Goal: Answer question/provide support

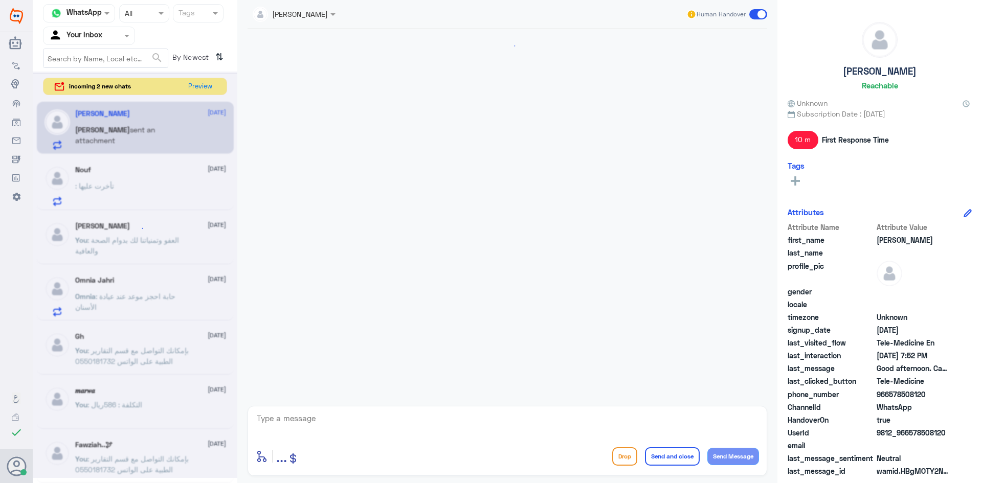
scroll to position [460, 0]
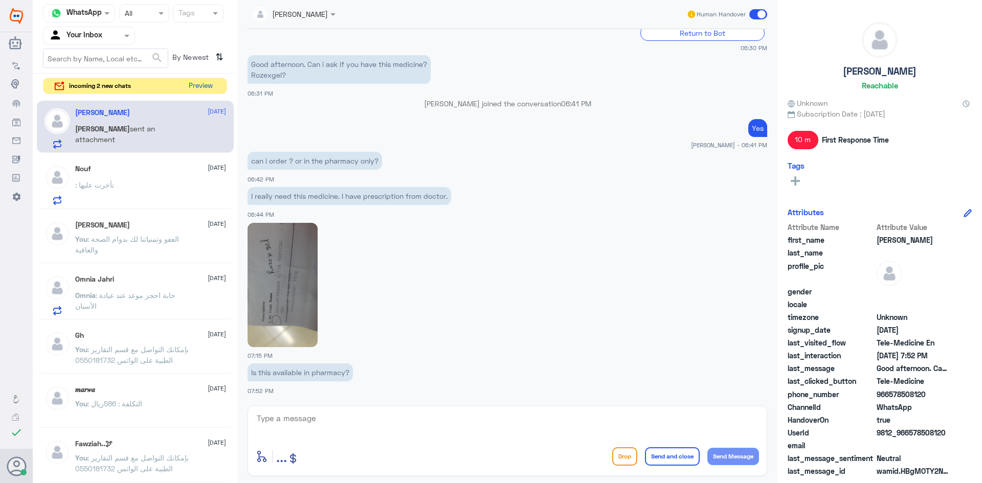
click at [202, 90] on button "Preview" at bounding box center [201, 86] width 32 height 16
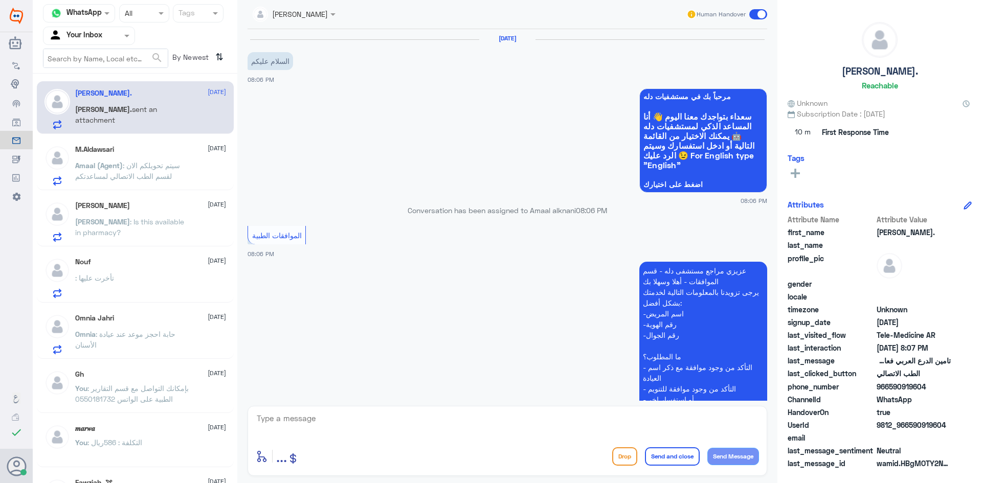
scroll to position [714, 0]
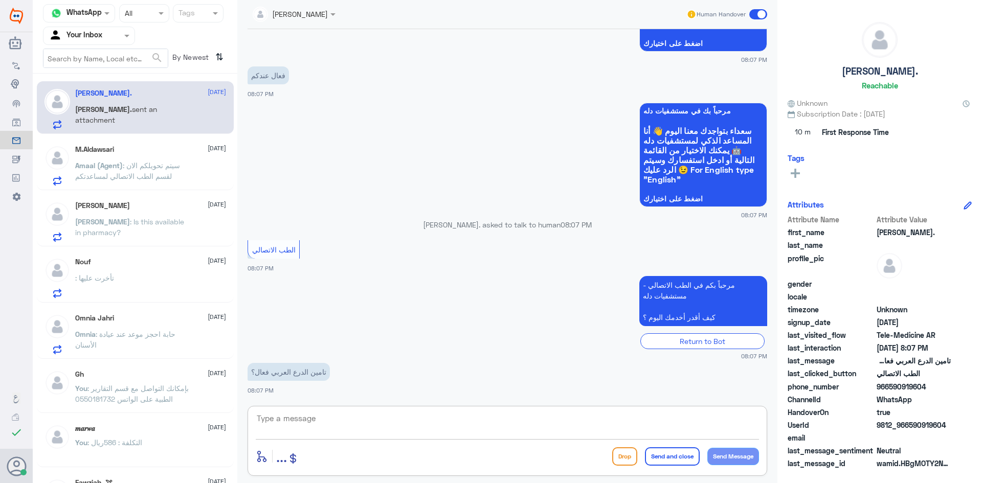
click at [444, 421] on textarea at bounding box center [507, 424] width 503 height 25
paste textarea "مرحبا معك [PERSON_NAME] من الطب الاتصالي"
type textarea "مرحبا معك [PERSON_NAME] من الطب الاتصالي"
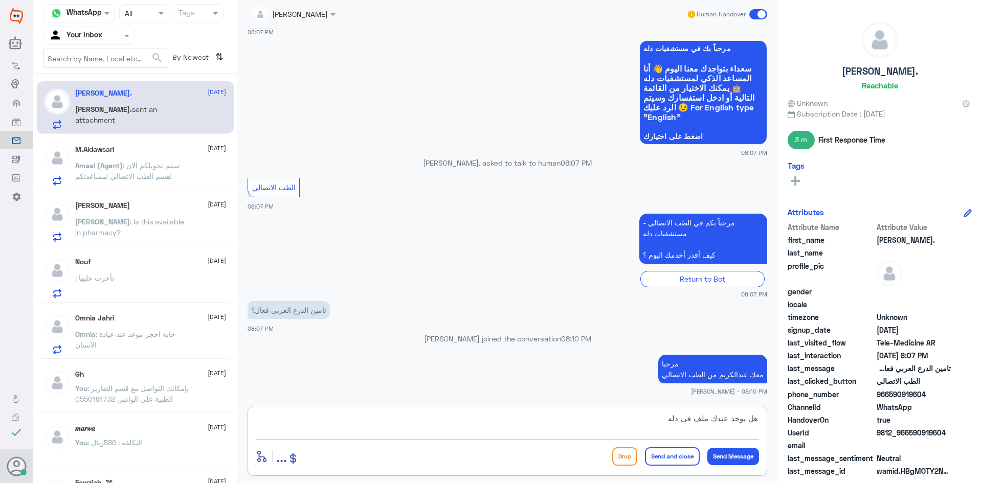
type textarea "هل يوجد عندك ملف في دله ؟"
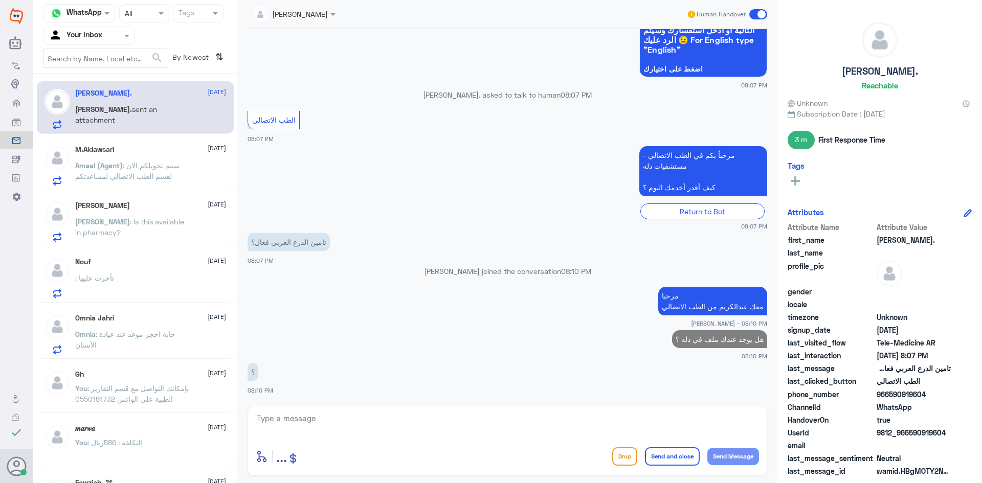
click at [177, 143] on div "M.Aldawsari [DATE] Amaal (Agent) : سيتم تحويلكم الان لقسم الطب الاتصالي لمساعدت…" at bounding box center [135, 164] width 197 height 53
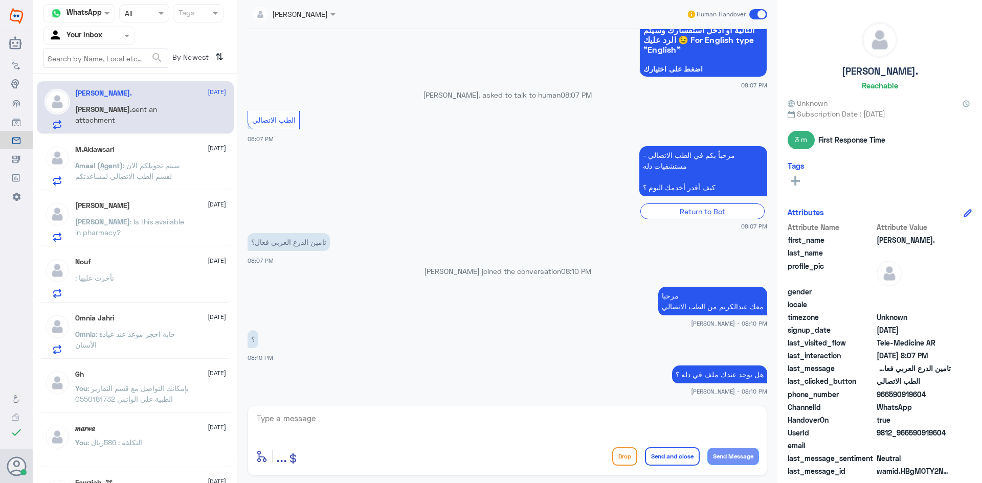
click at [203, 164] on div "Amaal (Agent) : سيتم تحويلكم الان لقسم الطب الاتصالي لمساعدتكم" at bounding box center [150, 174] width 151 height 23
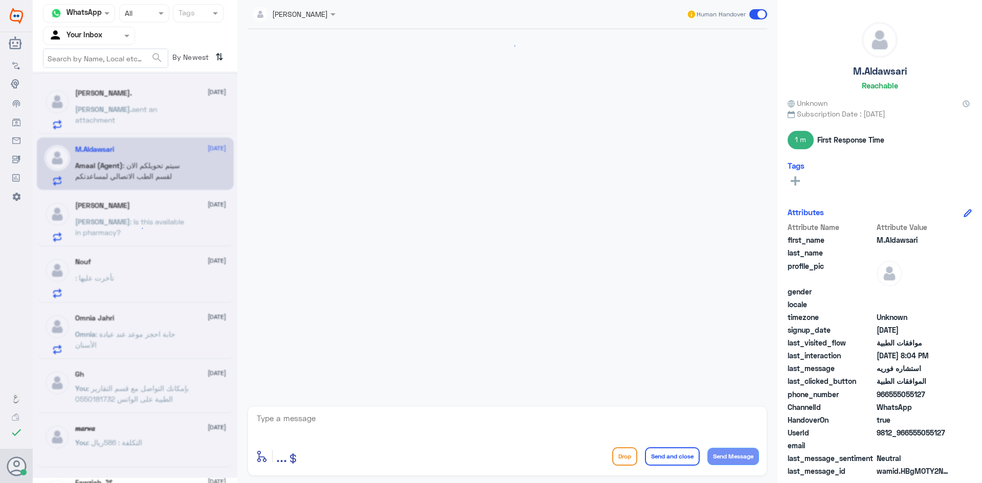
scroll to position [503, 0]
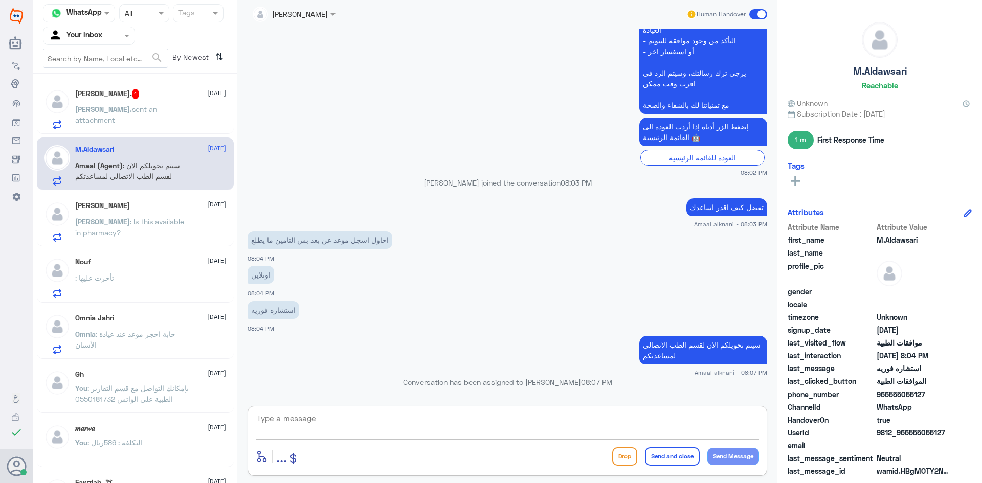
click at [536, 425] on textarea at bounding box center [507, 424] width 503 height 25
paste textarea "مرحبا معك [PERSON_NAME] من الطب الاتصالي"
type textarea "مرحبا معك [PERSON_NAME] من الطب الاتصالي"
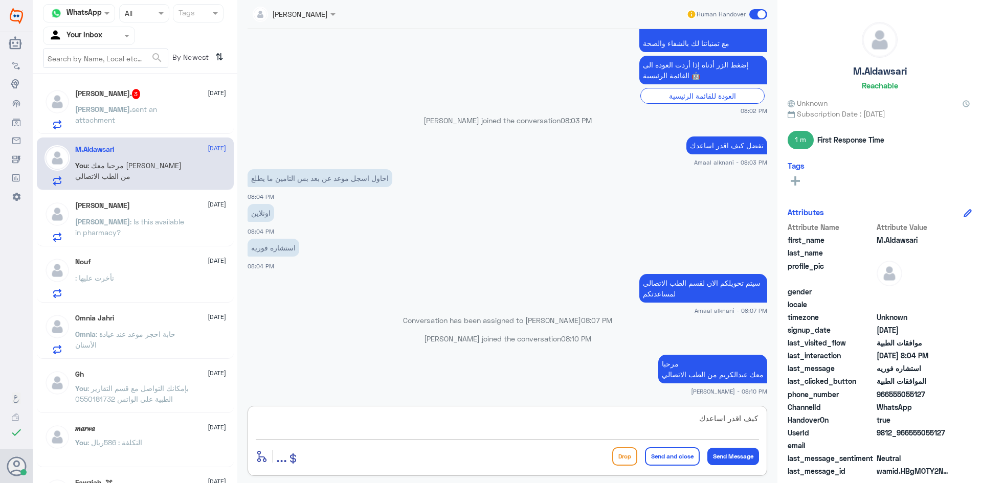
type textarea "كيف اقدر اساعدك"
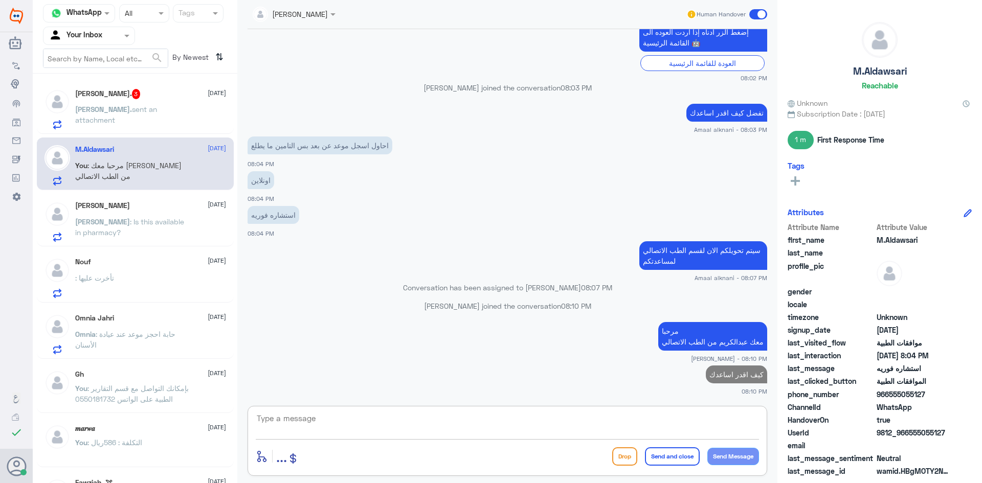
click at [148, 87] on div "[PERSON_NAME]. 3 [DATE] Dan. sent an attachment" at bounding box center [135, 107] width 197 height 53
click at [148, 94] on div "[PERSON_NAME]. 3 [DATE]" at bounding box center [150, 94] width 151 height 10
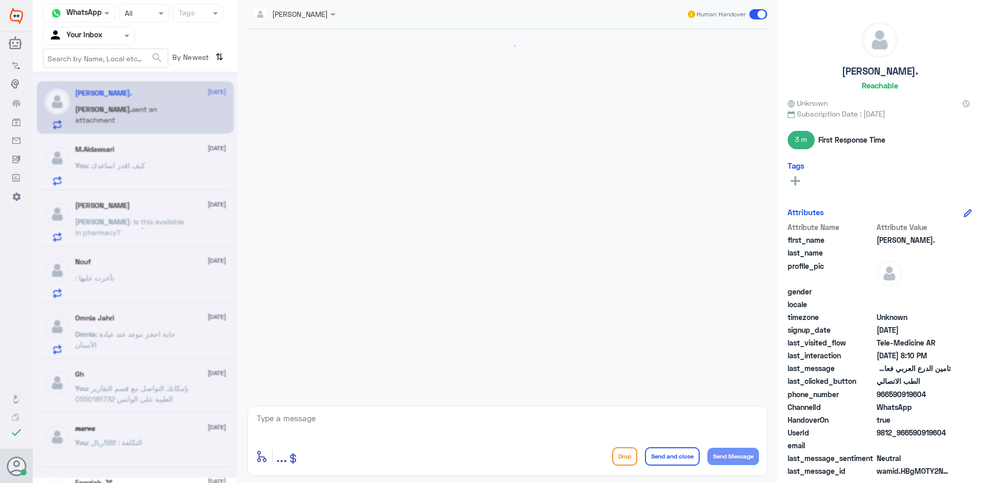
scroll to position [739, 0]
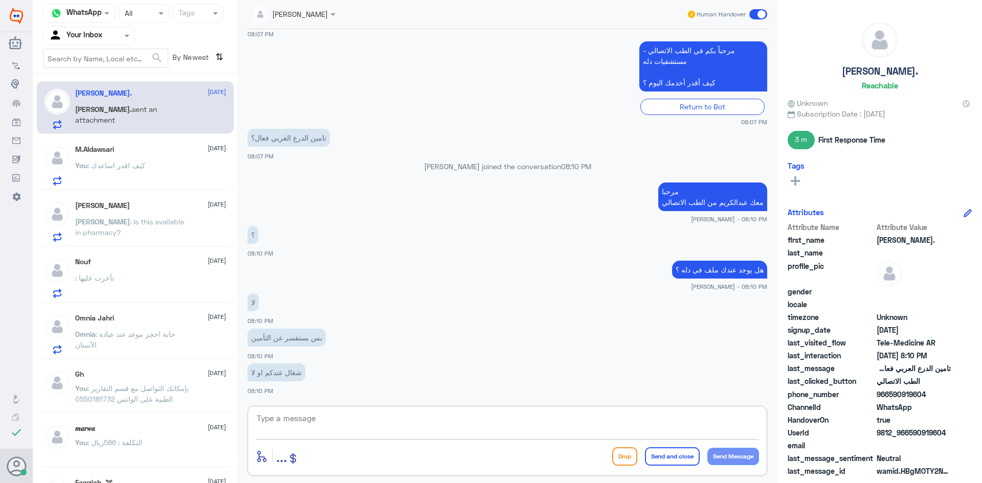
click at [375, 414] on textarea at bounding box center [507, 424] width 503 height 25
type textarea "ايه نعم بس على حسب الفئة او البوليصة"
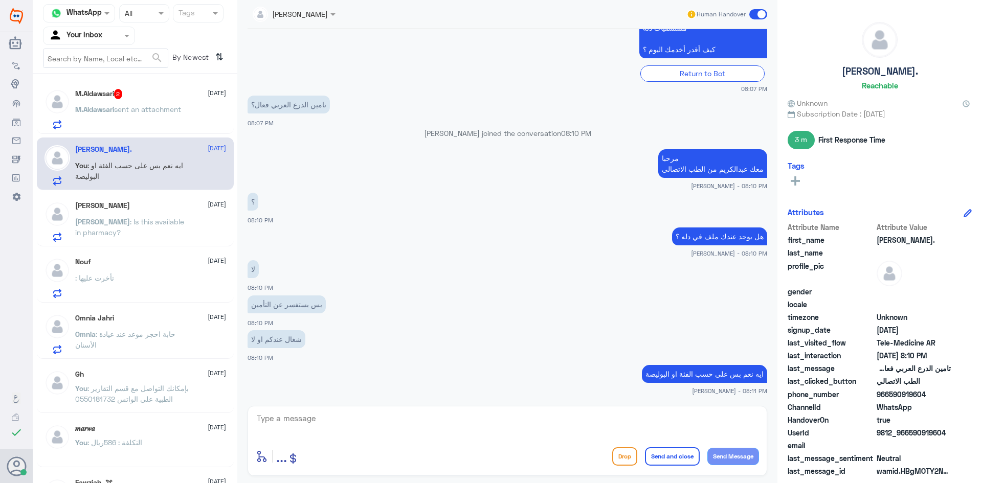
click at [208, 93] on span "[DATE]" at bounding box center [217, 93] width 18 height 9
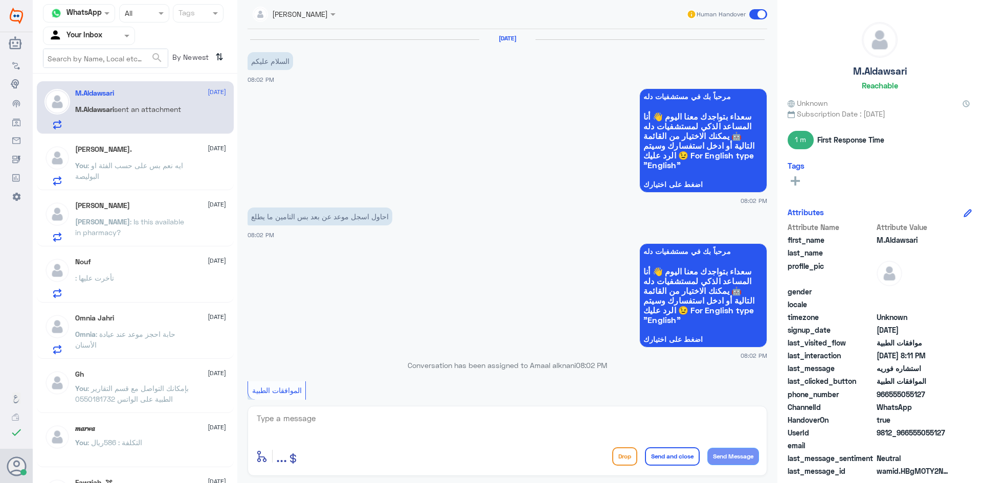
scroll to position [668, 0]
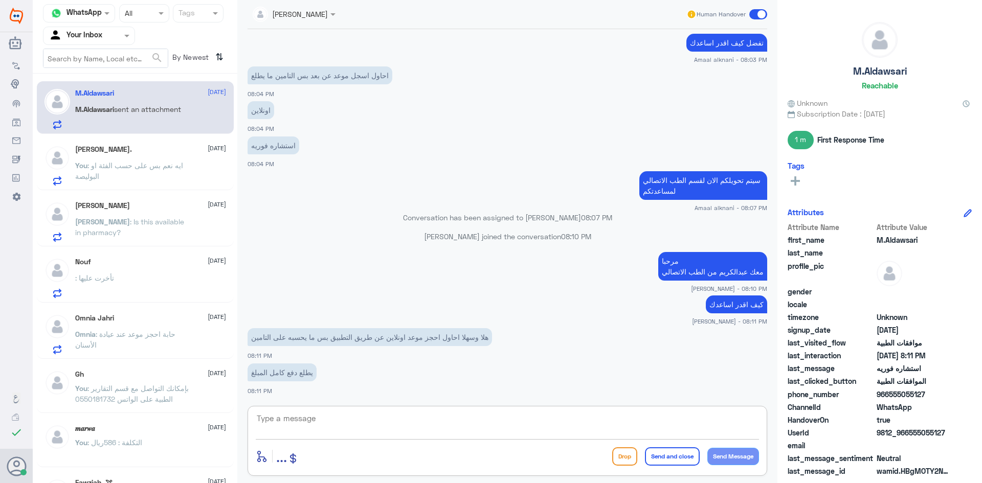
click at [436, 420] on textarea at bounding box center [507, 424] width 503 height 25
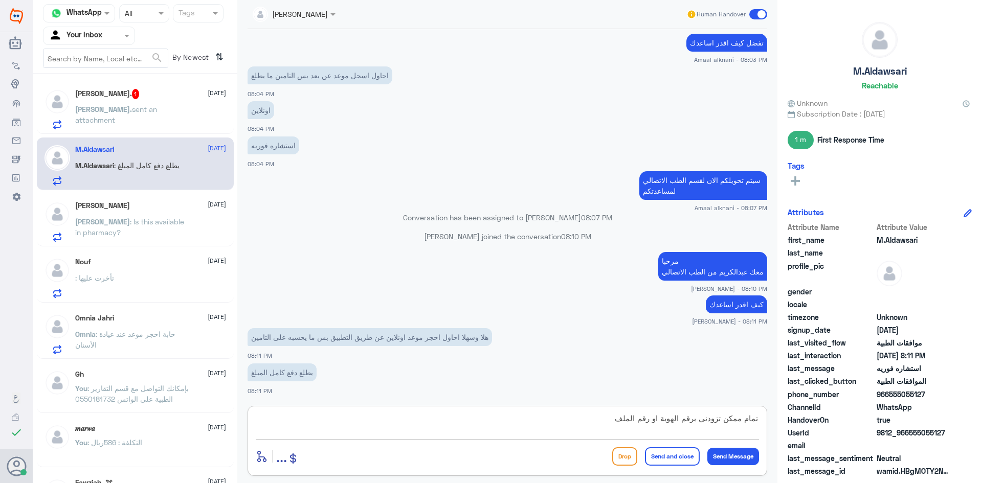
type textarea "تمام ممكن تزودني برقم الهوية او رقم الملف"
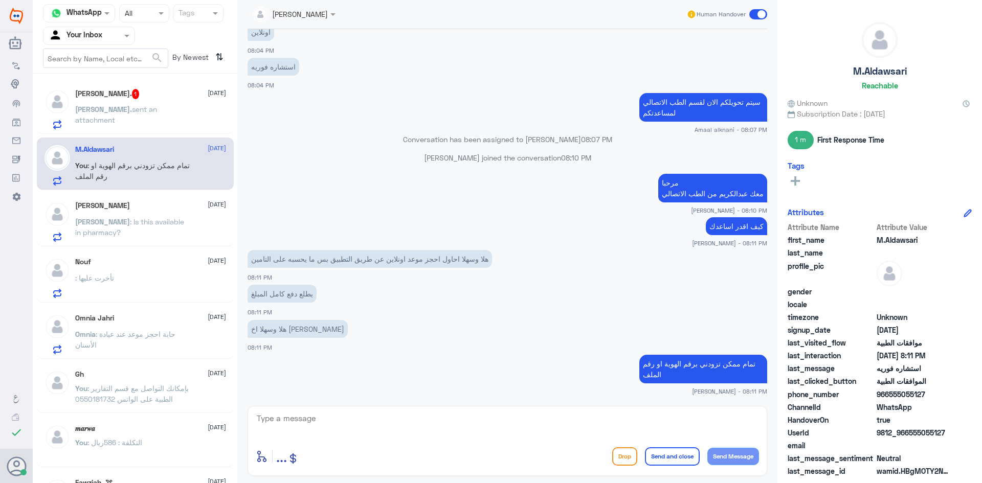
drag, startPoint x: 926, startPoint y: 394, endPoint x: 891, endPoint y: 394, distance: 35.3
click at [891, 394] on span "966555055127" at bounding box center [914, 394] width 74 height 11
copy span "555055127"
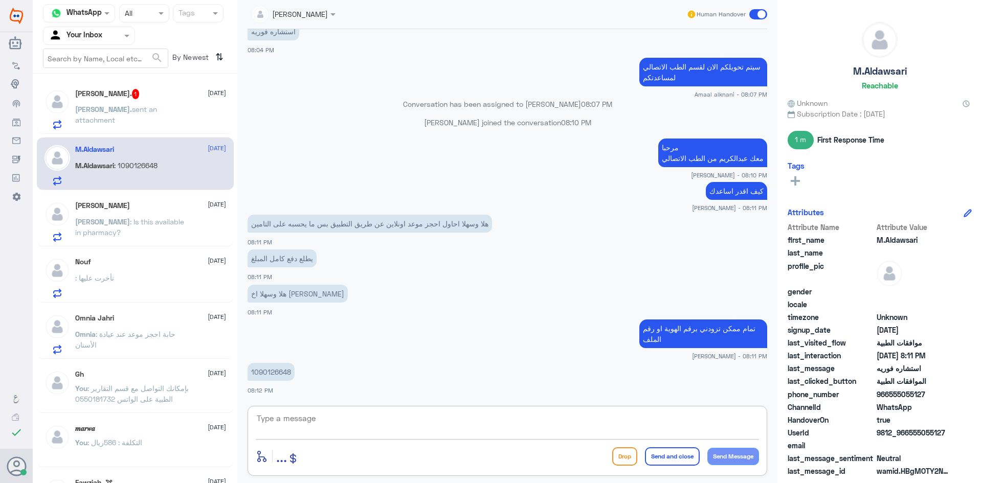
click at [380, 426] on textarea at bounding box center [507, 424] width 503 height 25
type textarea "تم تحديث تأمينك الآن بإمكانك استخدام الاستشارة الفورية بتغطية التأمين"
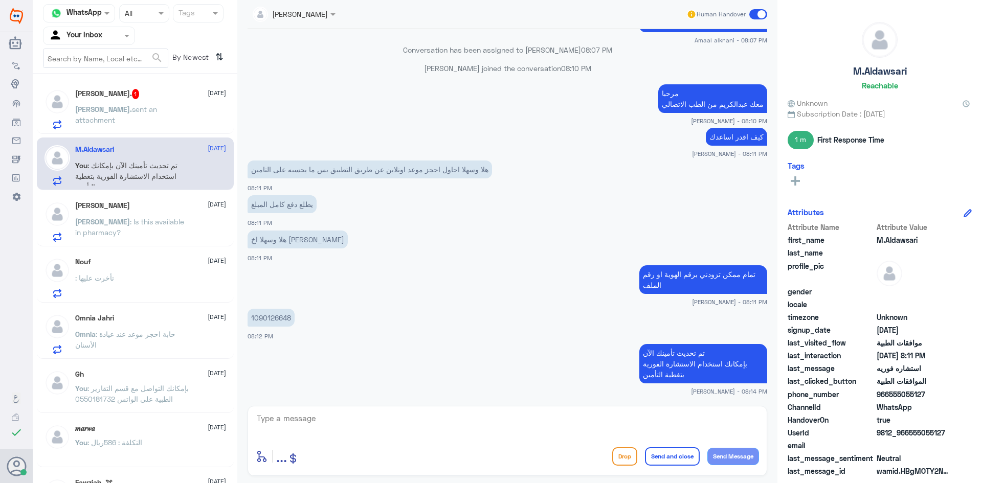
click at [160, 126] on p "[PERSON_NAME]. sent an attachment" at bounding box center [132, 117] width 115 height 26
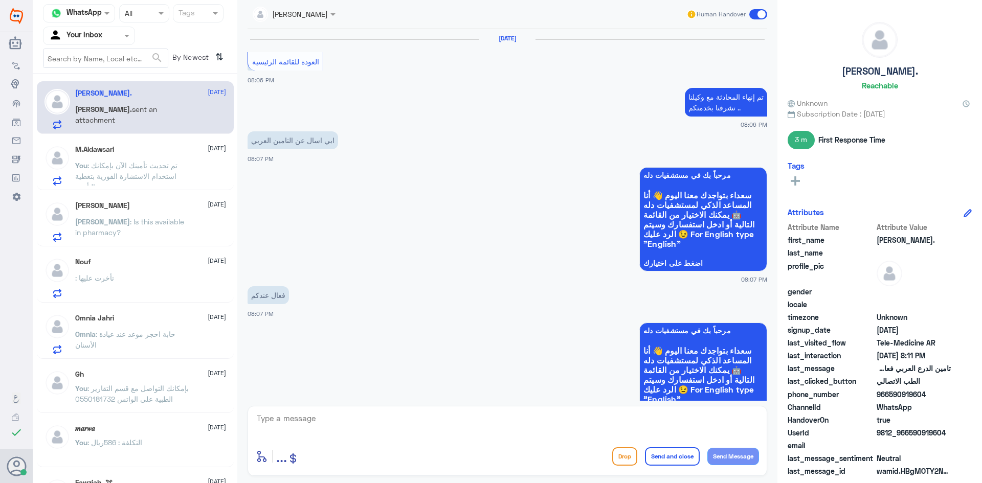
scroll to position [522, 0]
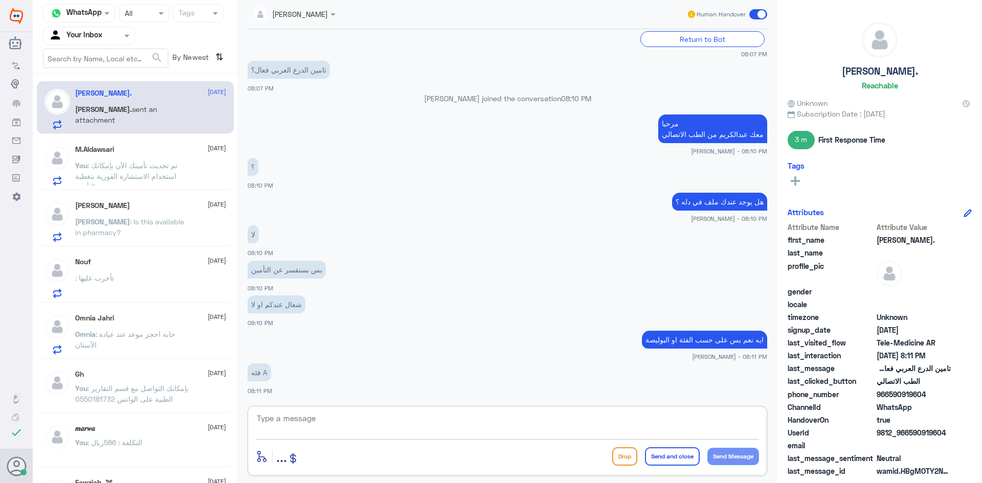
click at [495, 431] on textarea at bounding box center [507, 424] width 503 height 25
type textarea "ايه نعم بإمكانك التأكد من نفس التأمين عن المستشفيات اللي يغطيها"
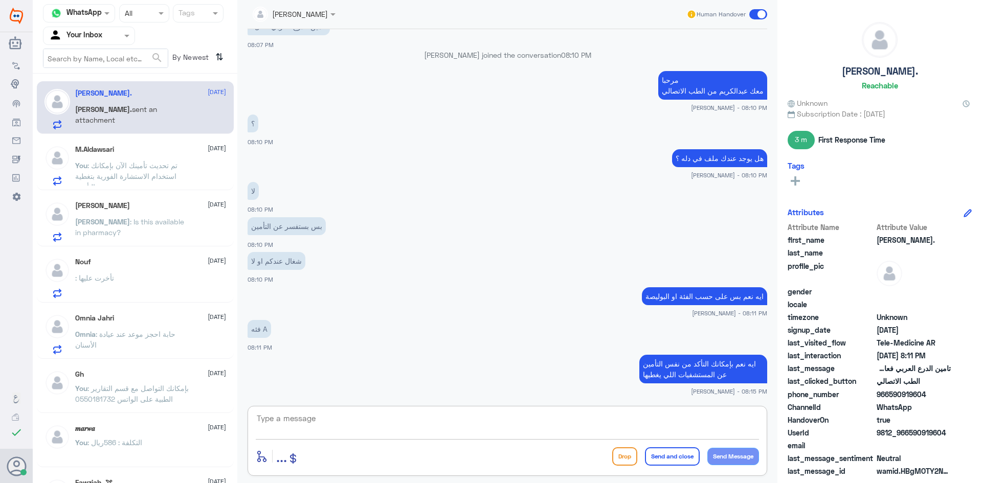
click at [177, 171] on p "You : تم تحديث تأمينك الآن بإمكانك استخدام الاستشارة الفورية بتغطية التأمين" at bounding box center [132, 173] width 115 height 26
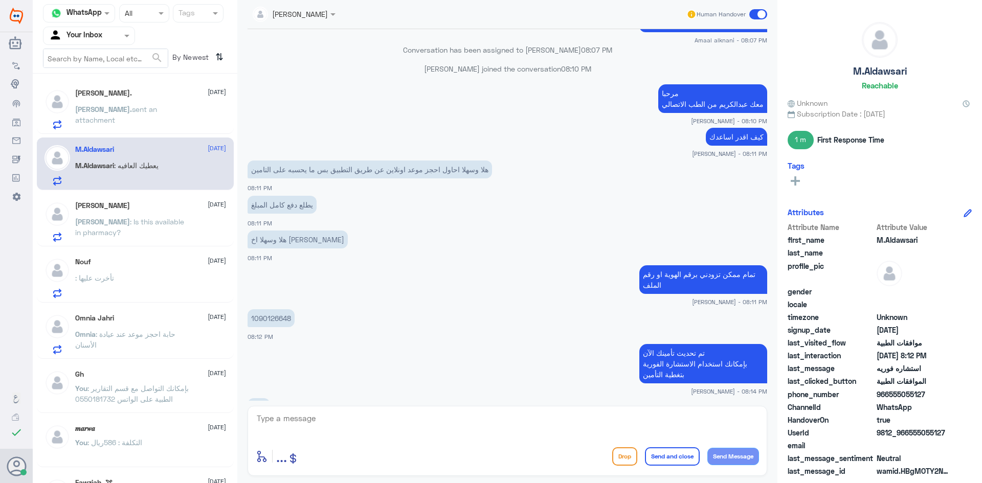
scroll to position [598, 0]
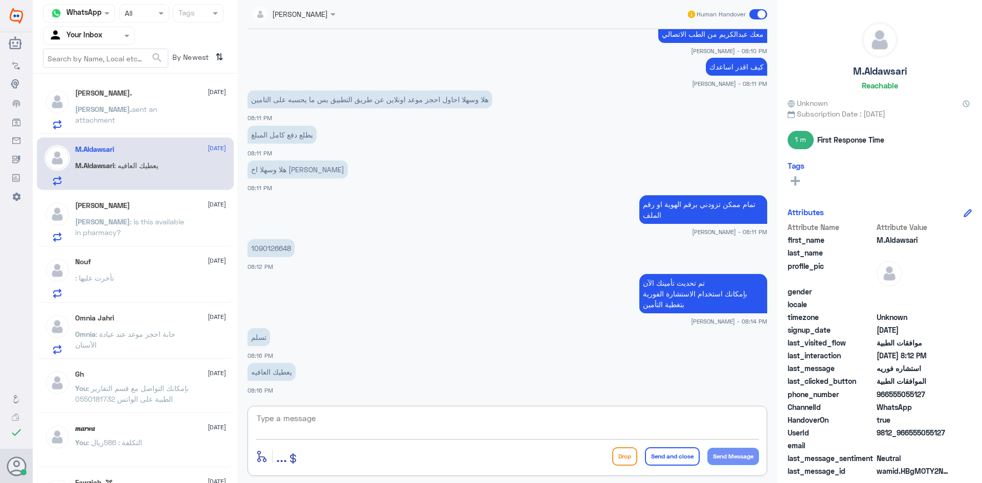
click at [496, 419] on textarea at bounding box center [507, 424] width 503 height 25
type textarea "[DEMOGRAPHIC_DATA] يعافيك وتمنياتنا لك بدوام الصحة والعافية"
click at [660, 459] on button "Send and close" at bounding box center [672, 457] width 55 height 18
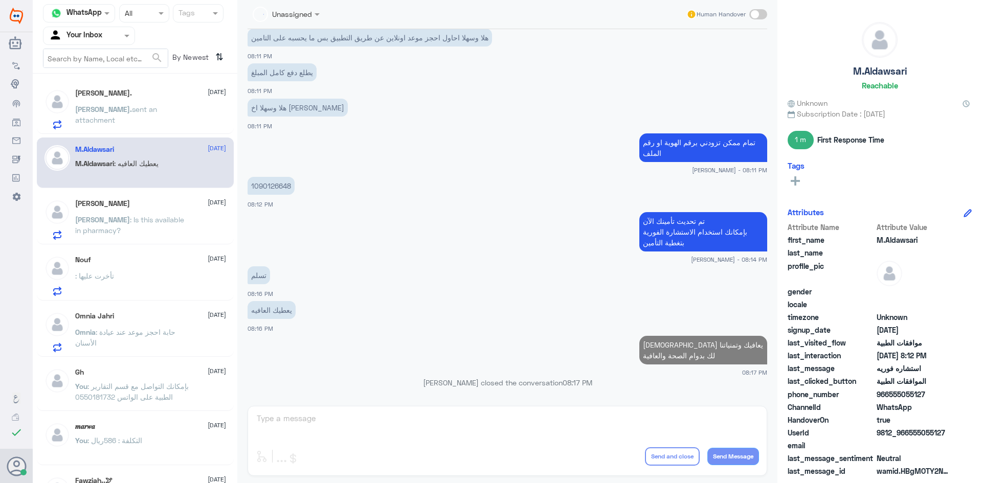
scroll to position [639, 0]
click at [156, 114] on span "sent an attachment" at bounding box center [116, 114] width 82 height 19
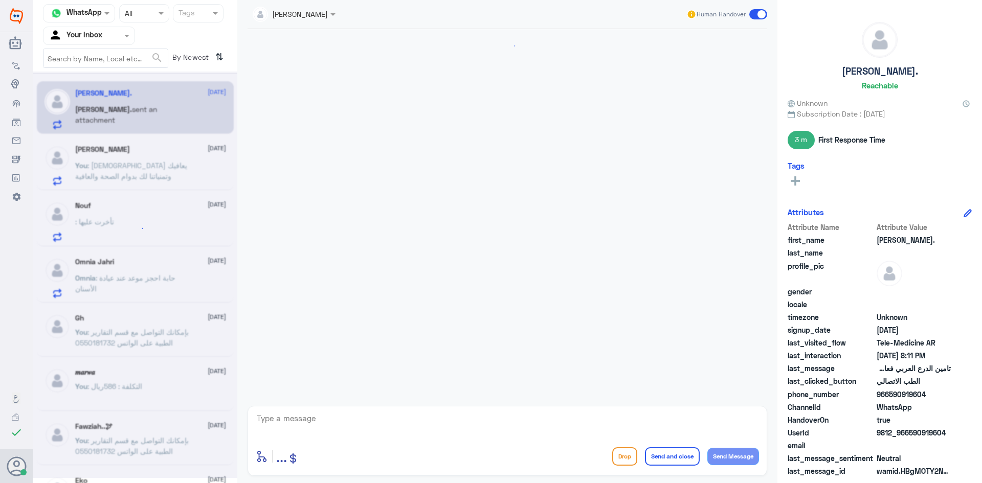
scroll to position [531, 0]
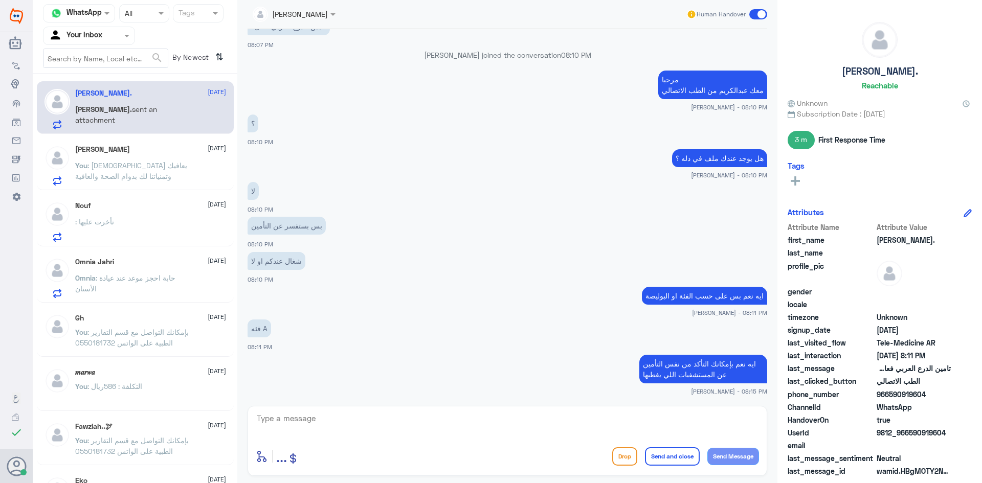
click at [194, 164] on div "You : [DEMOGRAPHIC_DATA] يعافيك وتمنياتنا لك بدوام الصحة والعافية" at bounding box center [150, 174] width 151 height 23
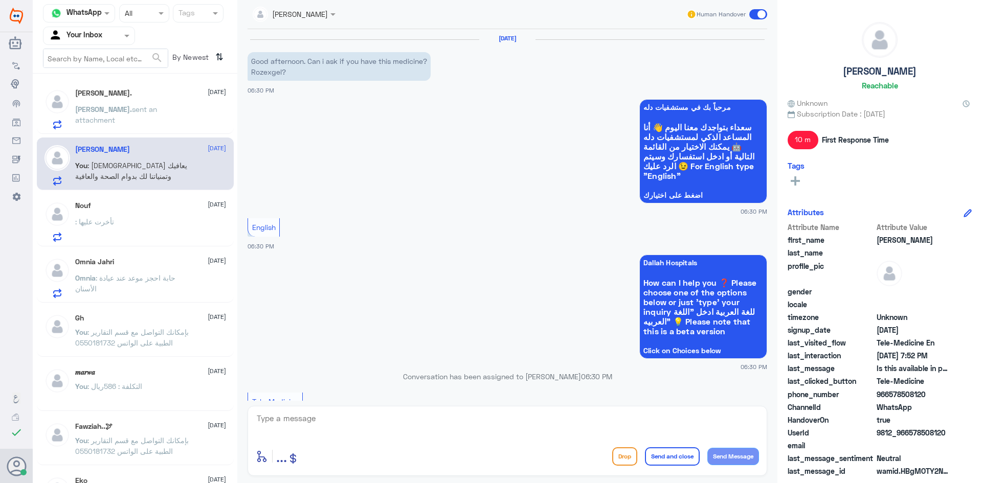
scroll to position [460, 0]
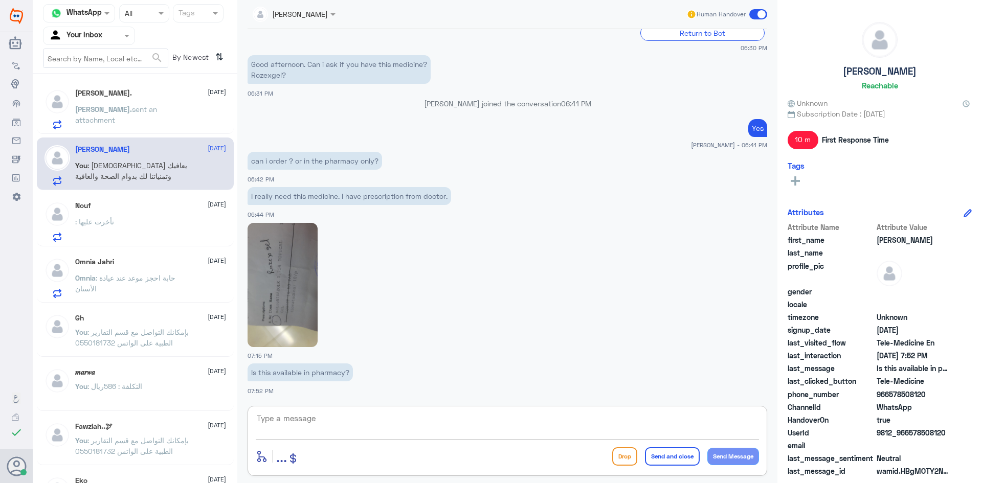
click at [486, 427] on textarea at bounding box center [507, 424] width 503 height 25
type textarea "ه"
type textarea "it's not available in the pharmacy , you have to make a visite to the hospital"
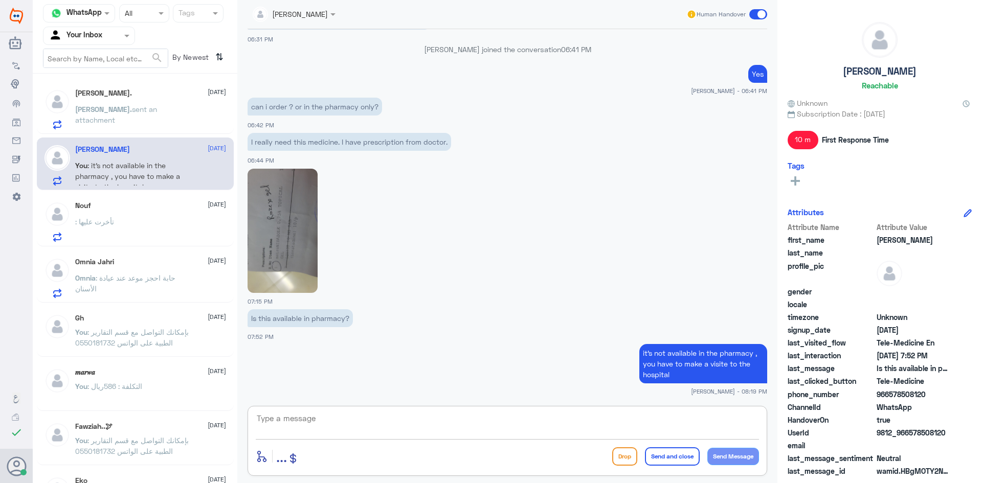
click at [753, 12] on span at bounding box center [759, 14] width 18 height 10
click at [0, 0] on input "checkbox" at bounding box center [0, 0] width 0 height 0
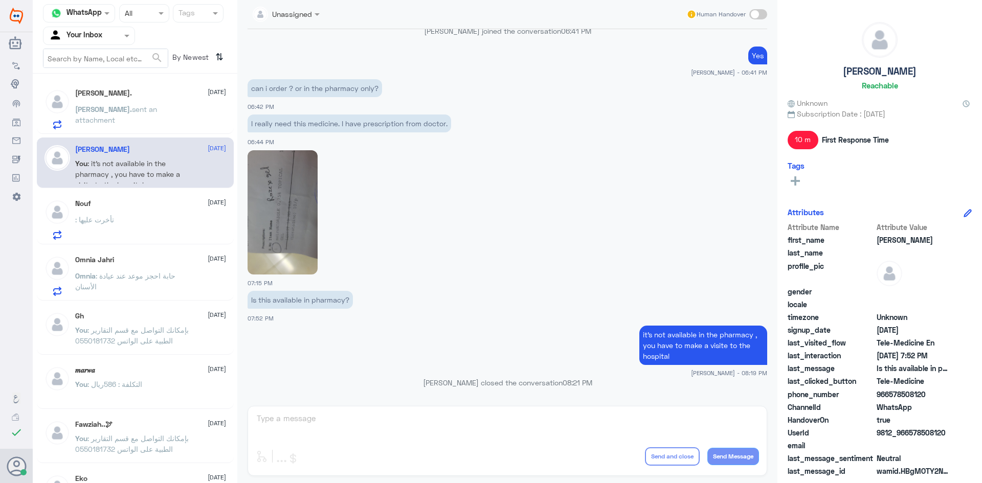
click at [151, 93] on div "[PERSON_NAME]. [DATE]" at bounding box center [150, 93] width 151 height 9
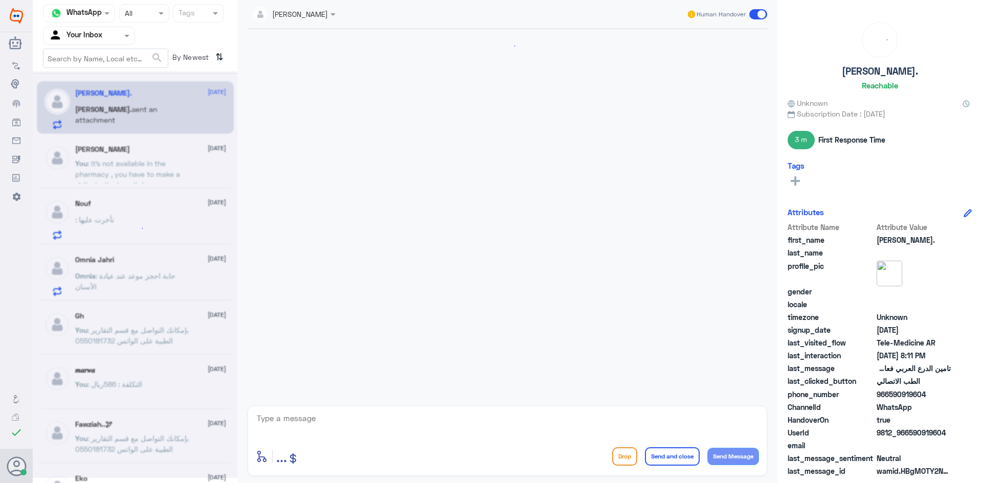
scroll to position [531, 0]
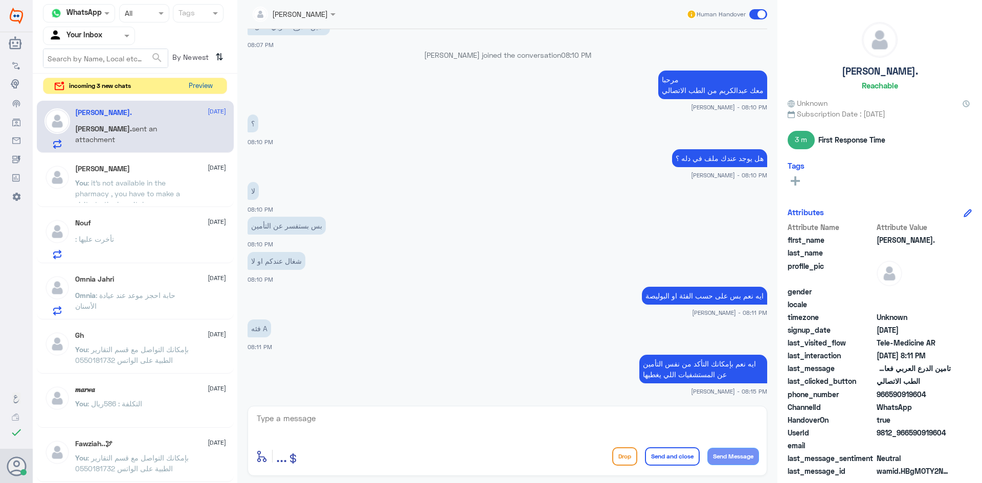
click at [197, 83] on button "Preview" at bounding box center [201, 86] width 32 height 16
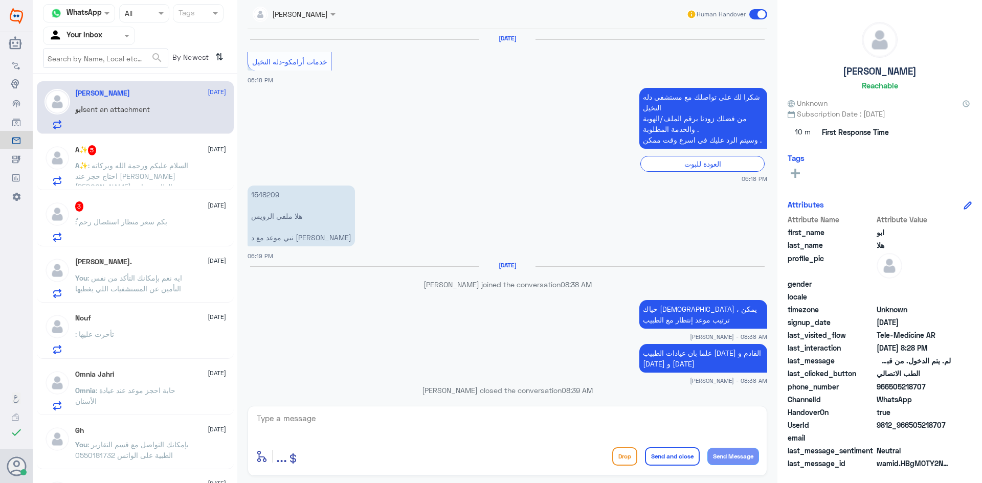
scroll to position [557, 0]
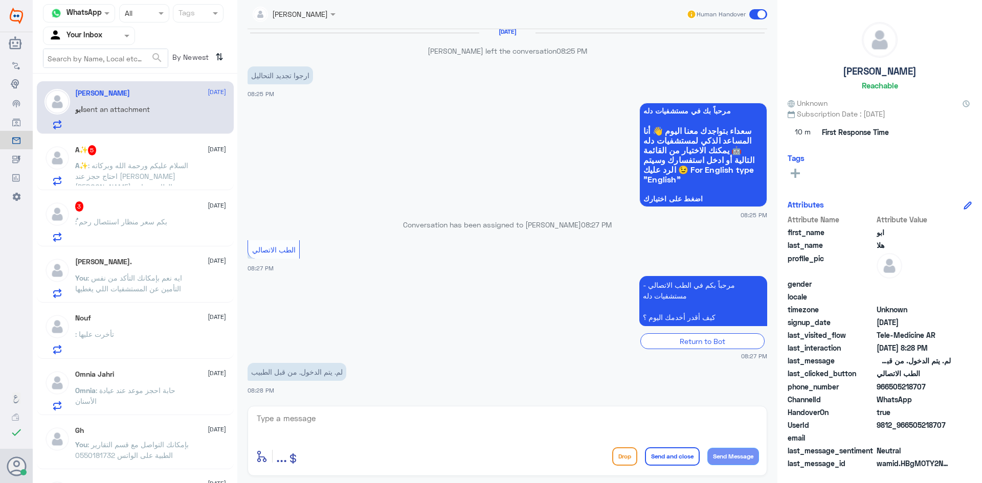
click at [174, 227] on div "ُ : بكم سعر منظار استئصال رحم" at bounding box center [150, 230] width 151 height 23
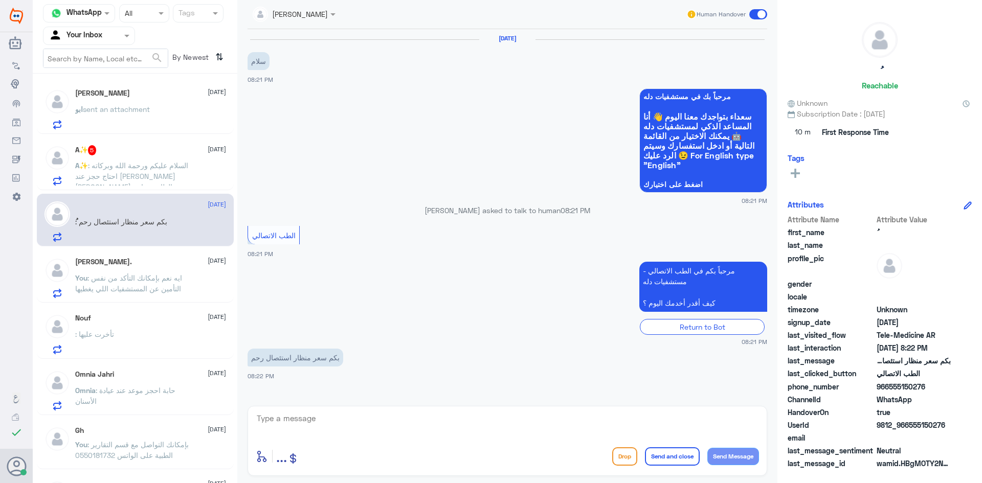
click at [420, 417] on textarea at bounding box center [507, 424] width 503 height 25
paste textarea "مرحبا معك [PERSON_NAME] من الطب الاتصالي"
type textarea "مرحبا معك [PERSON_NAME] من الطب الاتصالي"
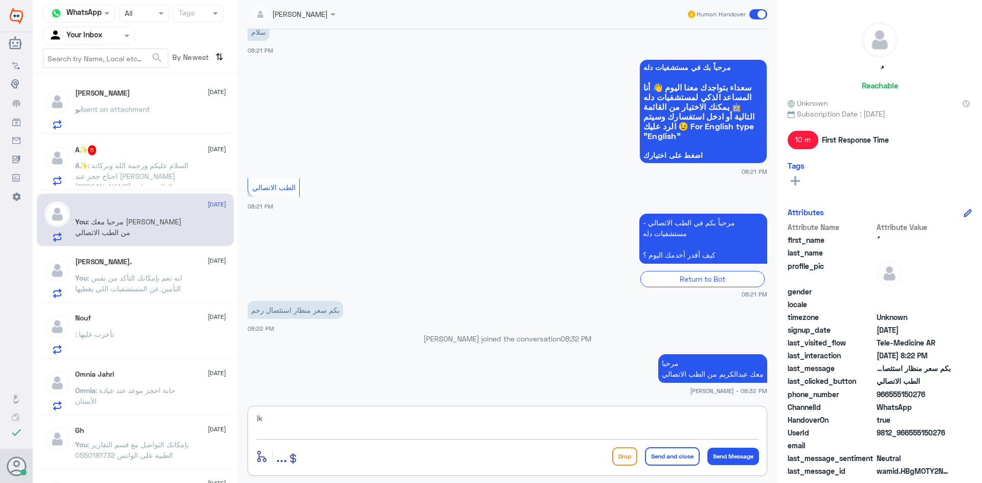
type textarea "i"
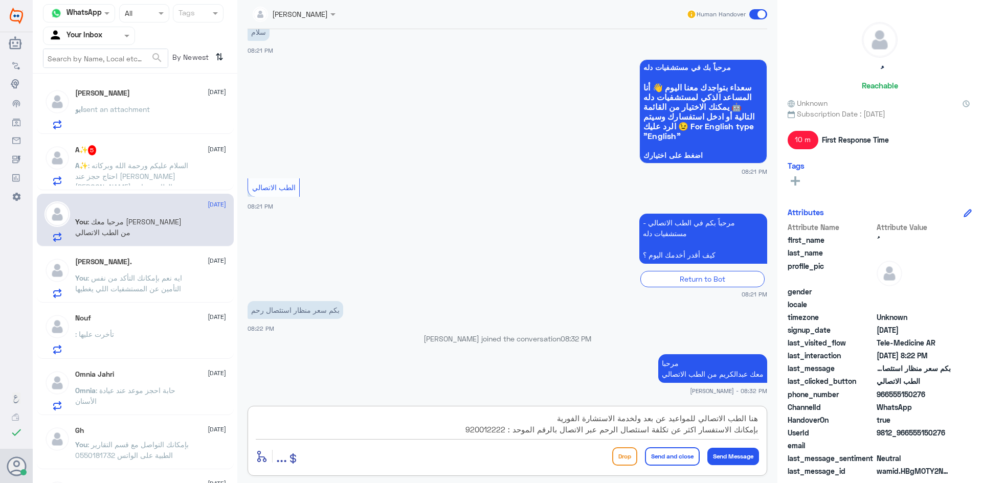
type textarea "هنا الطب الاتصالي للمواعيد عن بعد ولخدمة الاستشارة الفورية بإمكانك الاستفسار اك…"
click at [677, 453] on button "Send and close" at bounding box center [672, 457] width 55 height 18
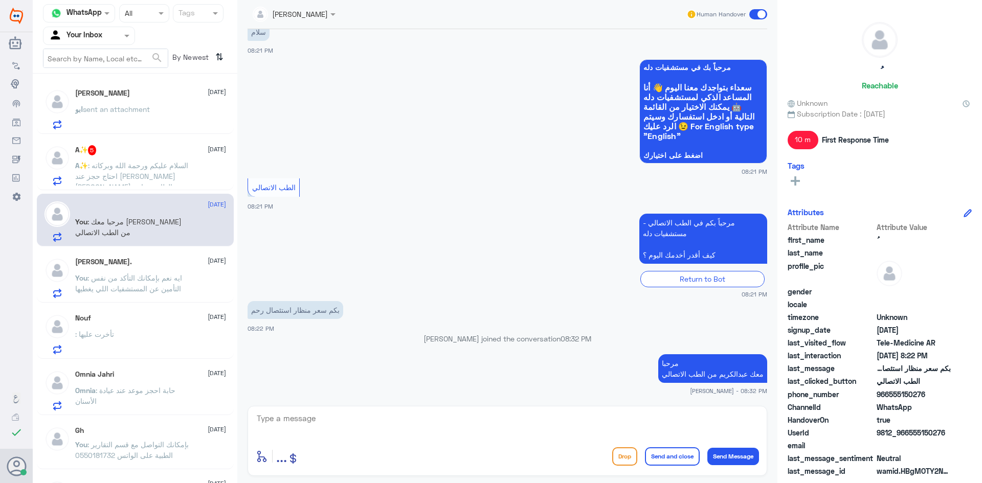
scroll to position [105, 0]
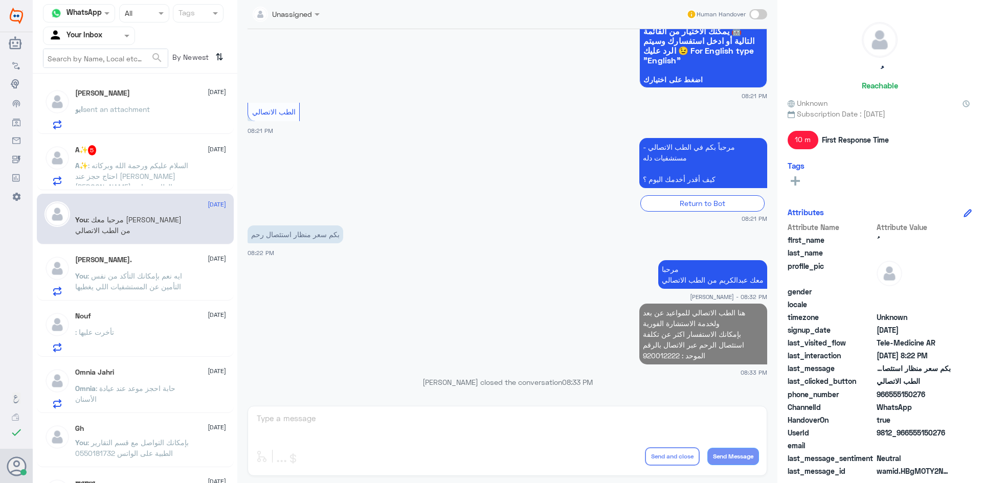
click at [158, 168] on span ": السلام عليكم ورحمة الله وبركاته احتاج حجز عند [PERSON_NAME] [PERSON_NAME] من …" at bounding box center [131, 197] width 113 height 73
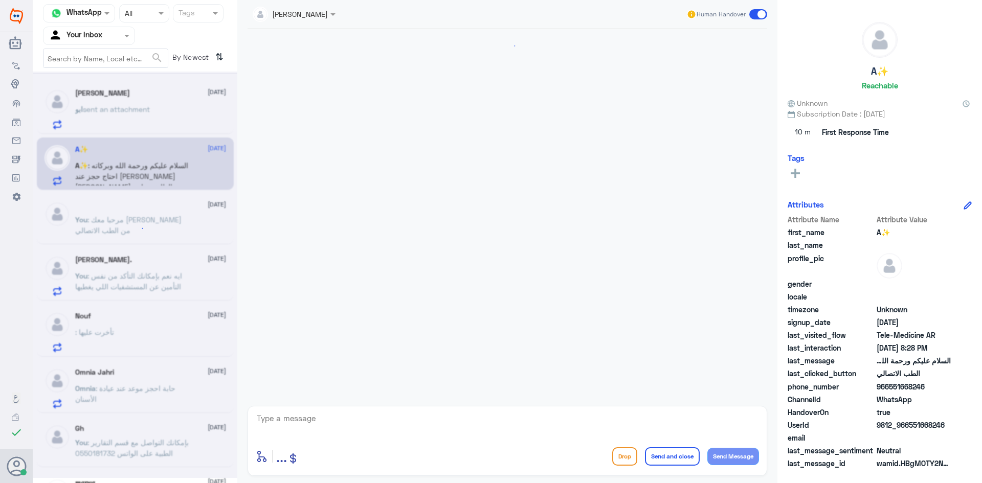
scroll to position [511, 0]
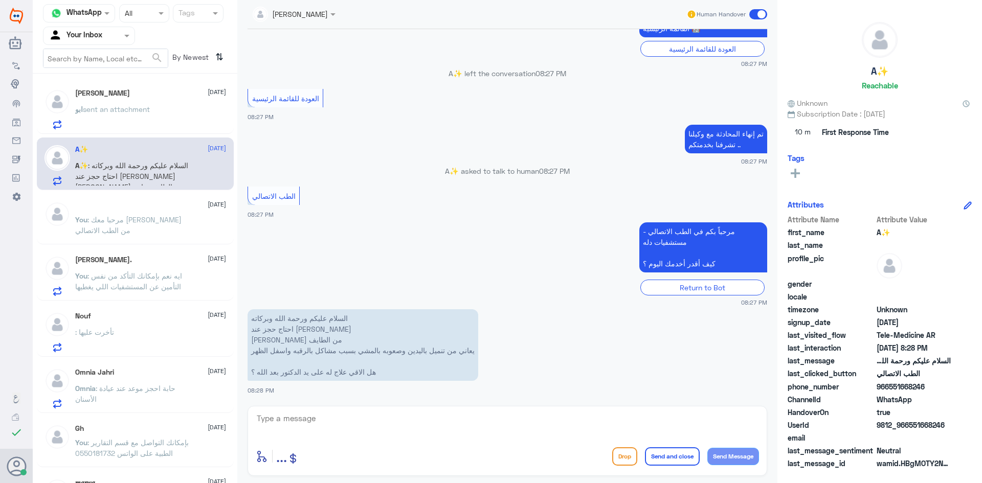
click at [467, 423] on textarea at bounding box center [507, 424] width 503 height 25
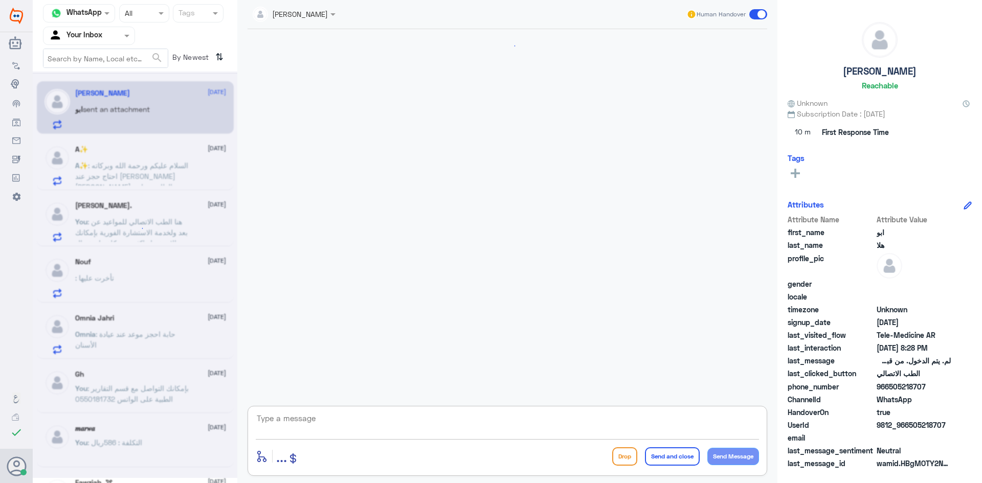
scroll to position [557, 0]
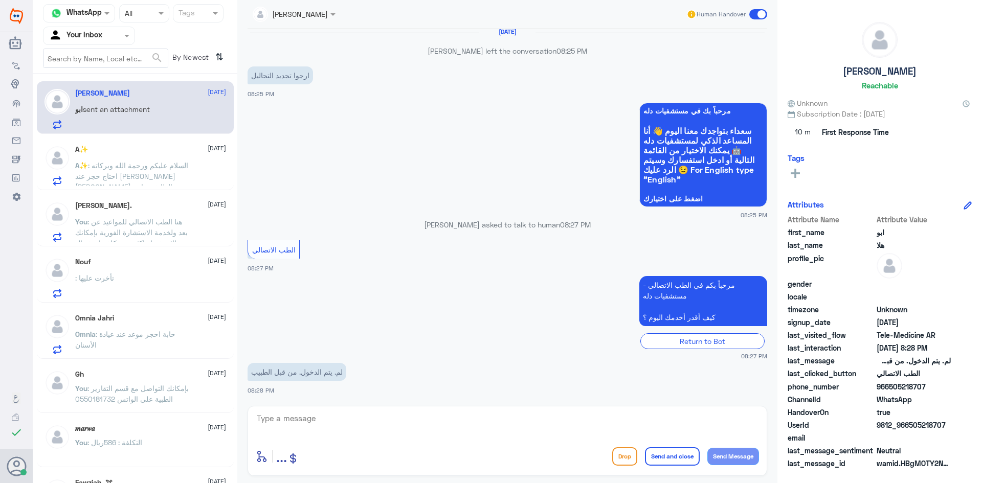
click at [136, 153] on div "A✨ [DATE]" at bounding box center [150, 149] width 151 height 9
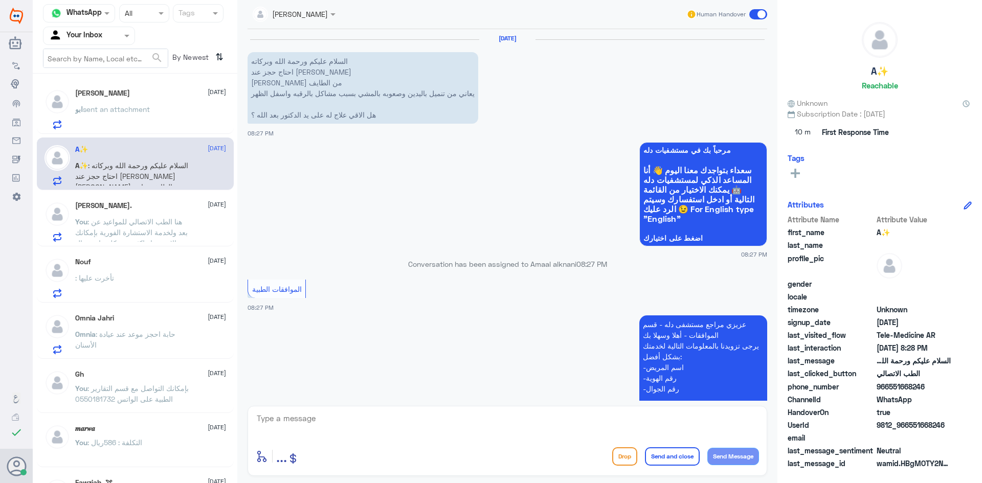
scroll to position [511, 0]
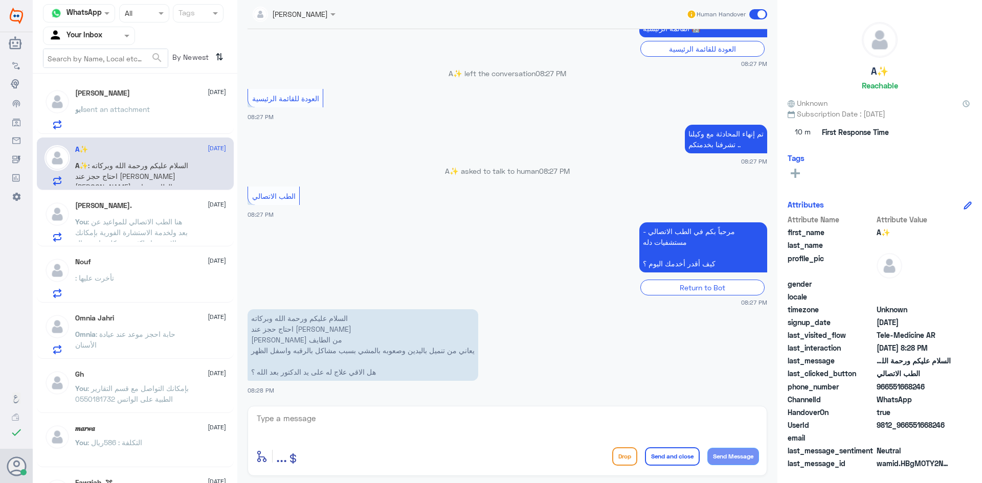
click at [383, 419] on textarea at bounding box center [507, 424] width 503 height 25
paste textarea "مرحبا معك [PERSON_NAME] من الطب الاتصالي"
type textarea "مرحبا معك [PERSON_NAME] من الطب الاتصالي"
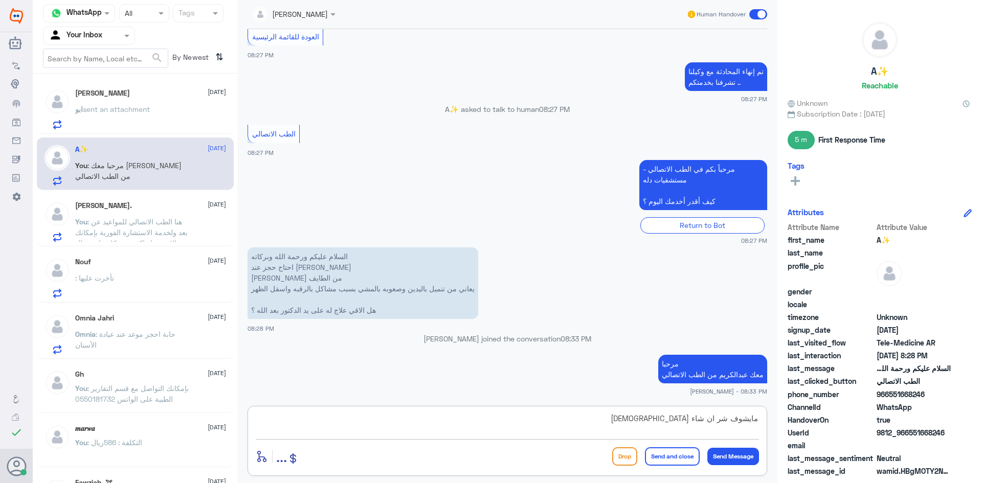
type textarea "مايشوف شر ان شاء [DEMOGRAPHIC_DATA]"
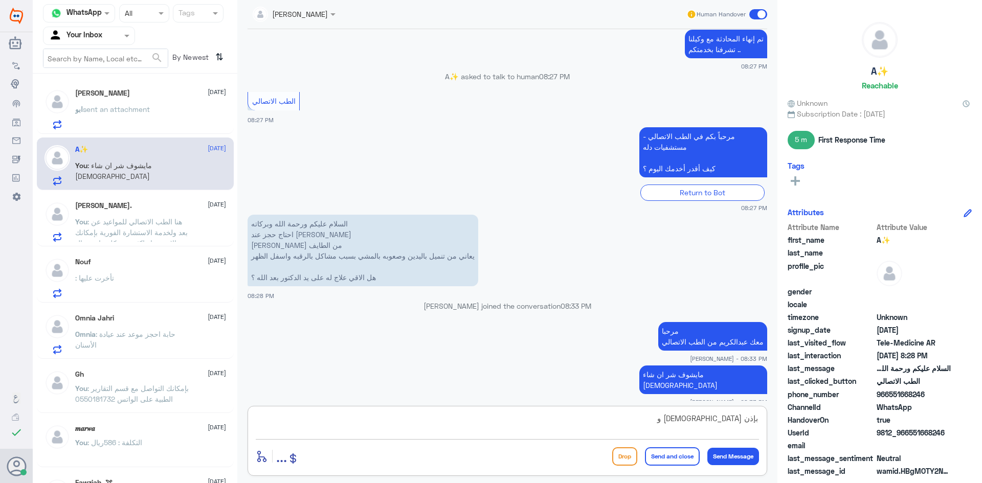
paste textarea "بإمكانك حجز موعد عن طريق التطبيق أو بالاتصال على الرقم الموحد 920012222"
type textarea "بإذن الله وبإمكانك حجز موعد عن طريق التطبيق أو بالاتصال على الرقم الموحد 920012…"
click at [672, 460] on button "Send and close" at bounding box center [672, 457] width 55 height 18
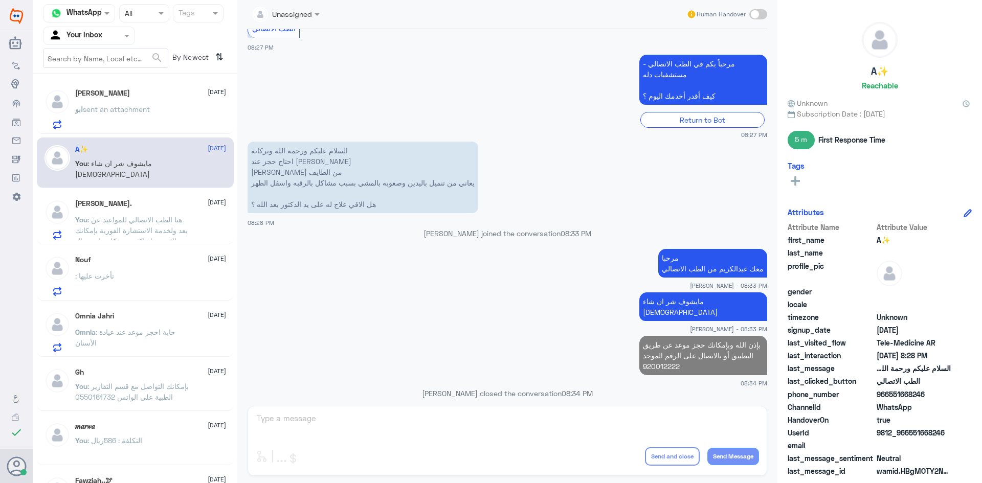
click at [149, 112] on span "sent an attachment" at bounding box center [116, 109] width 67 height 9
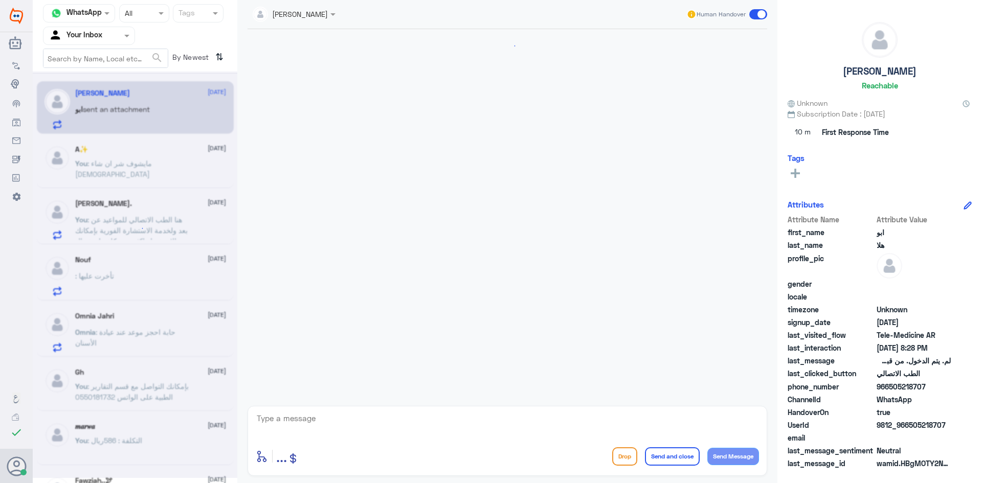
scroll to position [557, 0]
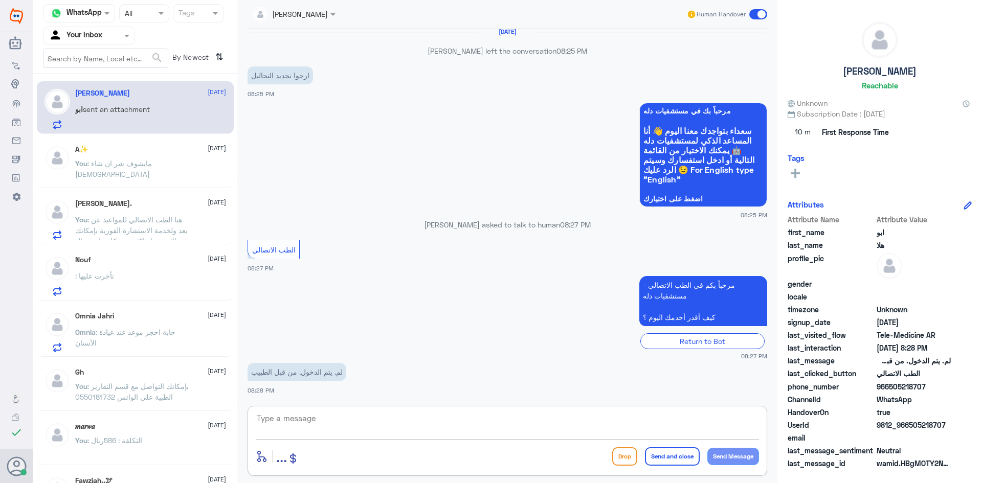
click at [397, 412] on textarea at bounding box center [507, 424] width 503 height 25
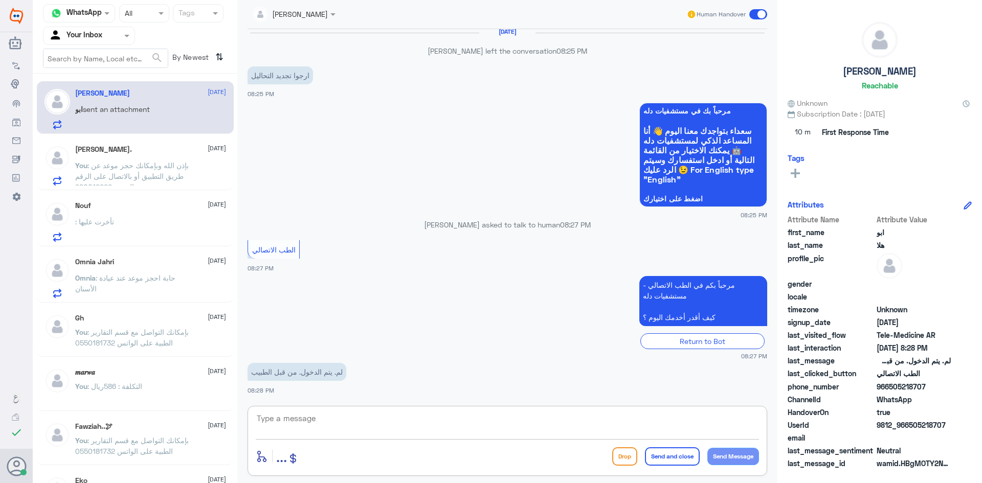
paste textarea "مرحبا معك [PERSON_NAME] من الطب الاتصالي"
type textarea "مرحبا معك [PERSON_NAME] من الطب الاتصالي"
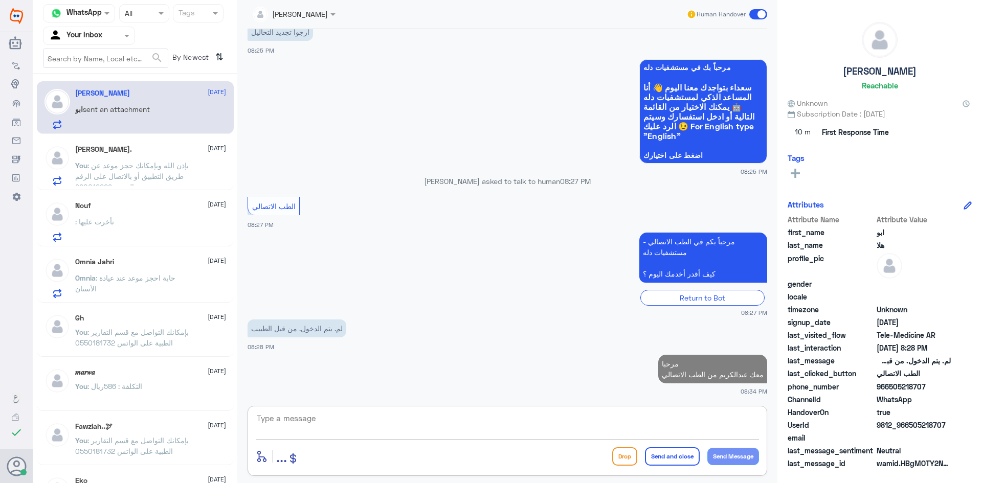
scroll to position [598, 0]
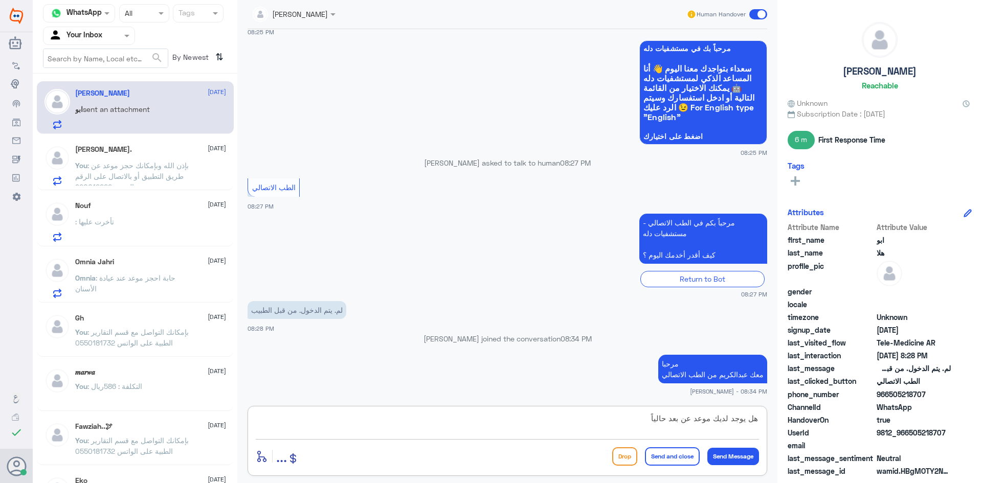
type textarea "هل يوجد لديك موعد عن بعد حالياً"
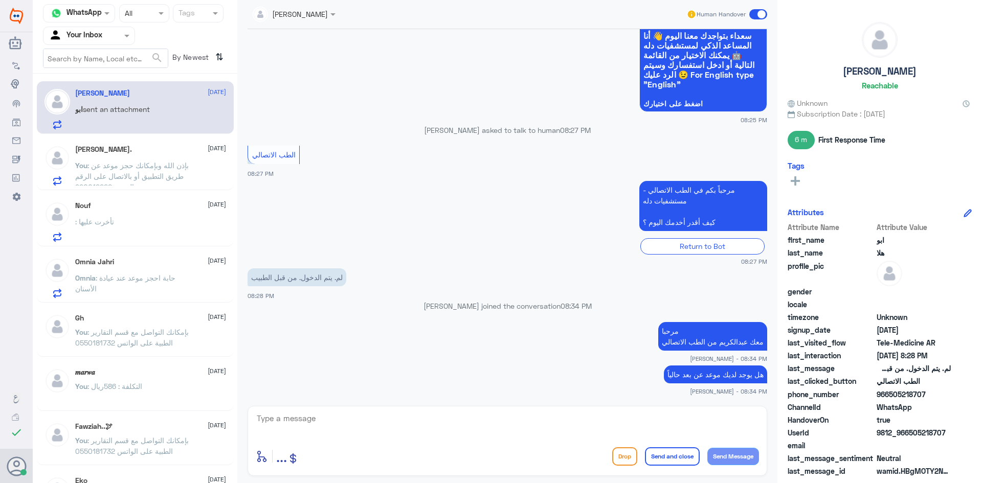
drag, startPoint x: 925, startPoint y: 397, endPoint x: 889, endPoint y: 398, distance: 36.3
click at [889, 398] on span "966505218707" at bounding box center [914, 394] width 74 height 11
copy span "505218707"
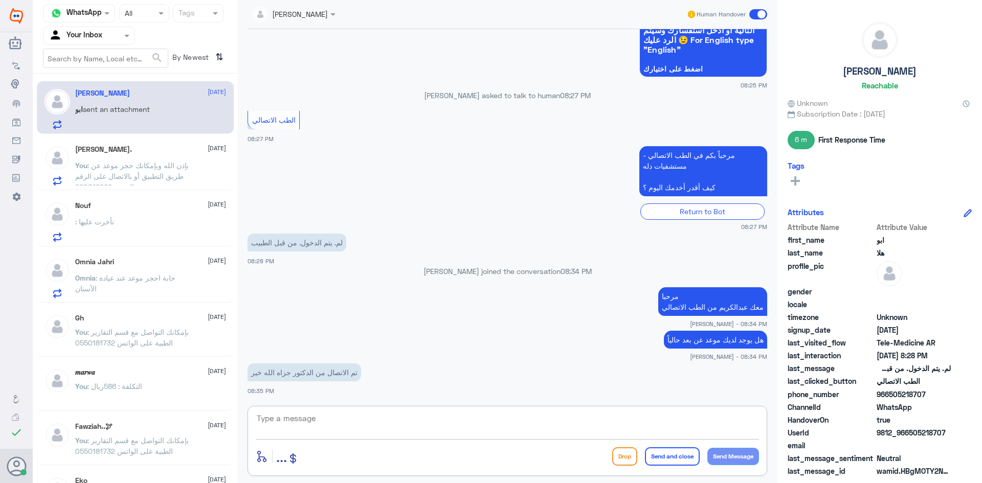
click at [376, 412] on textarea at bounding box center [507, 424] width 503 height 25
type textarea "فيه شي [PERSON_NAME] فيه طال عمرك ؟"
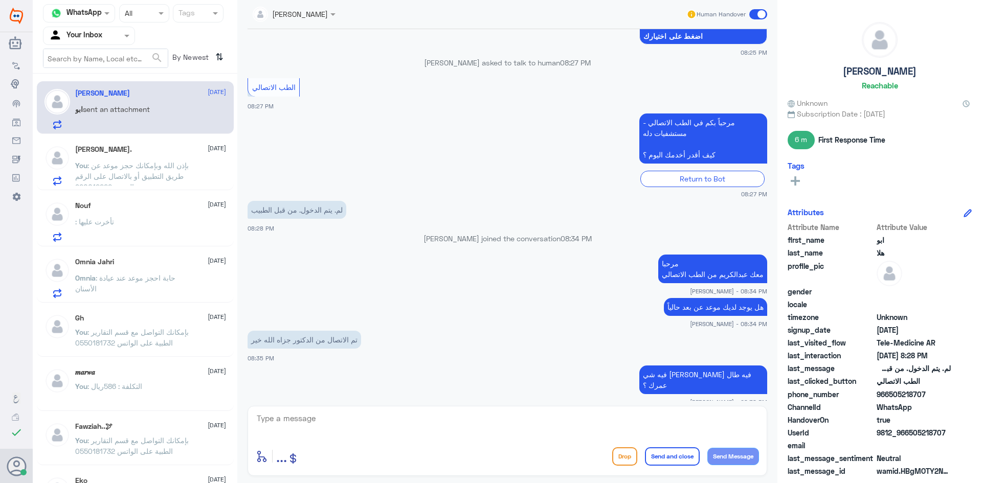
click at [180, 154] on div "[PERSON_NAME]. [DATE] You : بإذن الله وبإمكانك حجز موعد عن طريق التطبيق أو بالا…" at bounding box center [150, 165] width 151 height 40
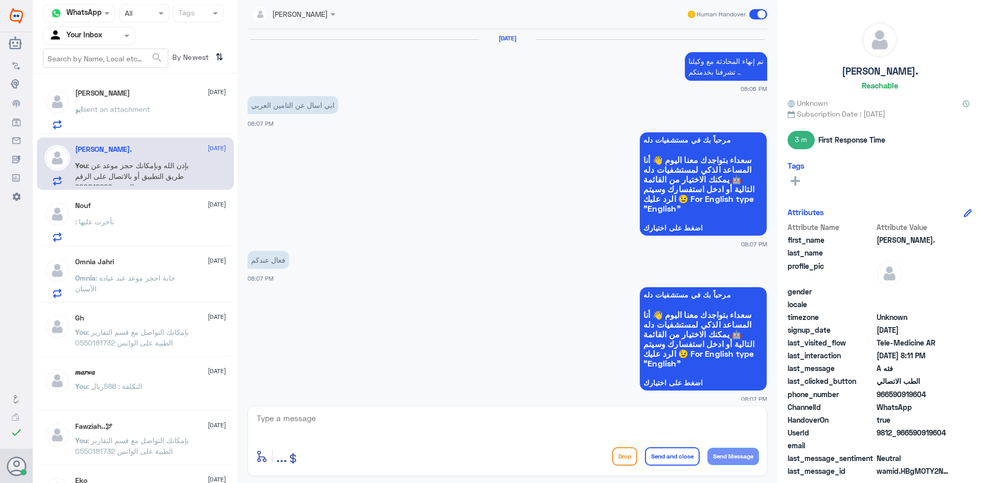
scroll to position [531, 0]
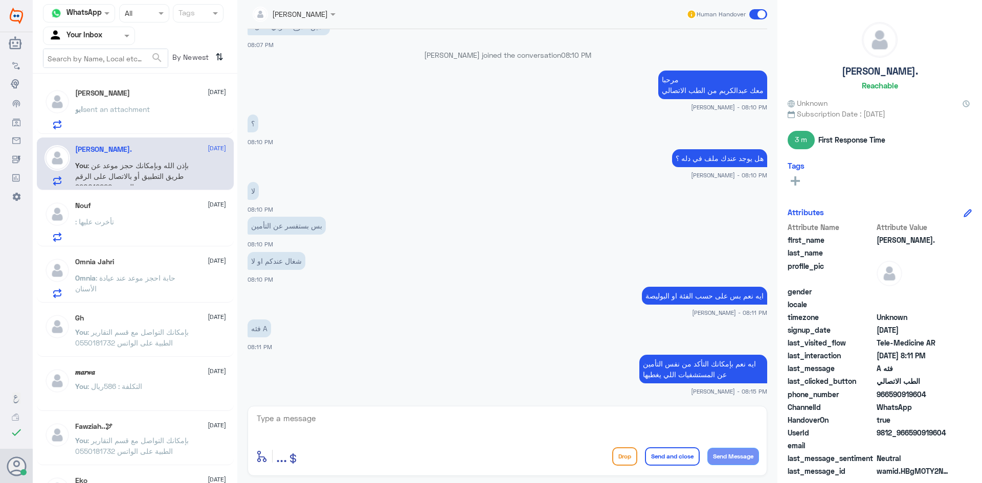
click at [751, 13] on span at bounding box center [759, 14] width 18 height 10
click at [0, 0] on input "checkbox" at bounding box center [0, 0] width 0 height 0
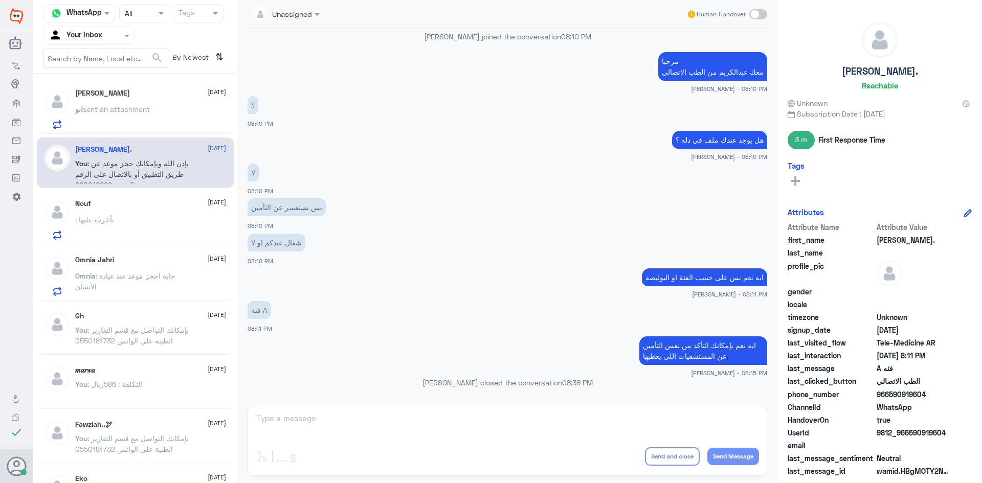
click at [188, 235] on div ": تأخرت عليها" at bounding box center [150, 228] width 151 height 23
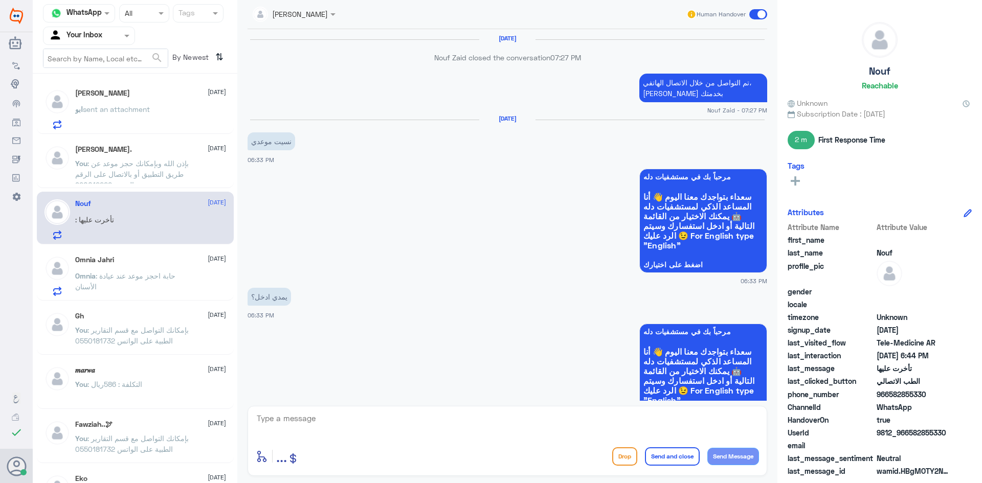
scroll to position [717, 0]
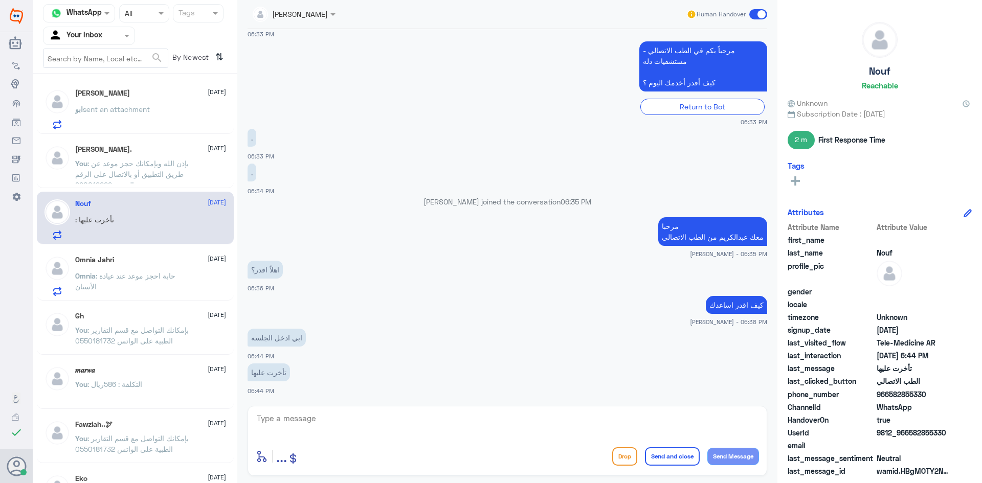
click at [371, 413] on textarea at bounding box center [507, 424] width 503 height 25
type textarea "ب"
paste textarea "بإمكانك حجز موعد عن طريق التطبيق أو بالاتصال على الرقم الموحد 920012222"
type textarea "بإمكانك حجز موعد عن طريق التطبيق أو بالاتصال على الرقم الموحد 920012222"
click at [674, 462] on button "Send and close" at bounding box center [672, 457] width 55 height 18
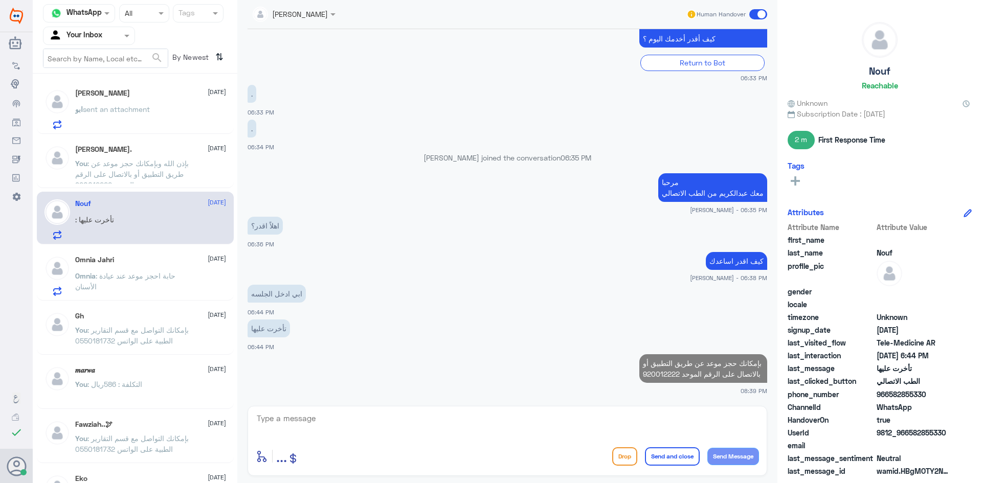
scroll to position [759, 0]
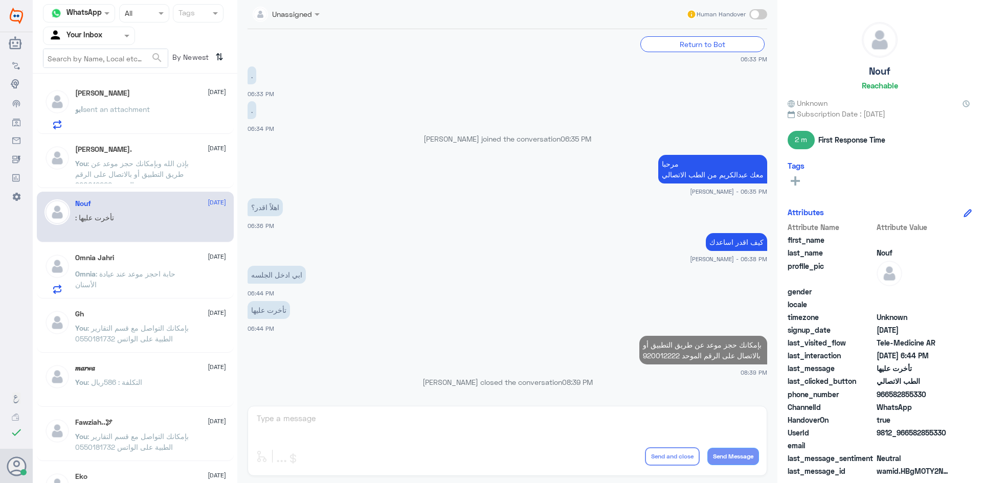
click at [167, 274] on span ": حابة احجز موعد عند عيادة الأسنان" at bounding box center [125, 279] width 100 height 19
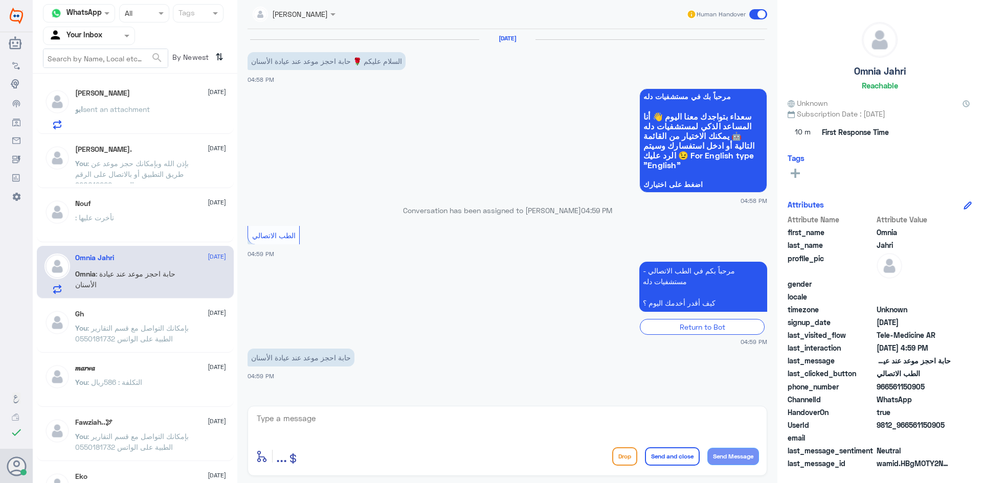
click at [421, 413] on textarea at bounding box center [507, 424] width 503 height 25
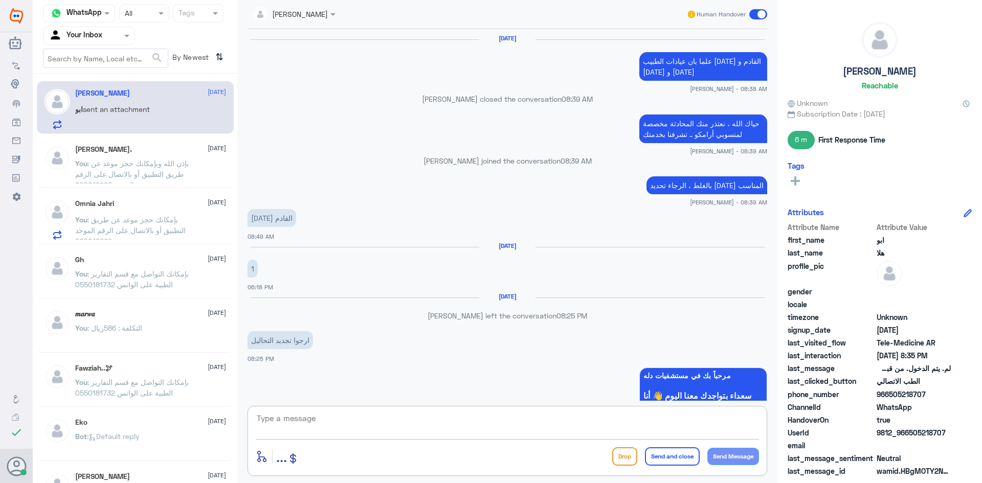
scroll to position [428, 0]
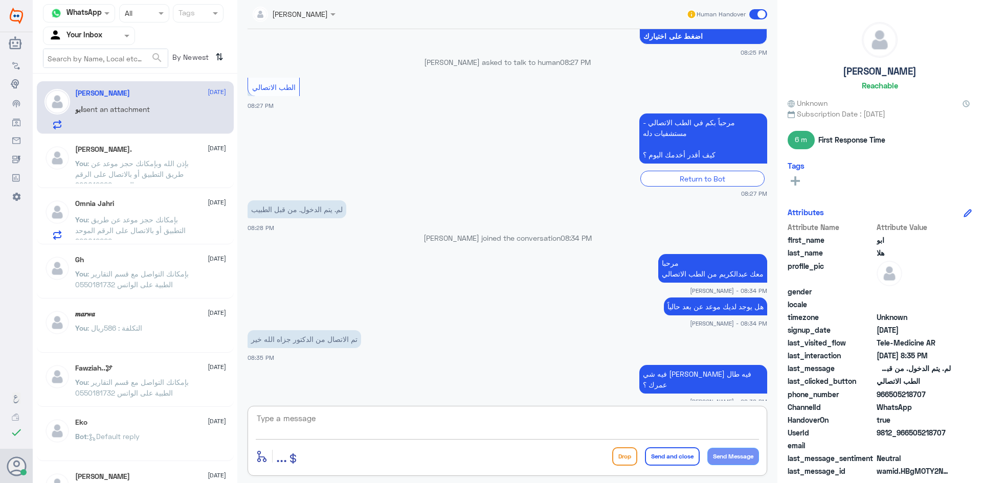
click at [145, 165] on span ": بإذن الله وبإمكانك حجز موعد عن طريق التطبيق أو بالاتصال على الرقم الموحد 9200…" at bounding box center [132, 174] width 114 height 30
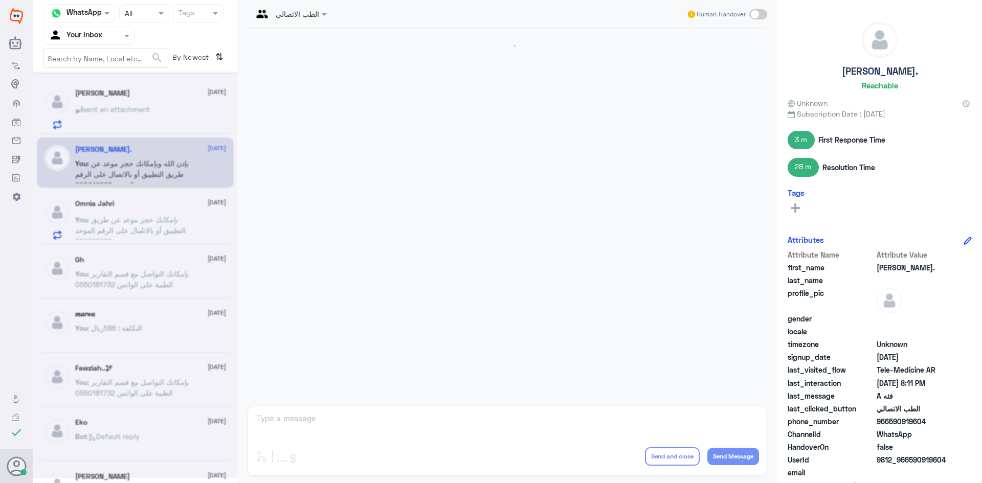
scroll to position [506, 0]
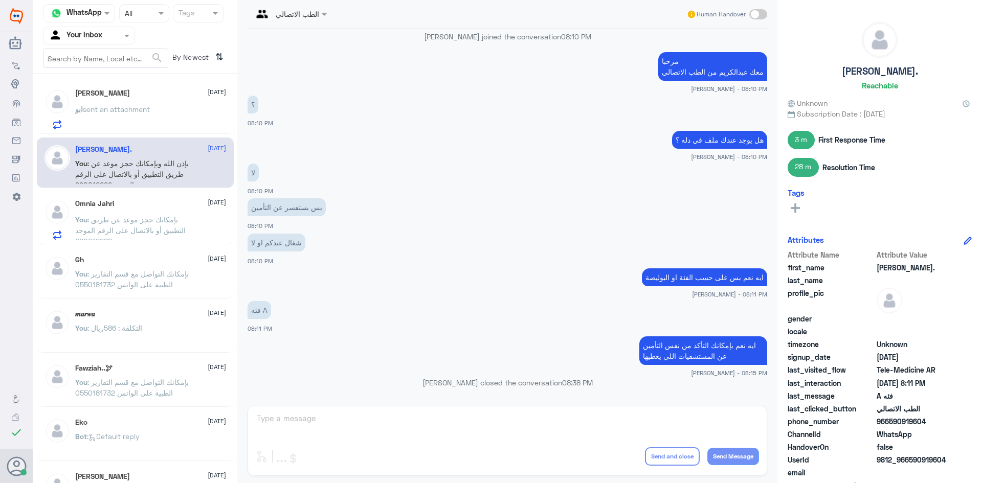
click at [143, 214] on p "You : بإمكانك حجز موعد عن طريق التطبيق أو بالاتصال على الرقم الموحد 920012222" at bounding box center [132, 227] width 115 height 26
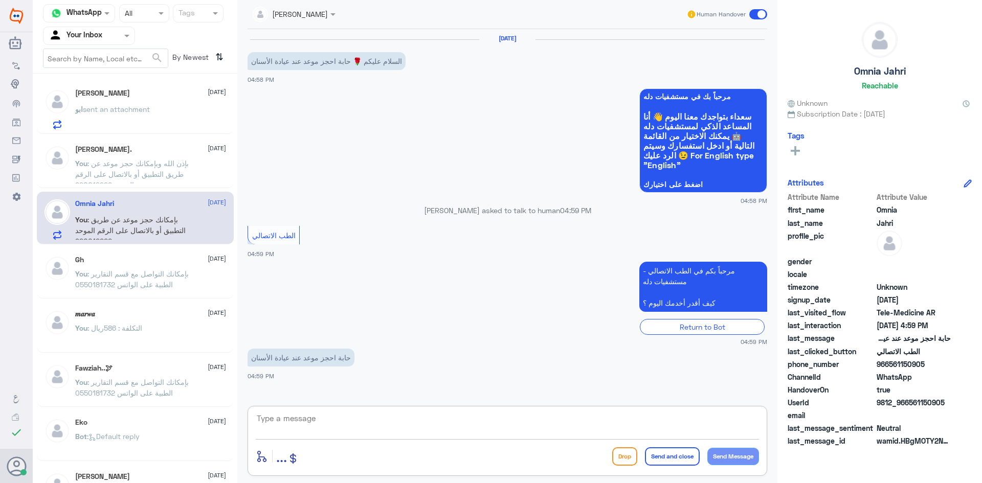
click at [626, 420] on textarea at bounding box center [507, 424] width 503 height 25
paste textarea "بإمكانك حجز موعد عن طريق التطبيق أو بالاتصال على الرقم الموحد 920012222"
type textarea "بإمكانك حجز موعد عن طريق التطبيق أو بالاتصال على الرقم الموحد 920012222"
click at [680, 457] on button "Send and close" at bounding box center [672, 457] width 55 height 18
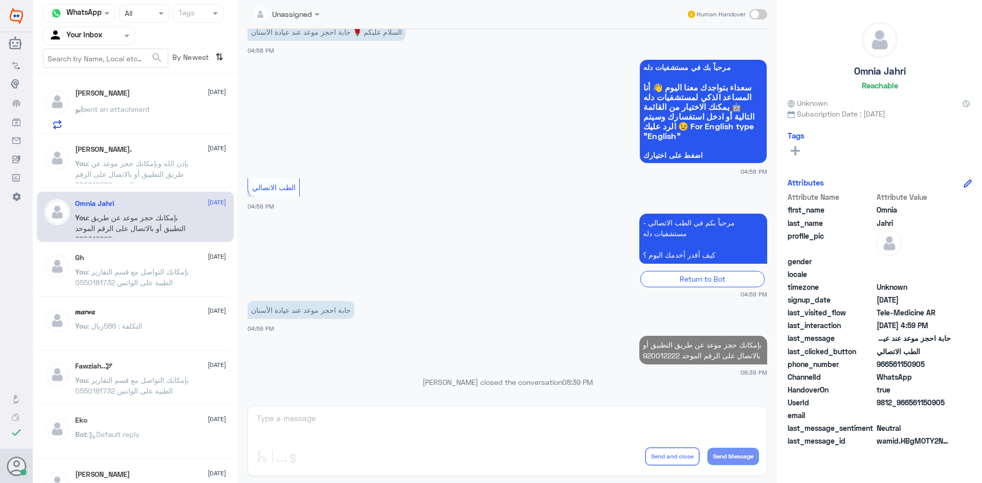
click at [136, 110] on span "sent an attachment" at bounding box center [116, 109] width 67 height 9
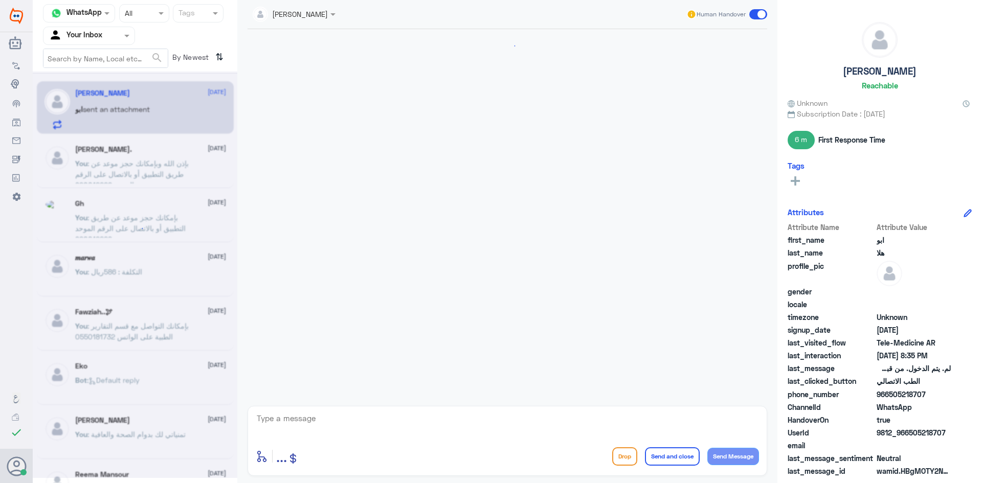
scroll to position [428, 0]
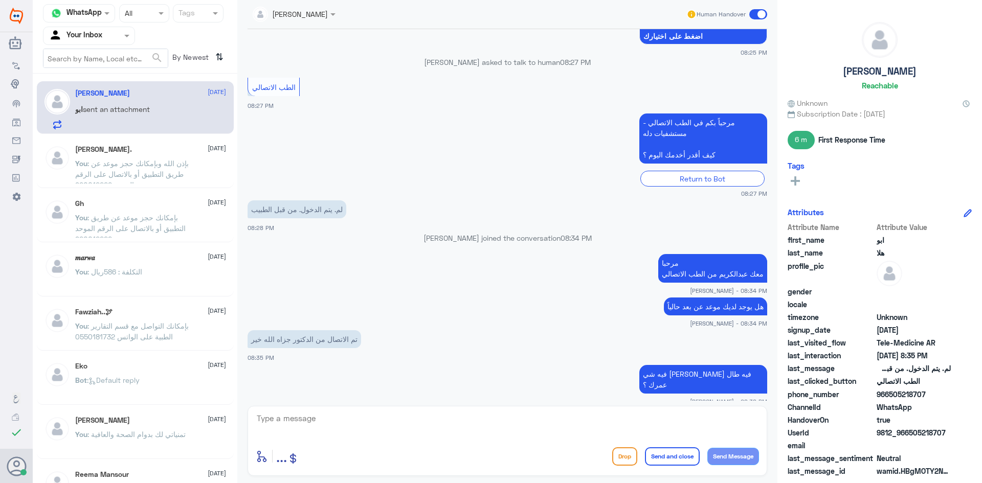
click at [162, 168] on p "You : بإذن الله وبإمكانك حجز موعد عن طريق التطبيق أو بالاتصال على الرقم الموحد …" at bounding box center [132, 171] width 115 height 26
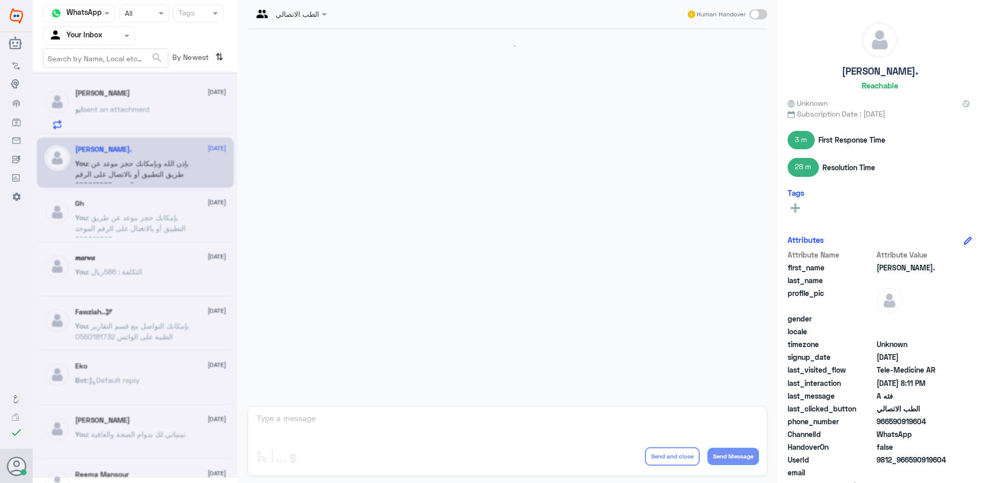
scroll to position [506, 0]
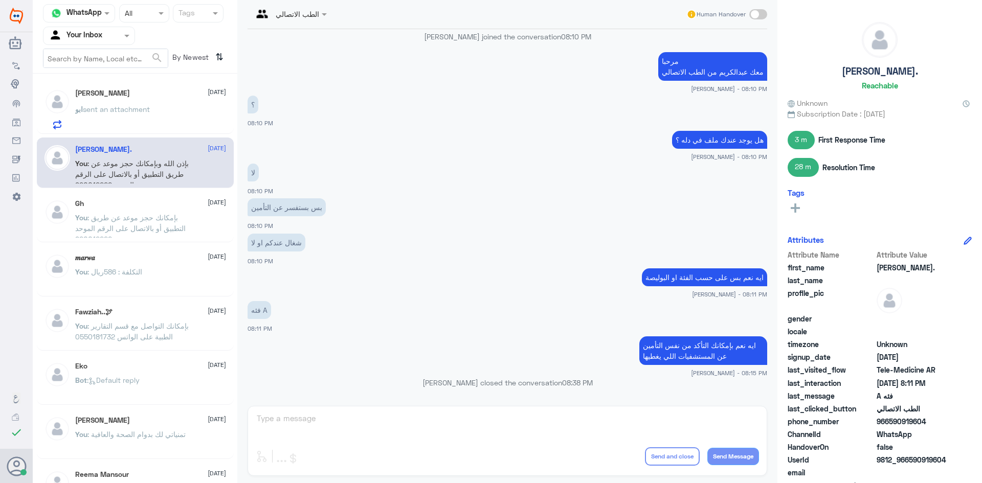
click at [172, 220] on span ": بإمكانك حجز موعد عن طريق التطبيق أو بالاتصال على الرقم الموحد 920012222" at bounding box center [130, 228] width 111 height 30
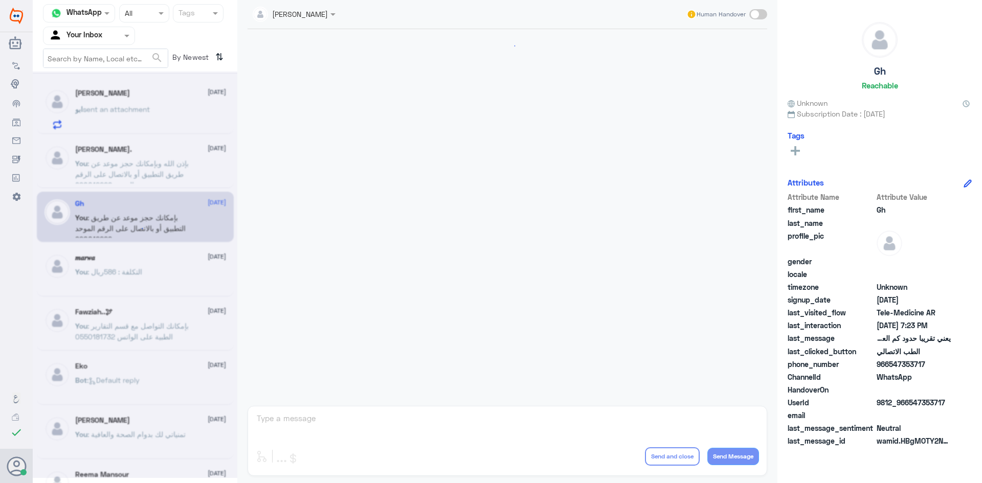
scroll to position [436, 0]
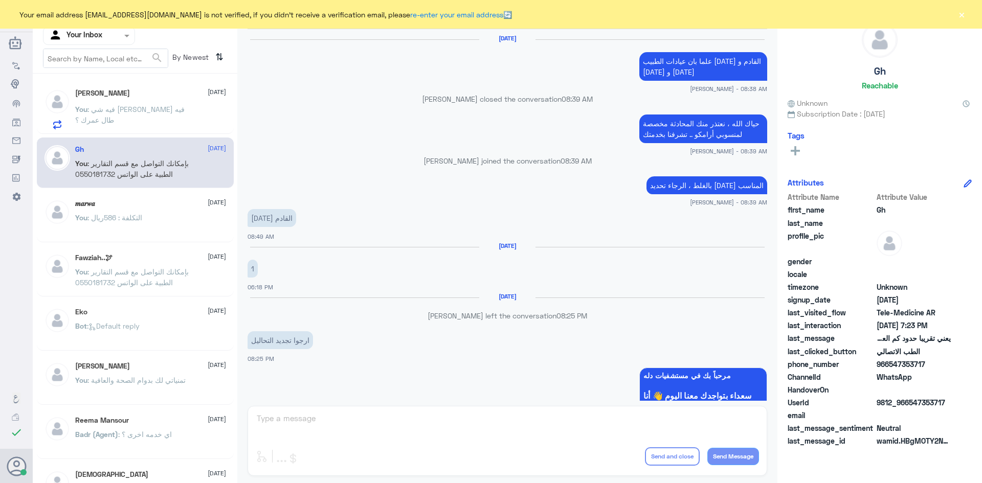
scroll to position [428, 0]
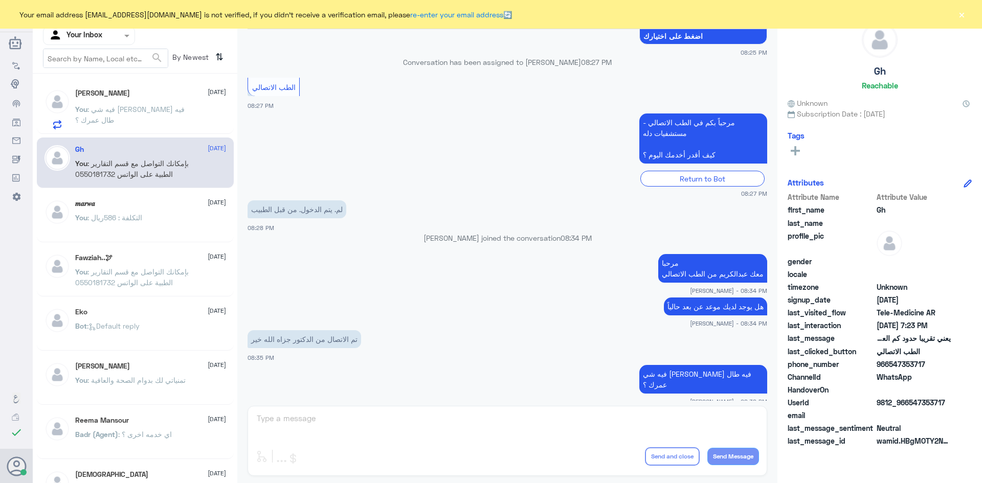
click at [962, 17] on button "×" at bounding box center [962, 14] width 10 height 10
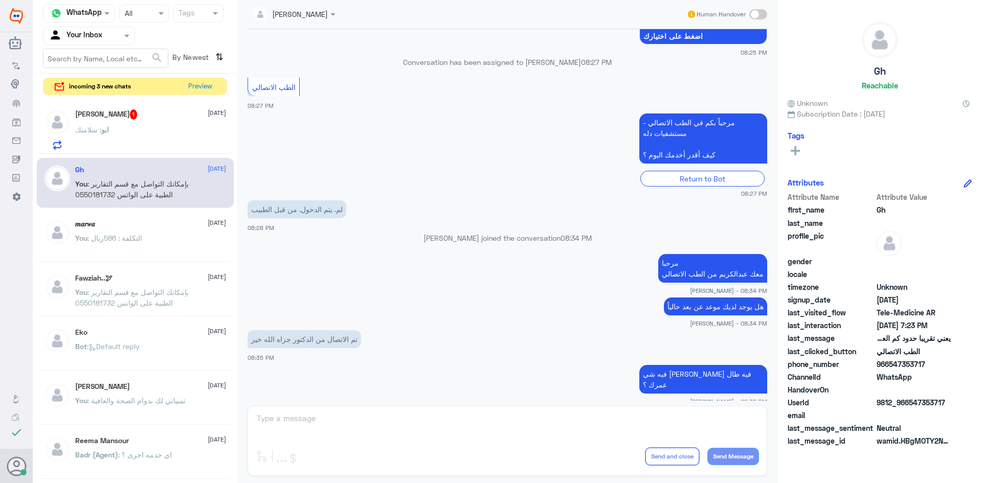
scroll to position [463, 0]
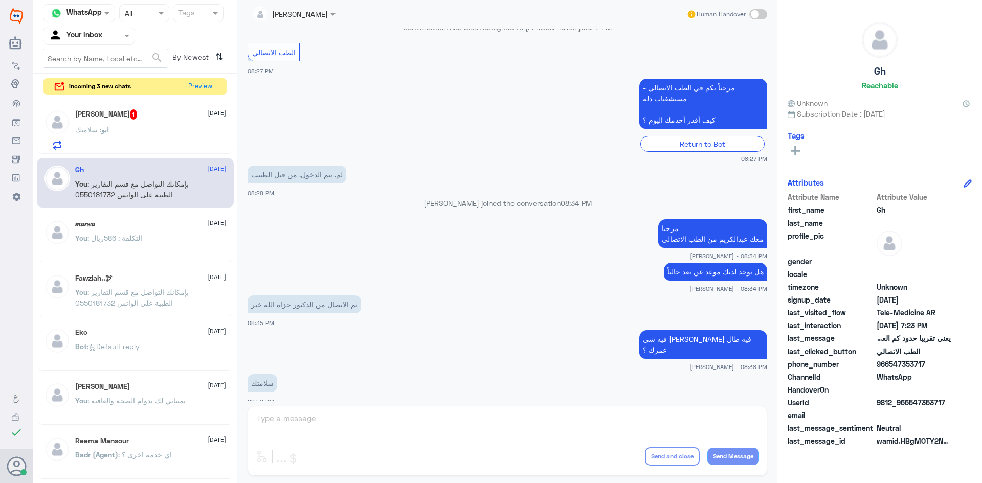
click at [133, 137] on div "ابو : سلامتك" at bounding box center [150, 138] width 151 height 23
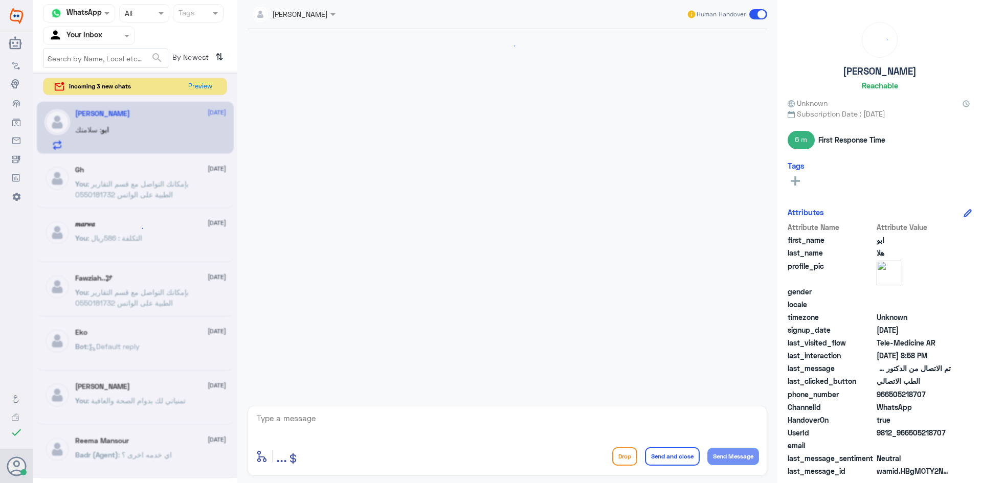
scroll to position [422, 0]
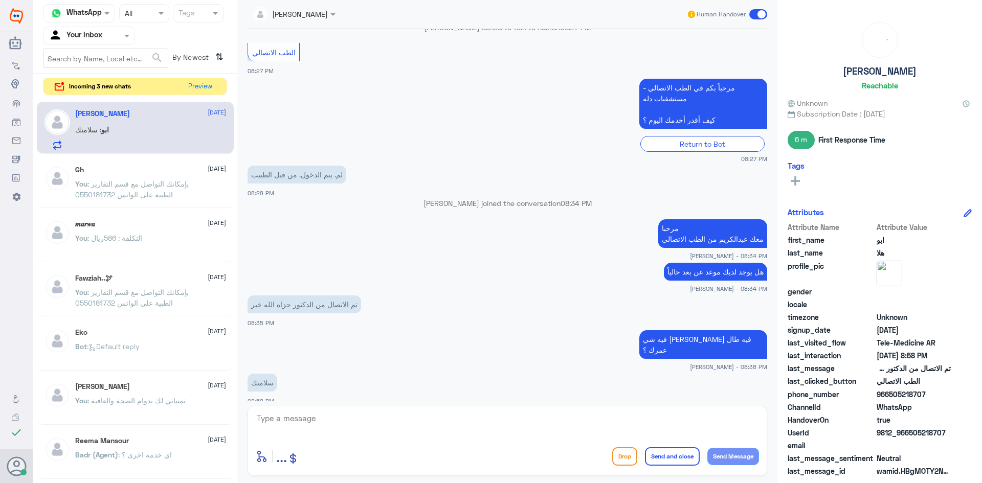
click at [408, 422] on textarea at bounding box center [507, 424] width 503 height 25
type textarea "الله يسلمك وتمنياتنا لك بدوام الصحة والعافية"
click at [667, 463] on button "Send and close" at bounding box center [672, 457] width 55 height 18
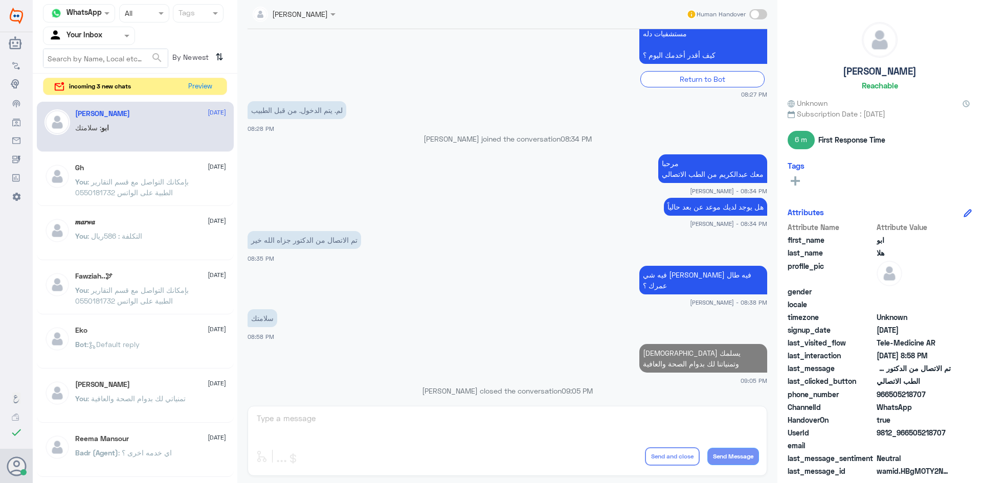
scroll to position [463, 0]
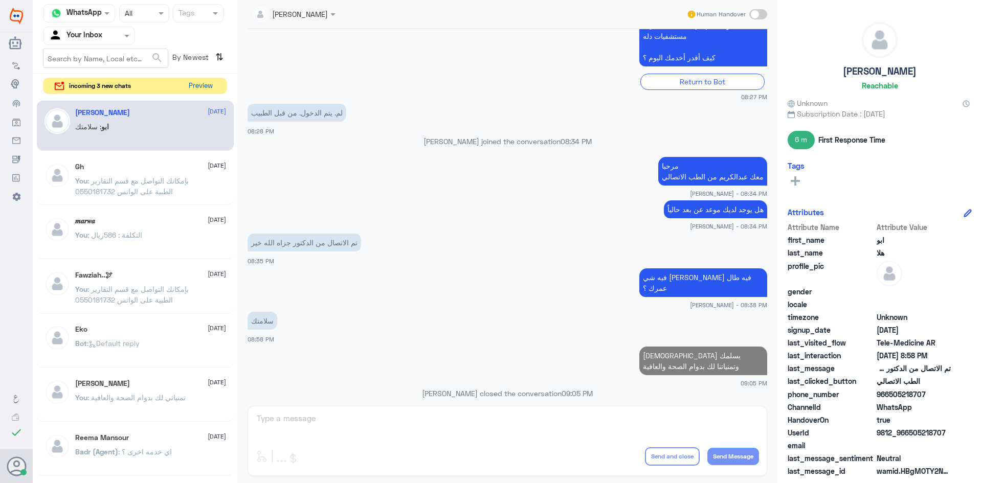
click at [208, 83] on button "Preview" at bounding box center [201, 86] width 32 height 16
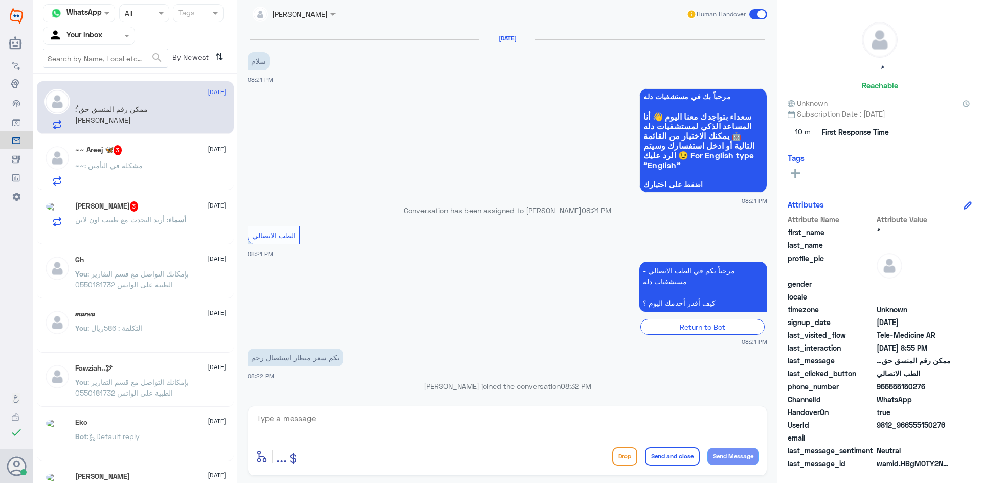
scroll to position [474, 0]
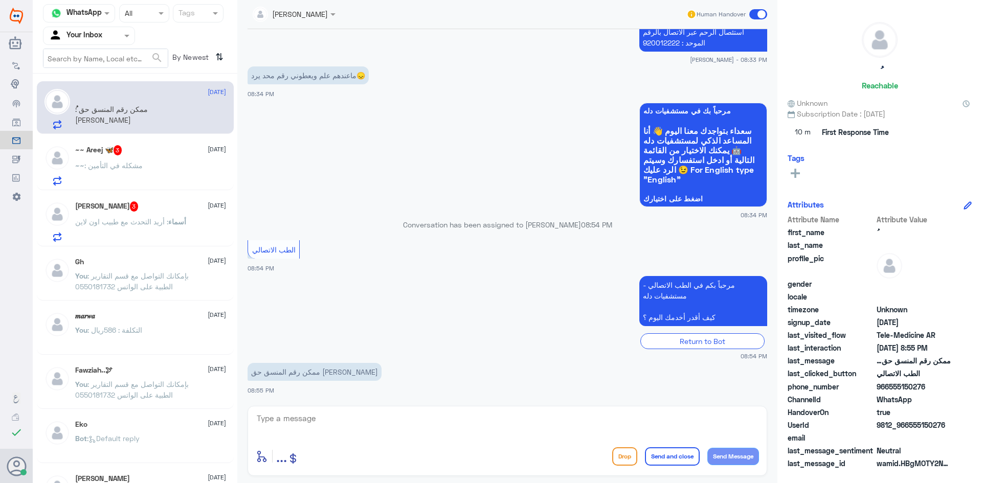
click at [178, 163] on div "~~ : مشكله في التأمين" at bounding box center [150, 174] width 151 height 23
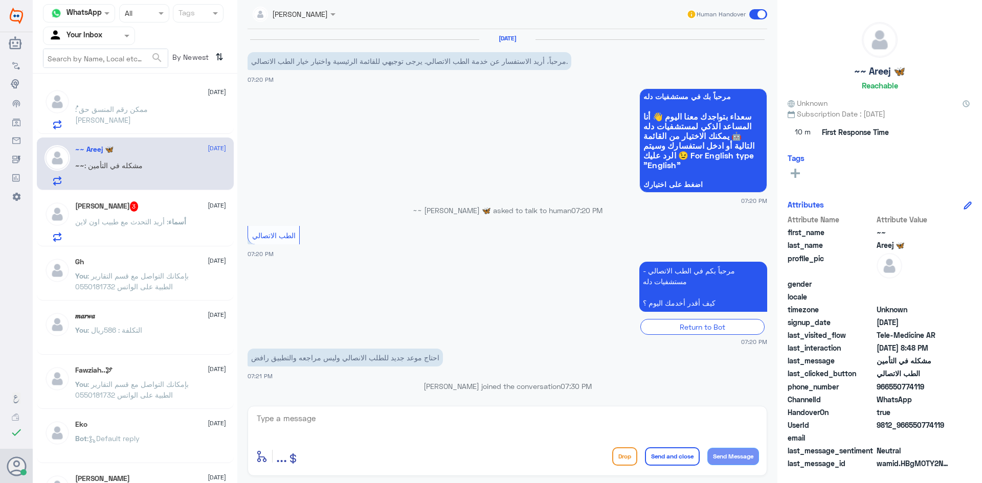
scroll to position [488, 0]
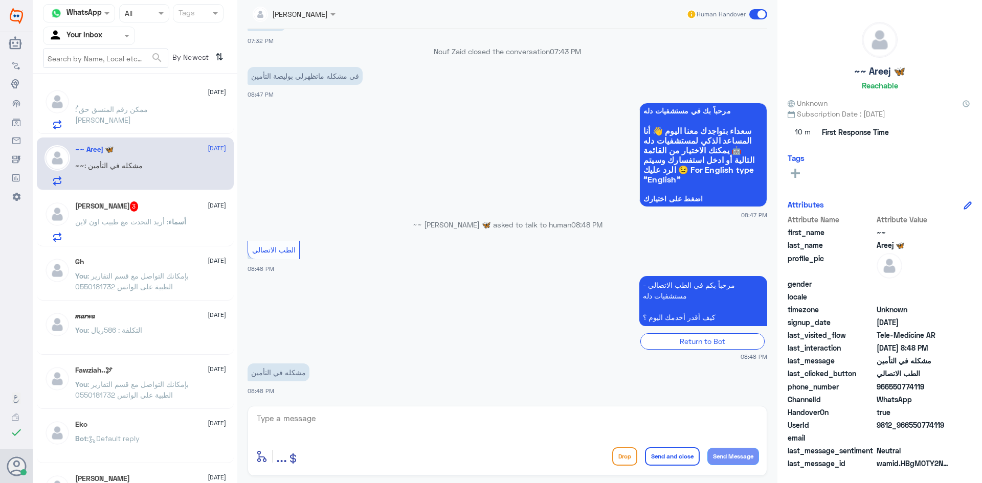
click at [410, 408] on div "enter flow name ... Drop Send and close Send Message" at bounding box center [508, 441] width 520 height 70
click at [407, 422] on textarea at bounding box center [507, 424] width 503 height 25
type textarea "ممكن تزودني برقم الهوية او رقم الملف"
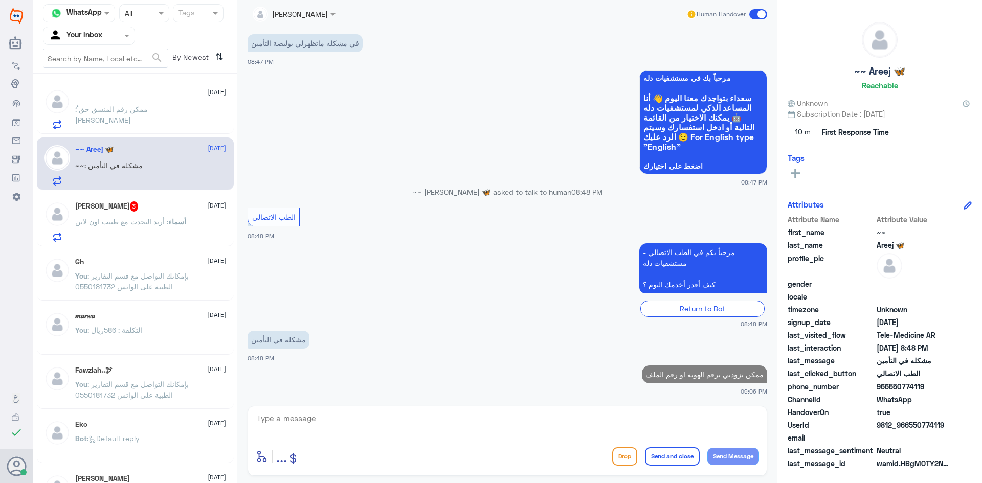
click at [139, 211] on h5 "أسماء بنت عبدالله بن فهد🇸🇦 3" at bounding box center [106, 207] width 63 height 10
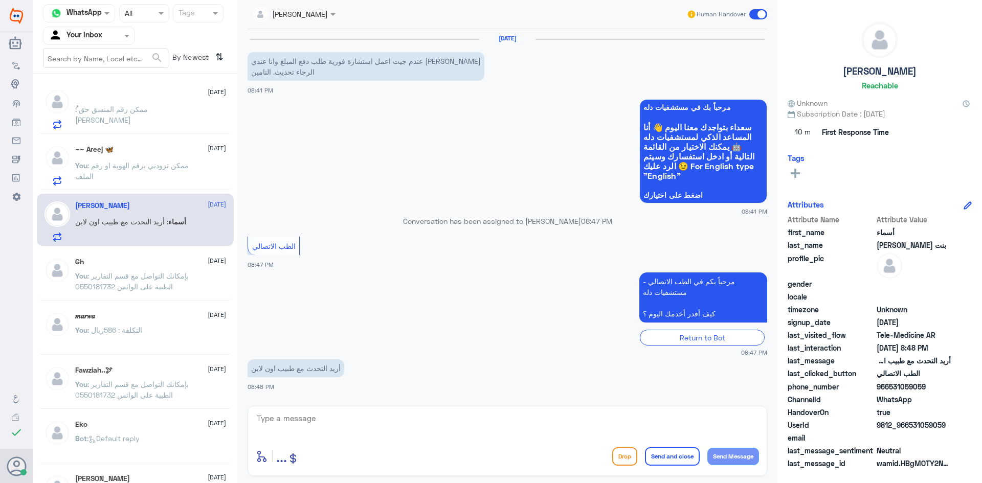
click at [422, 415] on textarea at bounding box center [507, 424] width 503 height 25
type textarea "هل يوجد لديك ملف في مستشفى دله"
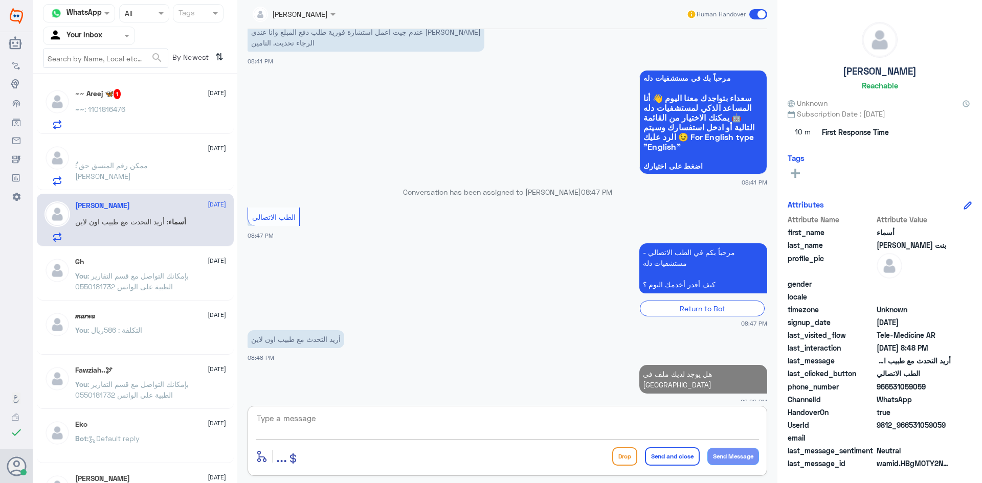
click at [157, 116] on div "~~ : 1101816476" at bounding box center [150, 117] width 151 height 23
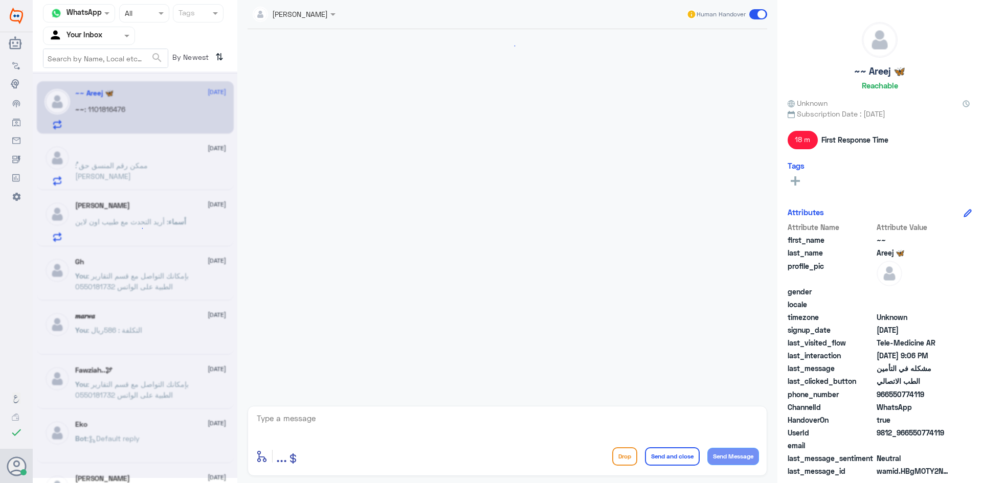
scroll to position [421, 0]
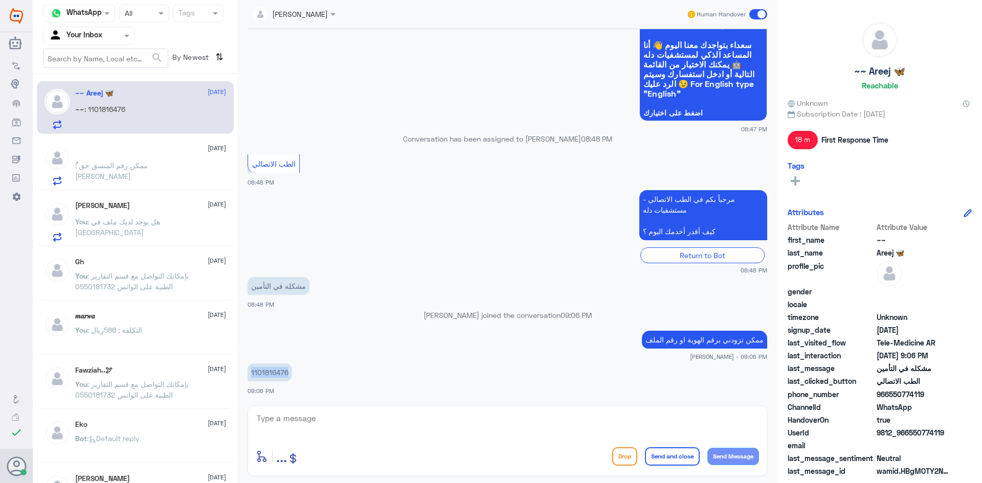
drag, startPoint x: 288, startPoint y: 375, endPoint x: 250, endPoint y: 376, distance: 37.9
click at [250, 376] on p "1101816476" at bounding box center [270, 373] width 45 height 18
copy p "1101816476"
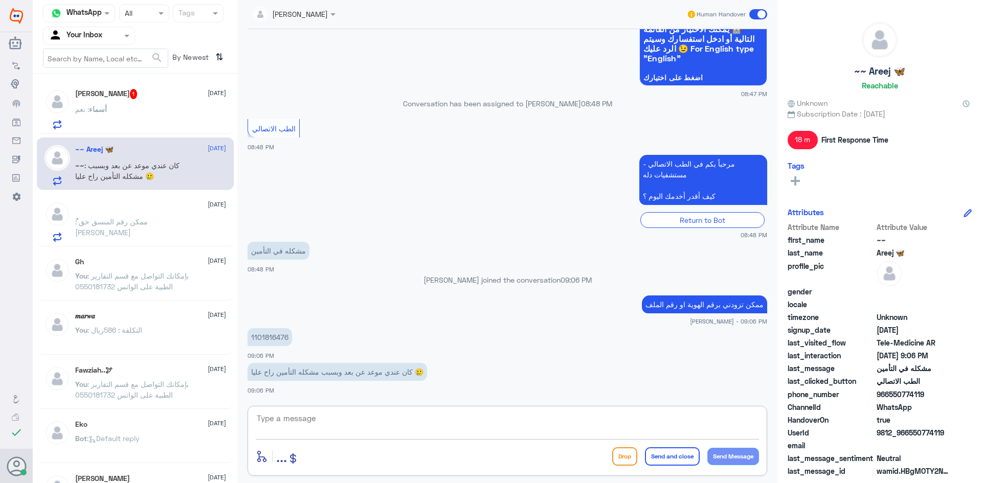
click at [433, 416] on textarea at bounding box center [507, 424] width 503 height 25
type textarea "لحظات من فضلك"
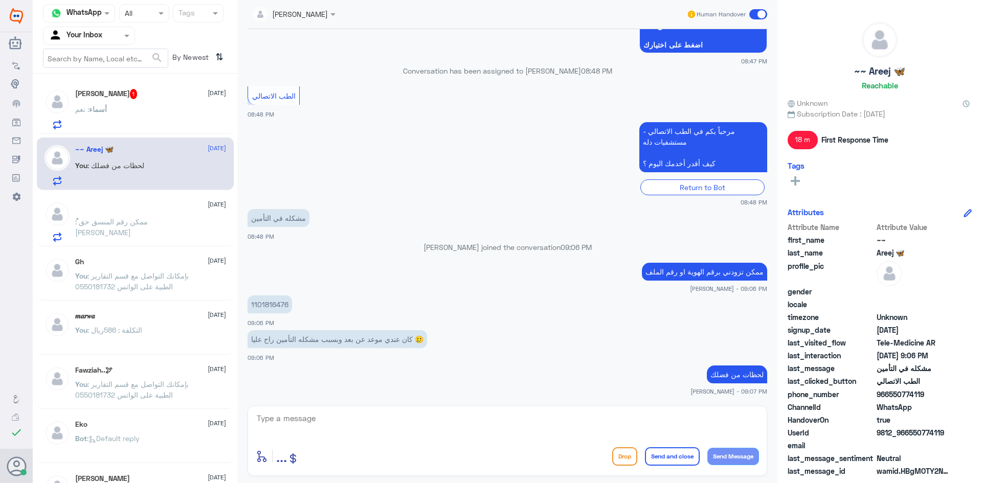
click at [160, 109] on div "أسماء : نعم" at bounding box center [150, 117] width 151 height 23
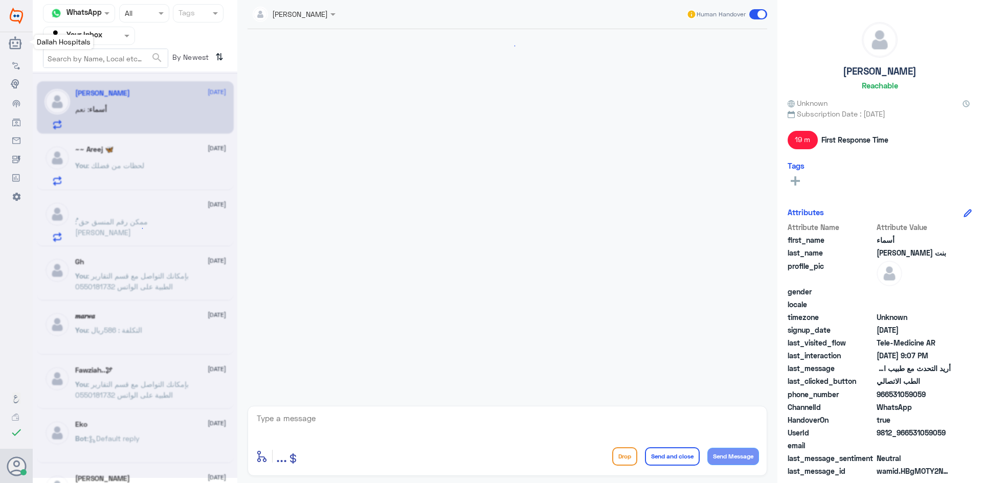
scroll to position [82, 0]
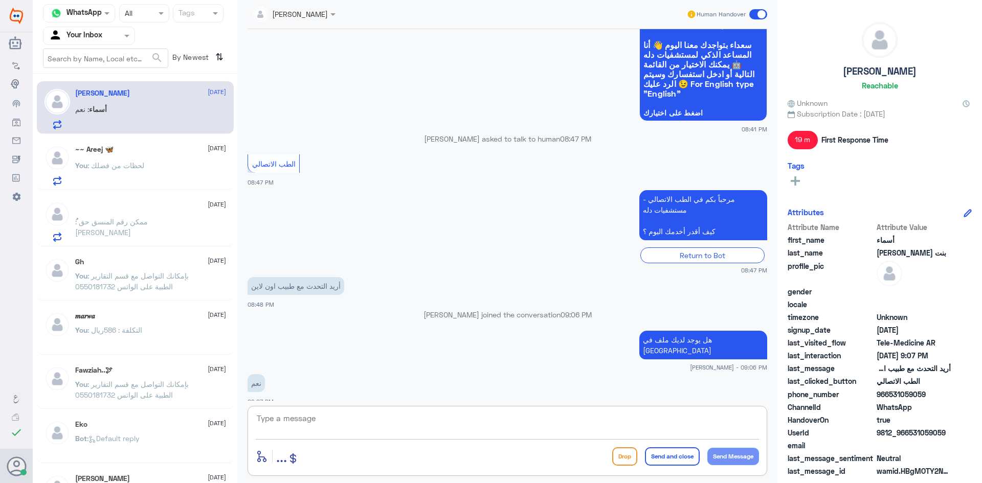
click at [466, 423] on textarea at bounding box center [507, 424] width 503 height 25
type textarea "ممكن تزوديني برقم الملف او رقم الهوية"
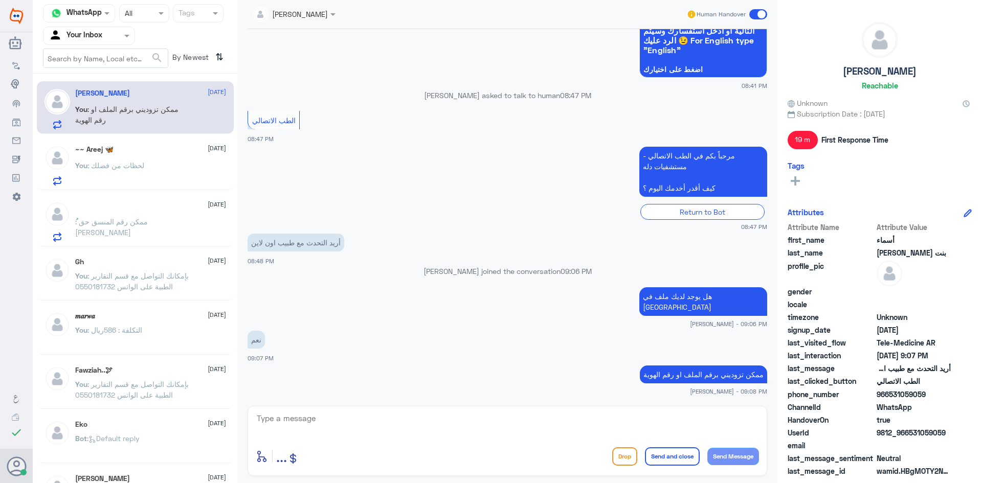
click at [146, 155] on div "~~ Areej 🦋 29 September You : لحظات من فضلك" at bounding box center [150, 165] width 151 height 40
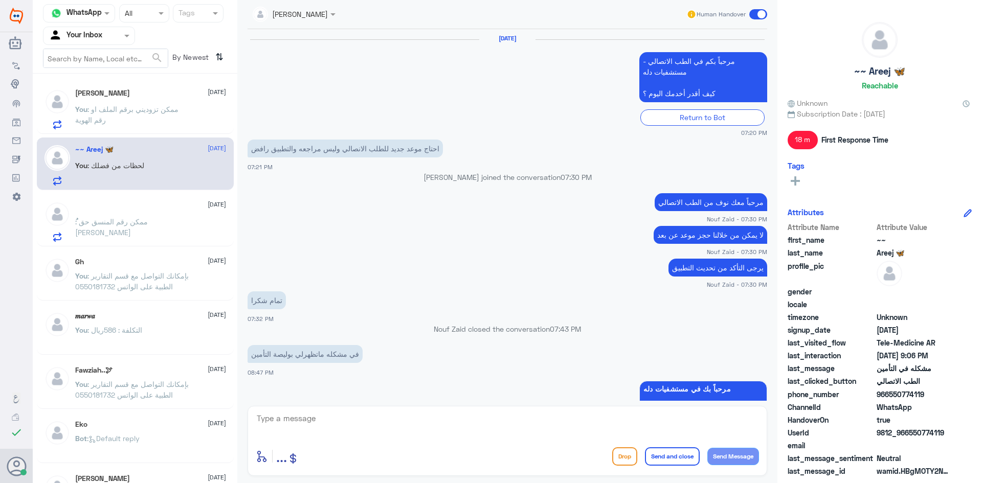
scroll to position [432, 0]
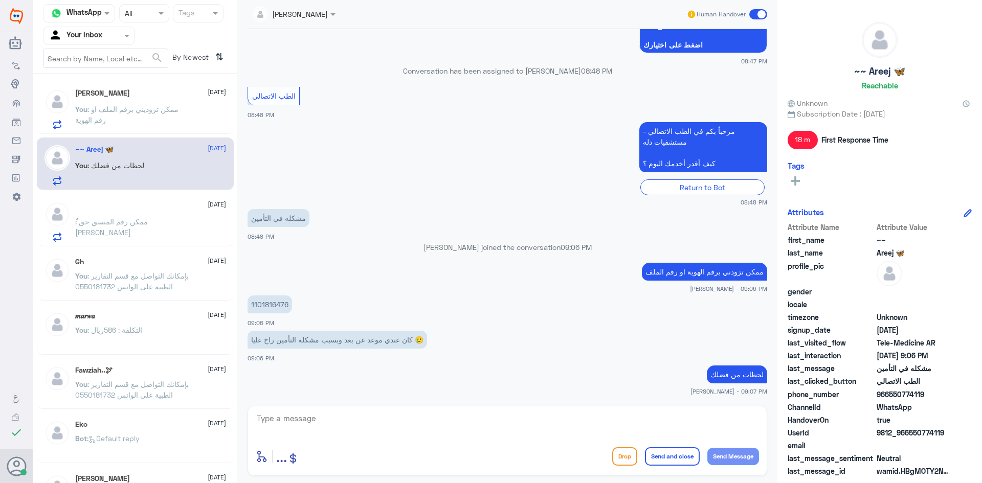
click at [136, 99] on div "أسماء بنت عبدالله بن فهد🇸🇦 29 September You : ممكن تزوديني برقم الملف او رقم ال…" at bounding box center [150, 109] width 151 height 40
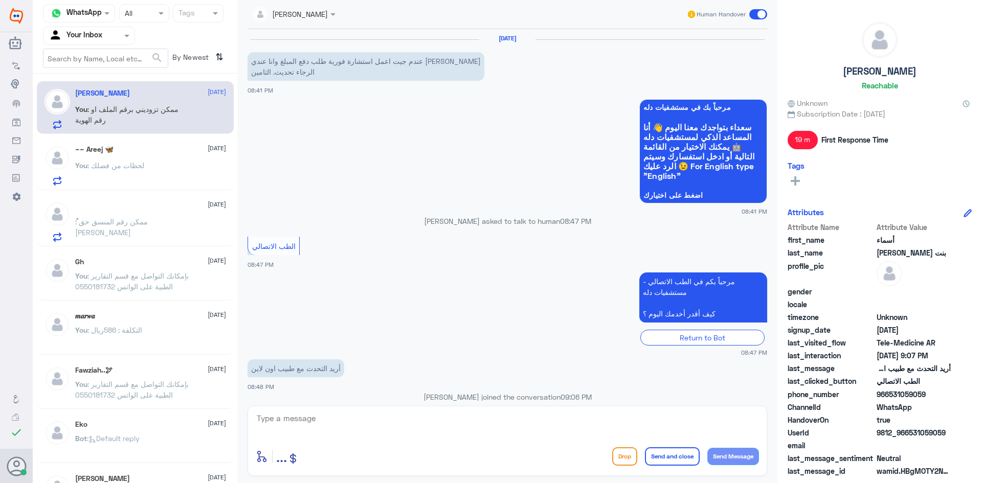
scroll to position [126, 0]
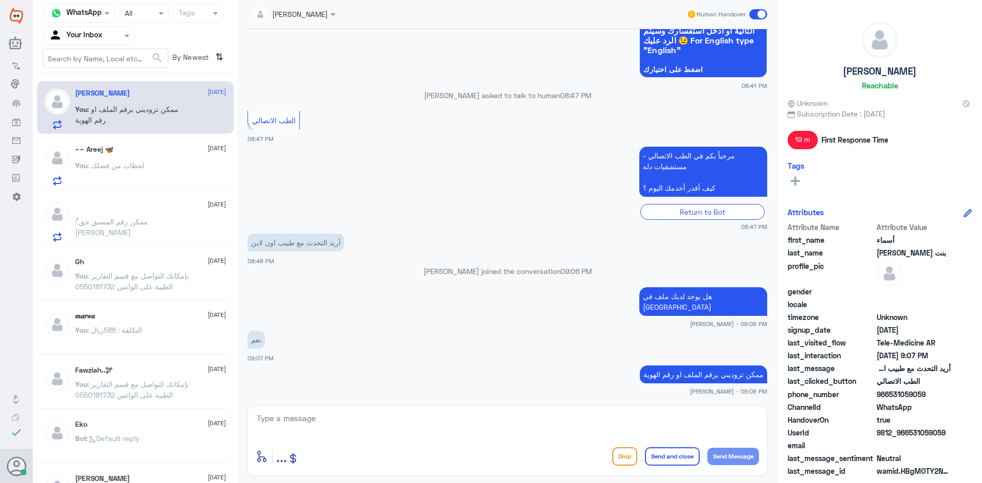
click at [126, 155] on div "~~ Areej 🦋 29 September You : لحظات من فضلك" at bounding box center [150, 165] width 151 height 40
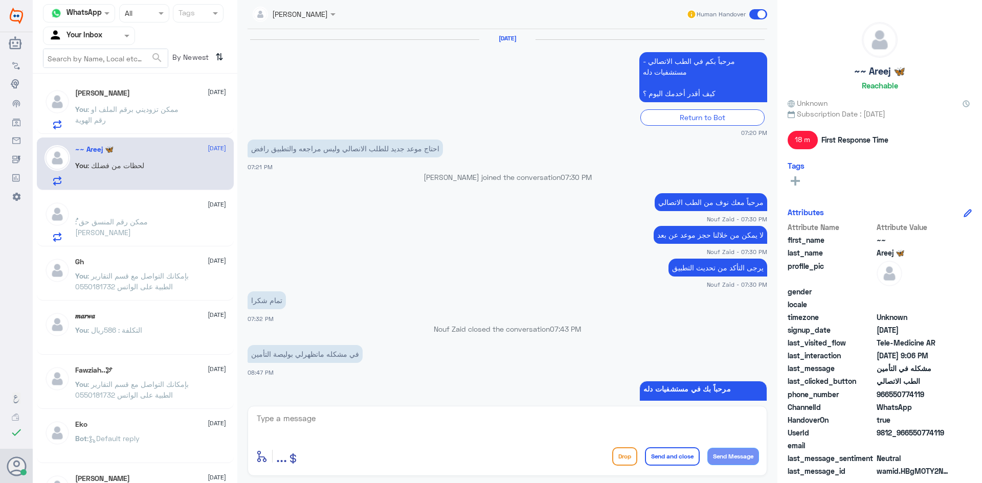
scroll to position [432, 0]
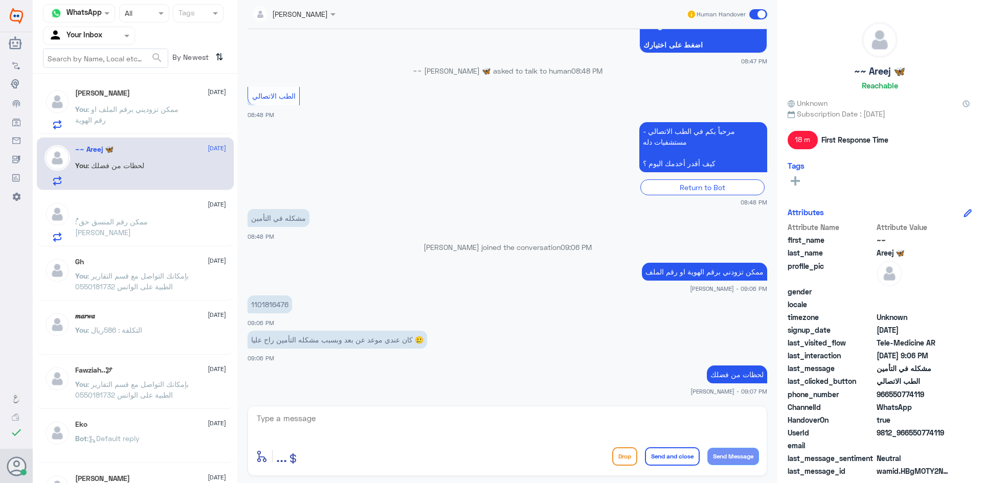
click at [118, 103] on div "أسماء بنت عبدالله بن فهد🇸🇦 29 September You : ممكن تزوديني برقم الملف او رقم ال…" at bounding box center [150, 109] width 151 height 40
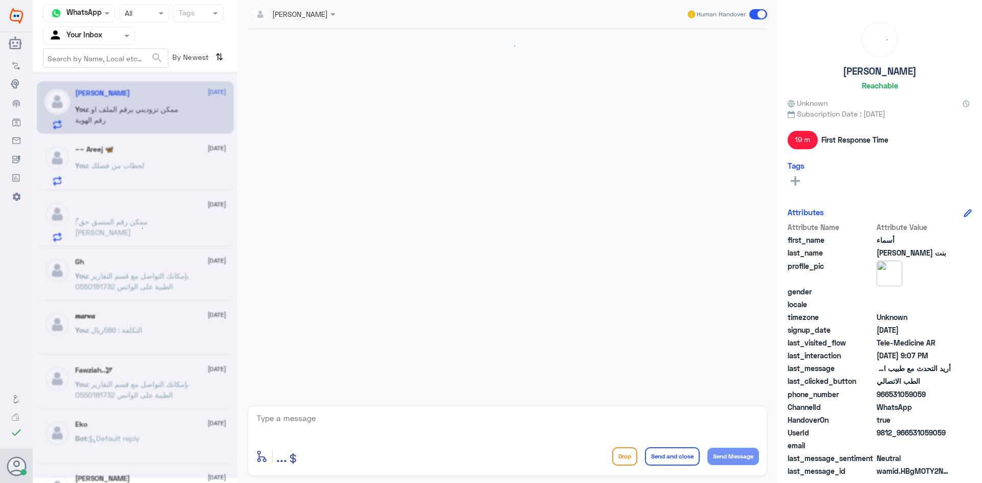
scroll to position [126, 0]
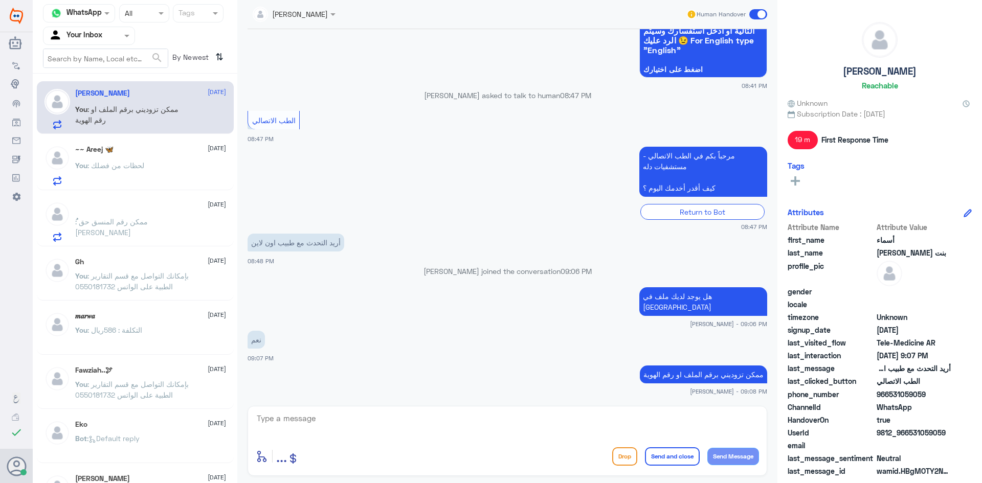
drag, startPoint x: 928, startPoint y: 392, endPoint x: 888, endPoint y: 397, distance: 40.2
click at [888, 397] on span "966531059059" at bounding box center [914, 394] width 74 height 11
copy span "531059059"
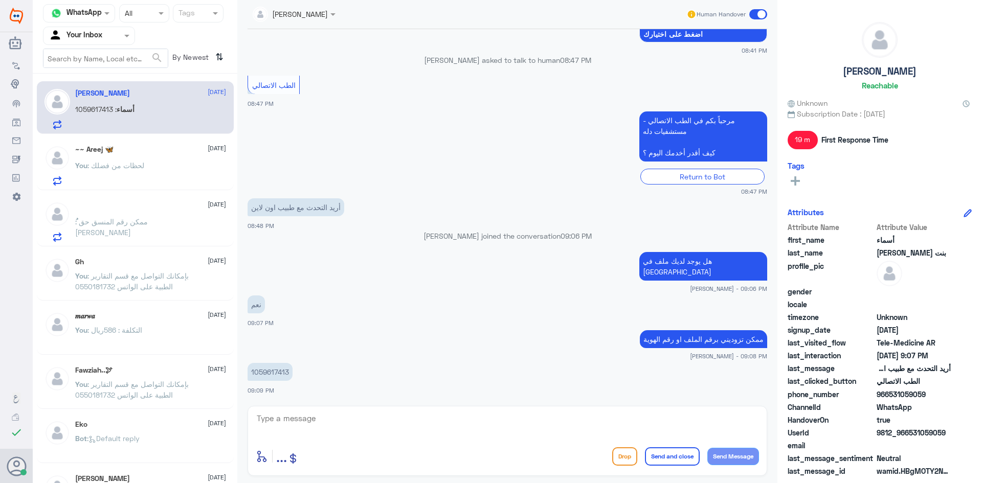
click at [561, 425] on textarea at bounding box center [507, 424] width 503 height 25
type textarea "تمام بإمكانك الدخول الآن على الاستشارة الفورية من خلال التطبيق"
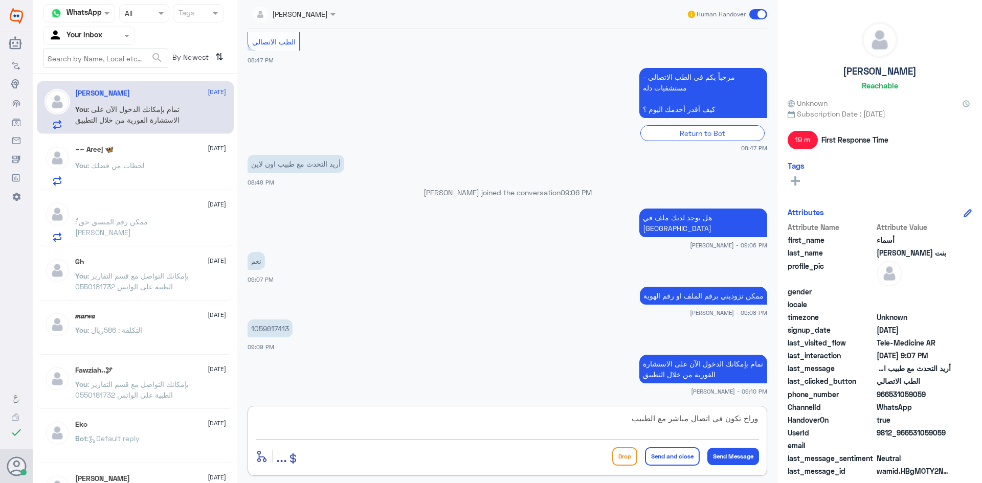
type textarea "وراح تكون في اتصال مباشر مع الطبيب"
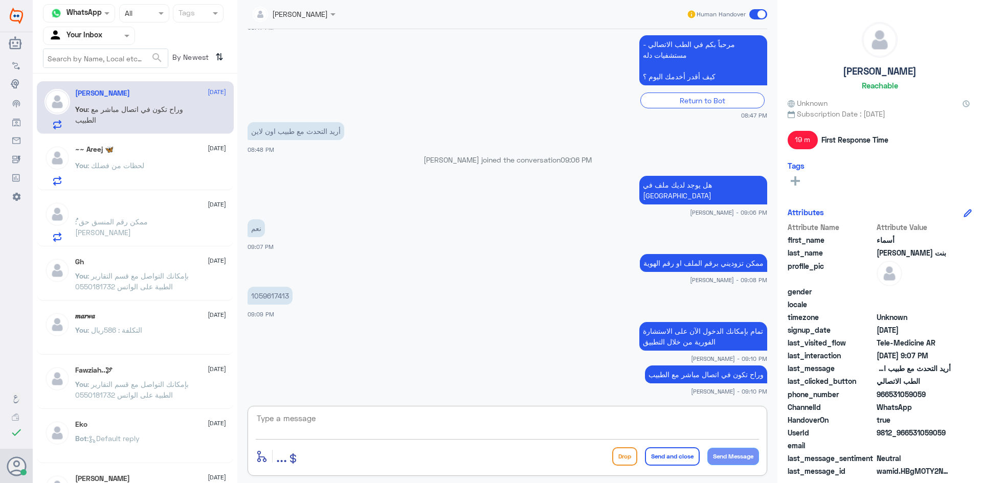
click at [652, 432] on textarea at bounding box center [507, 424] width 503 height 25
click at [755, 17] on span at bounding box center [759, 14] width 18 height 10
click at [0, 0] on input "checkbox" at bounding box center [0, 0] width 0 height 0
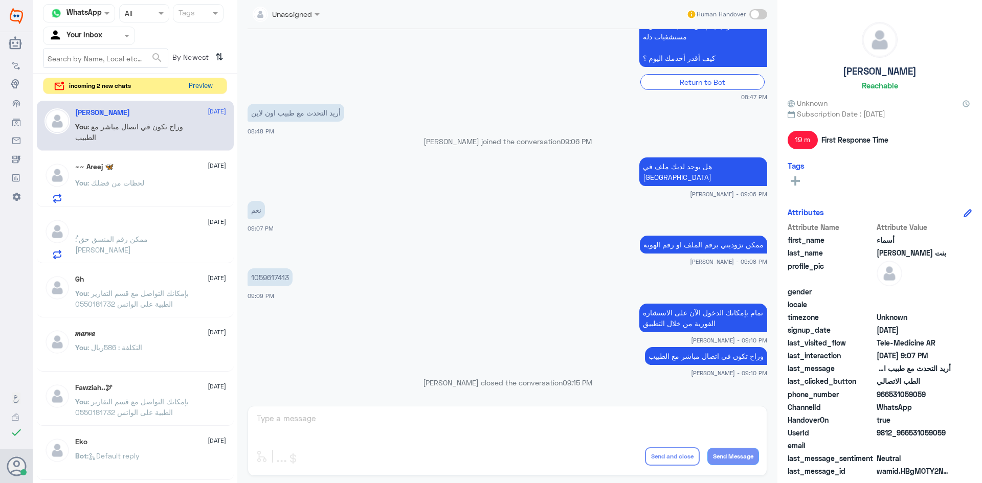
click at [196, 87] on button "Preview" at bounding box center [201, 86] width 32 height 16
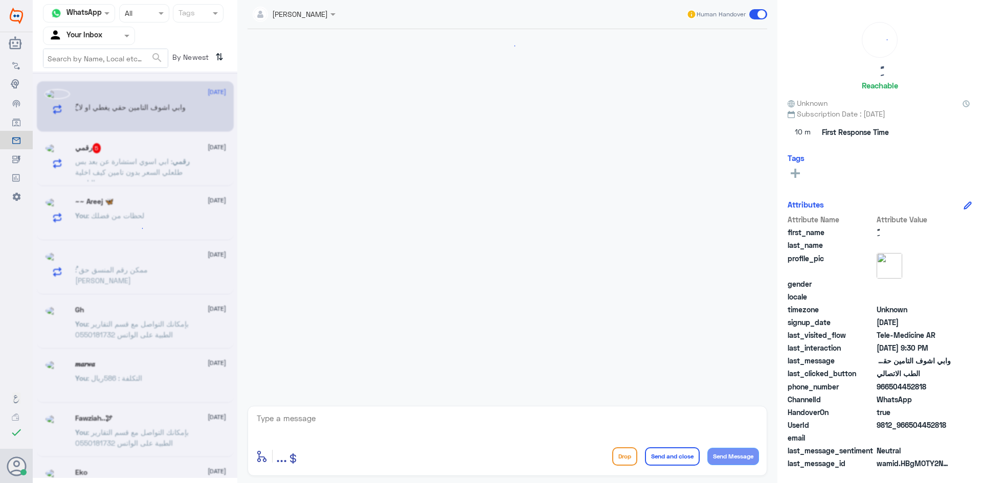
scroll to position [55, 0]
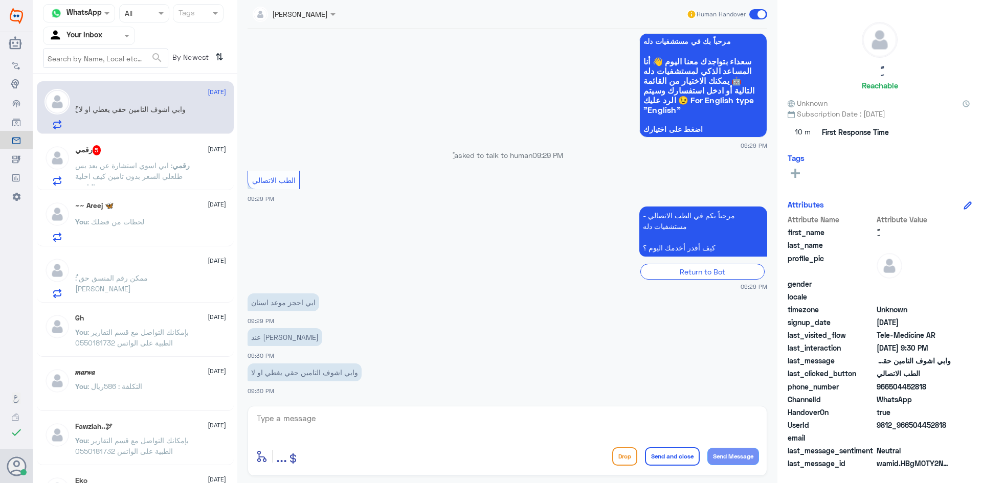
click at [347, 422] on textarea at bounding box center [507, 424] width 503 height 25
paste textarea "مرحبا معك [PERSON_NAME] من الطب الاتصالي"
type textarea "مرحبا معك [PERSON_NAME] من الطب الاتصالي"
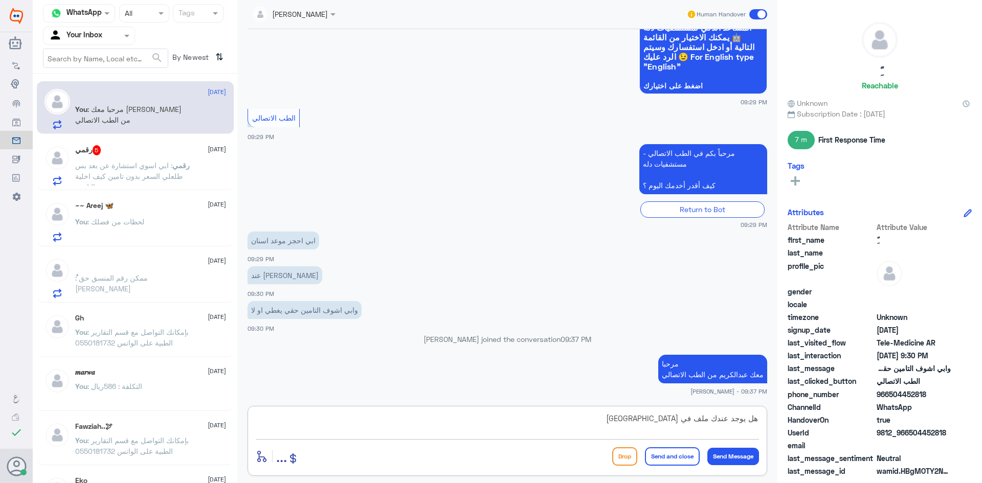
type textarea "هل يوجد عندك ملف في مستشفى دله ؟"
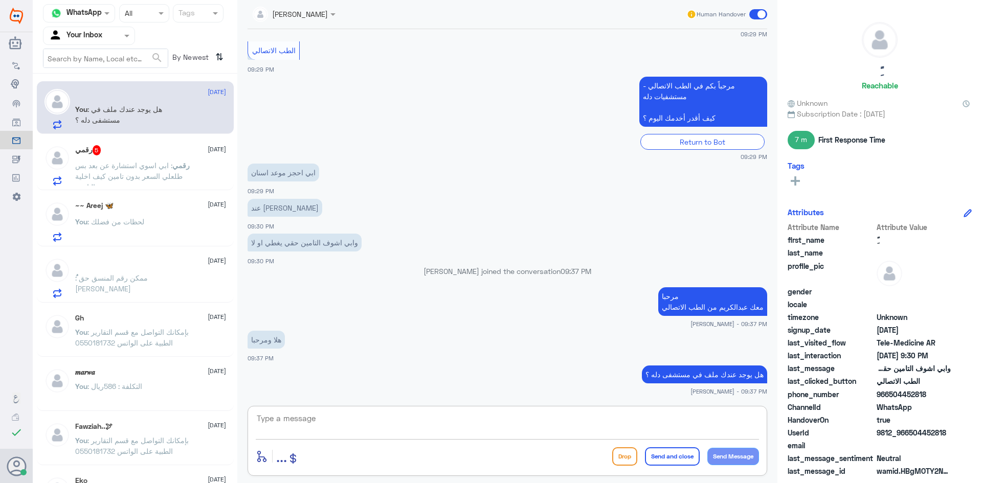
scroll to position [178, 0]
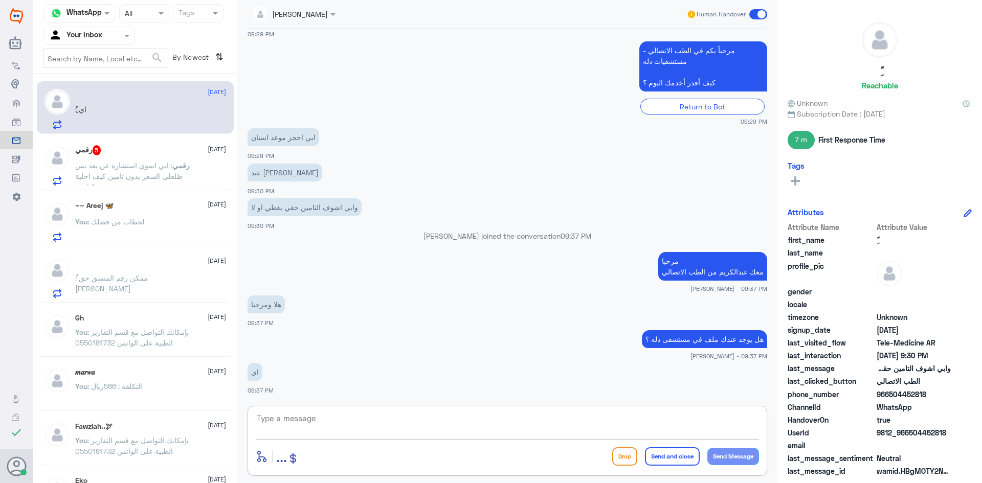
click at [542, 428] on textarea at bounding box center [507, 424] width 503 height 25
type textarea "ممكن تزودني برقم الملف او الهوية"
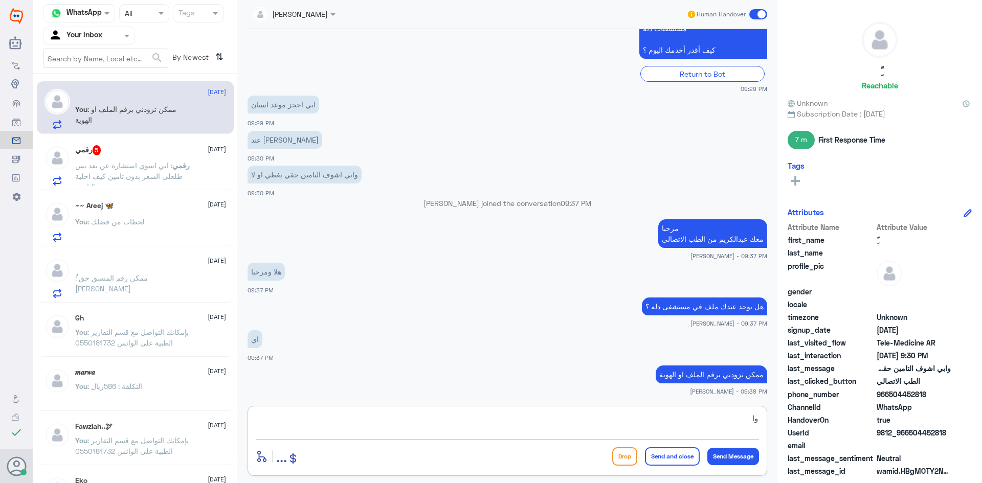
type textarea "و"
drag, startPoint x: 925, startPoint y: 395, endPoint x: 889, endPoint y: 399, distance: 36.0
click at [889, 399] on span "966504452818" at bounding box center [914, 394] width 74 height 11
copy span "504452818"
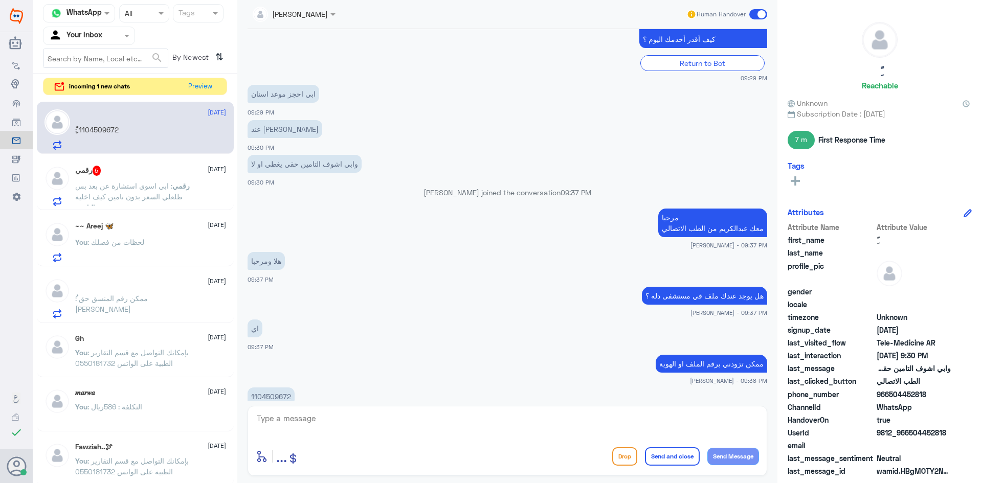
scroll to position [245, 0]
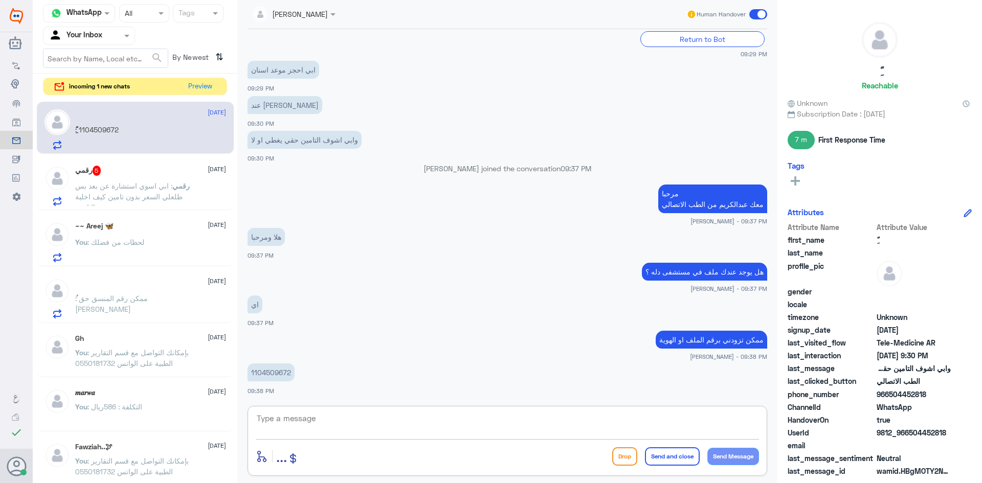
click at [515, 419] on textarea at bounding box center [507, 424] width 503 height 25
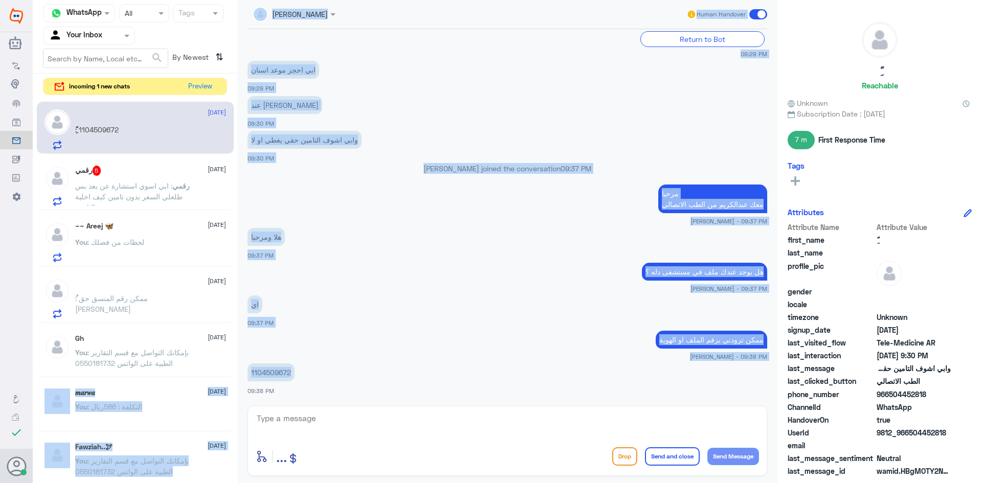
drag, startPoint x: 290, startPoint y: 372, endPoint x: 224, endPoint y: 369, distance: 66.1
click at [224, 369] on div "Channel WhatsApp Status × All Tags Agent Filter Your Inbox search By Newest ⇅ i…" at bounding box center [508, 243] width 950 height 487
click at [264, 370] on p "1104509672" at bounding box center [271, 373] width 47 height 18
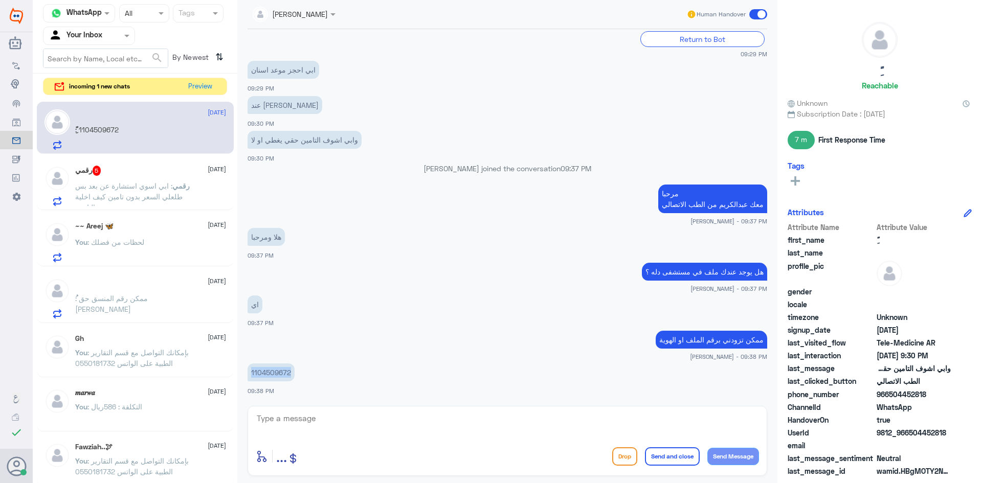
drag, startPoint x: 291, startPoint y: 373, endPoint x: 248, endPoint y: 374, distance: 42.5
click at [248, 374] on p "1104509672" at bounding box center [271, 373] width 47 height 18
copy p "1104509672"
click at [500, 420] on textarea at bounding box center [507, 424] width 503 height 25
type textarea "تأمينك يغطي"
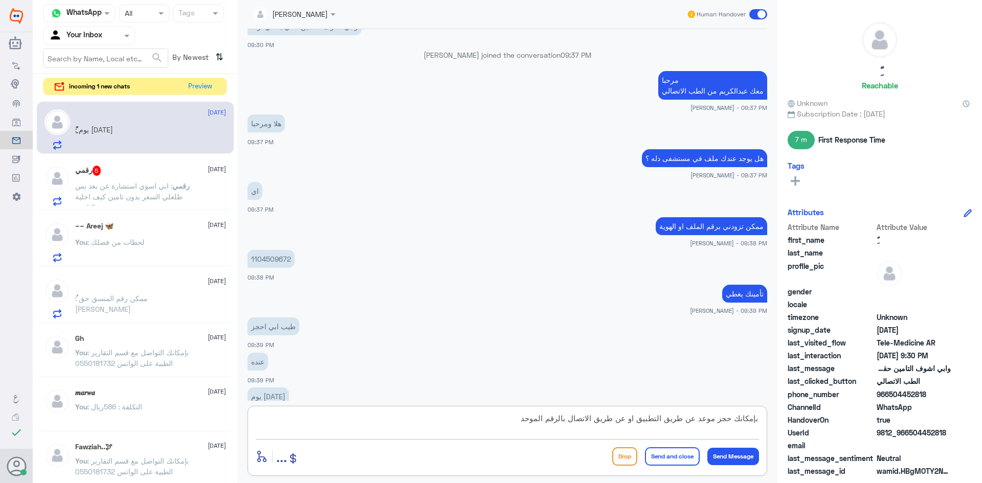
scroll to position [383, 0]
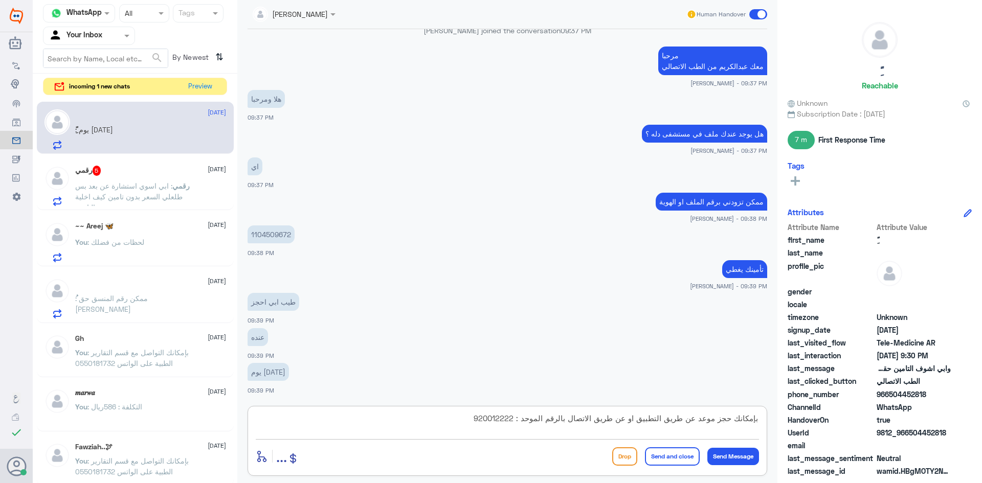
type textarea "بإمكانك حجز موعد عن طريق التطبيق او عن طريق الاتصال بالرقم الموحد : 920012222"
click at [670, 455] on button "Send and close" at bounding box center [672, 457] width 55 height 18
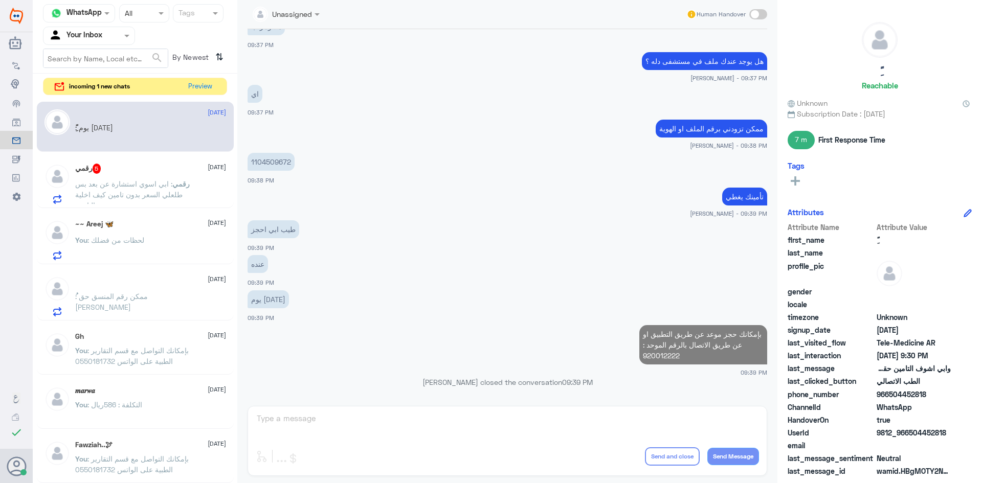
click at [140, 166] on div "رقمي 5 29 September" at bounding box center [150, 169] width 151 height 10
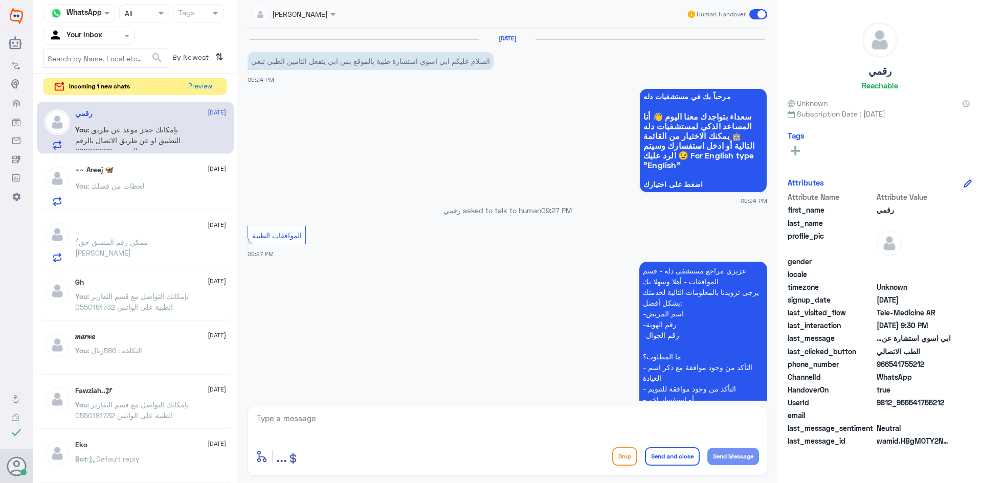
scroll to position [404, 0]
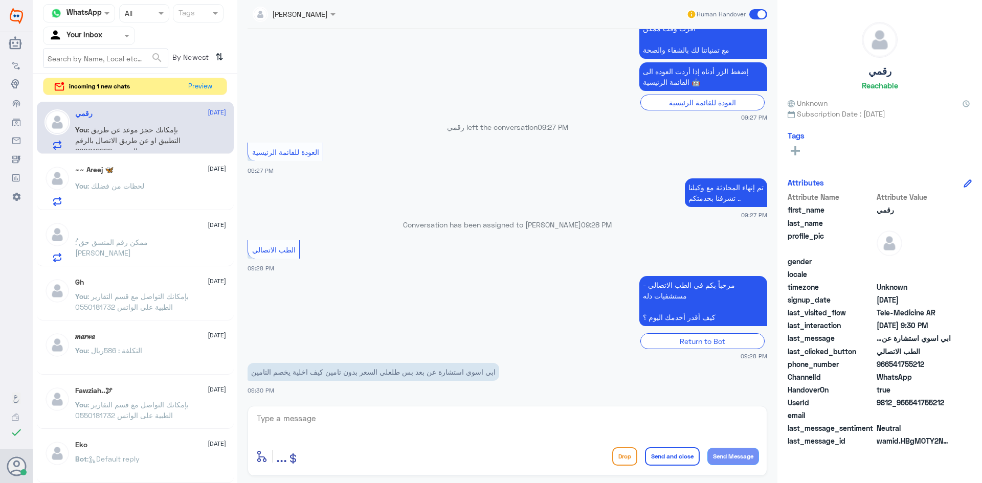
click at [463, 422] on textarea at bounding box center [507, 424] width 503 height 25
type textarea "ممكن تزودني برقم الملف او رقم الهوية"
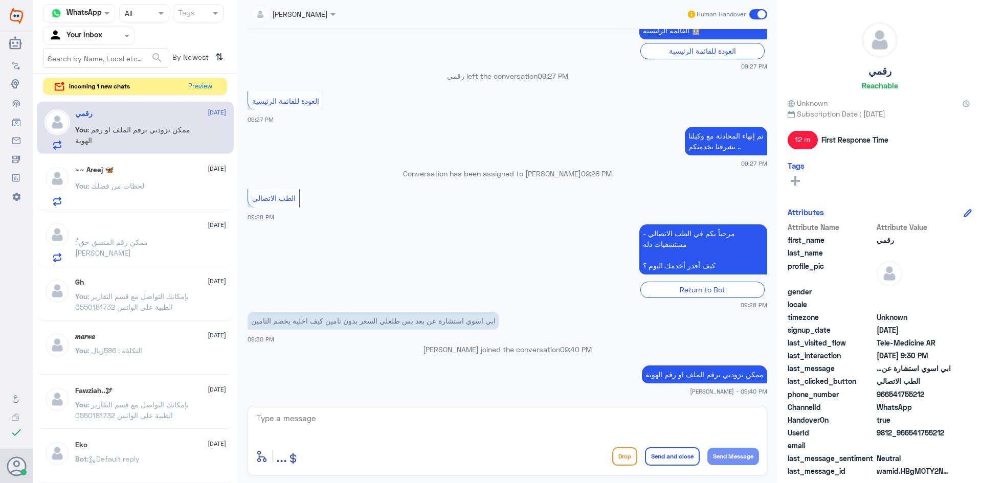
click at [945, 403] on span "WhatsApp" at bounding box center [914, 407] width 74 height 11
drag, startPoint x: 944, startPoint y: 434, endPoint x: 910, endPoint y: 435, distance: 34.3
click at [910, 435] on span "9812_966541755212" at bounding box center [914, 433] width 74 height 11
copy span "541755212"
click at [193, 89] on button "Preview" at bounding box center [201, 86] width 32 height 16
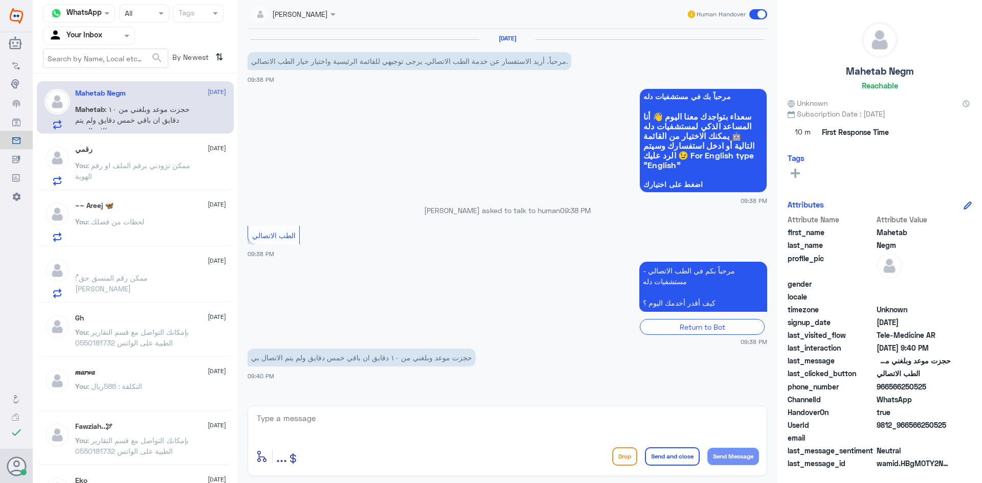
click at [425, 420] on textarea at bounding box center [507, 424] width 503 height 25
type textarea "ا"
paste textarea "مرحبا معك [PERSON_NAME] من الطب الاتصالي"
type textarea "مرحبا معك [PERSON_NAME] من الطب الاتصالي"
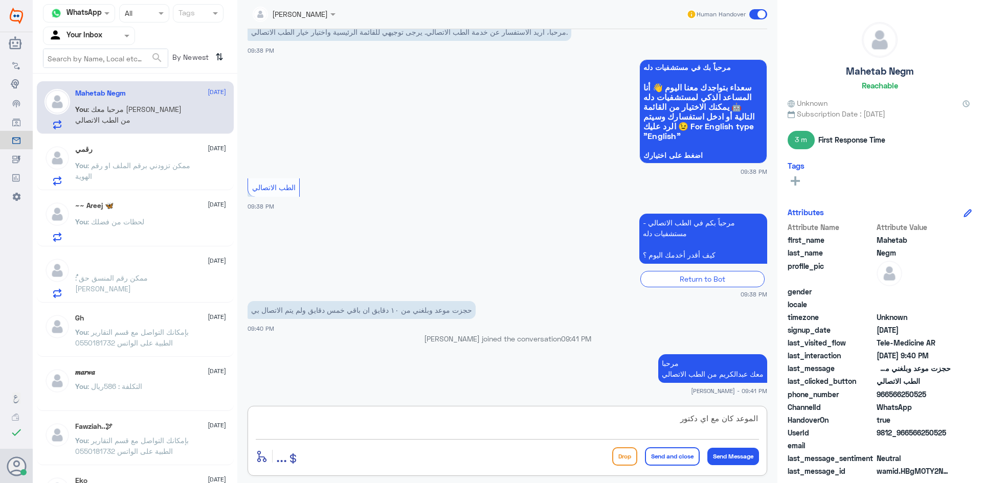
type textarea "الموعد كان مع اي دكتور"
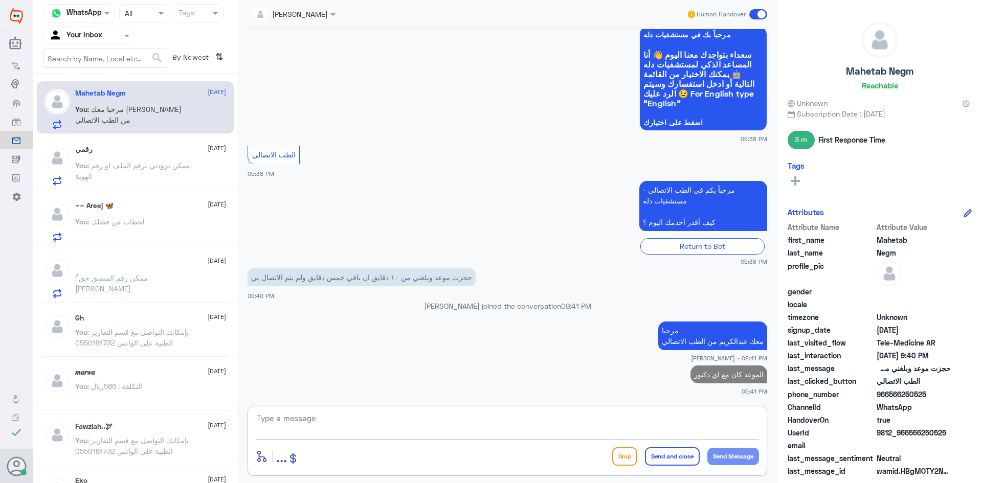
click at [144, 152] on div "رقمي 29 September" at bounding box center [150, 149] width 151 height 9
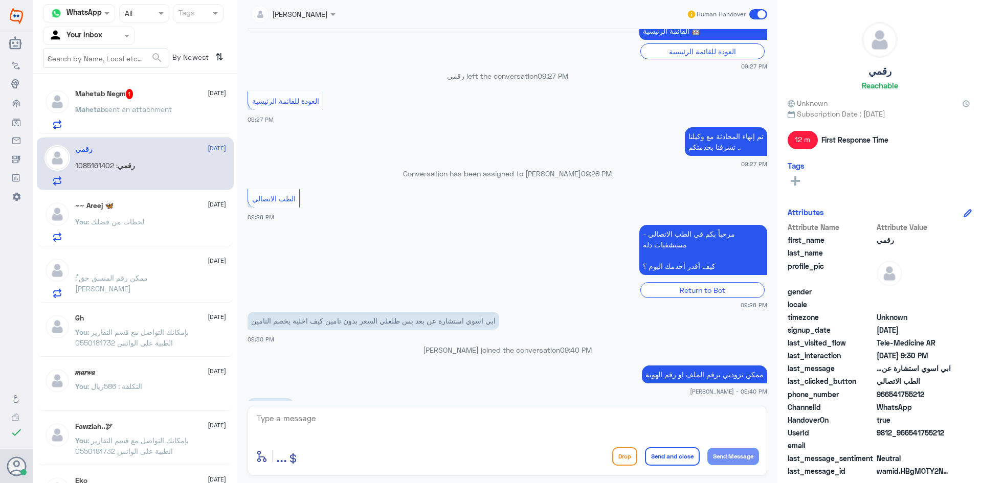
scroll to position [490, 0]
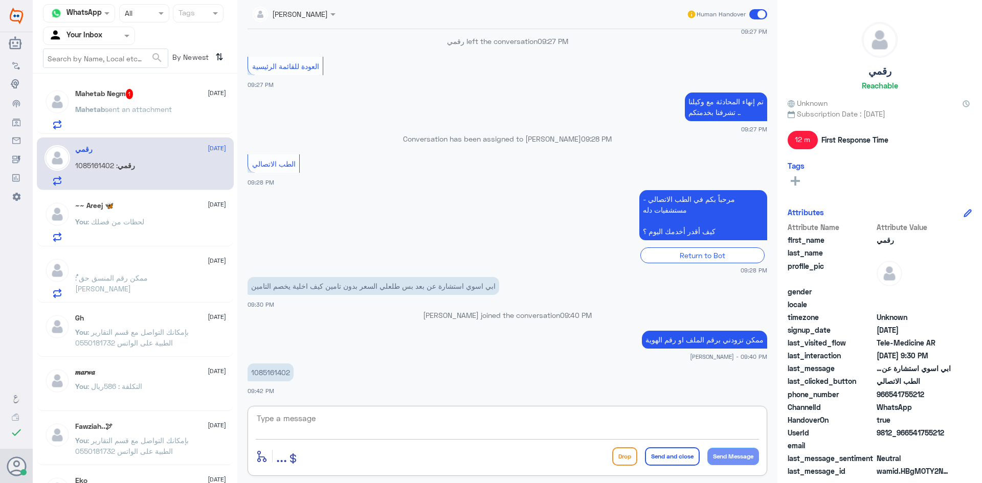
click at [372, 420] on textarea at bounding box center [507, 424] width 503 height 25
type textarea "للأسف تأمينك لا يغطي مستشفى دله - النخيل"
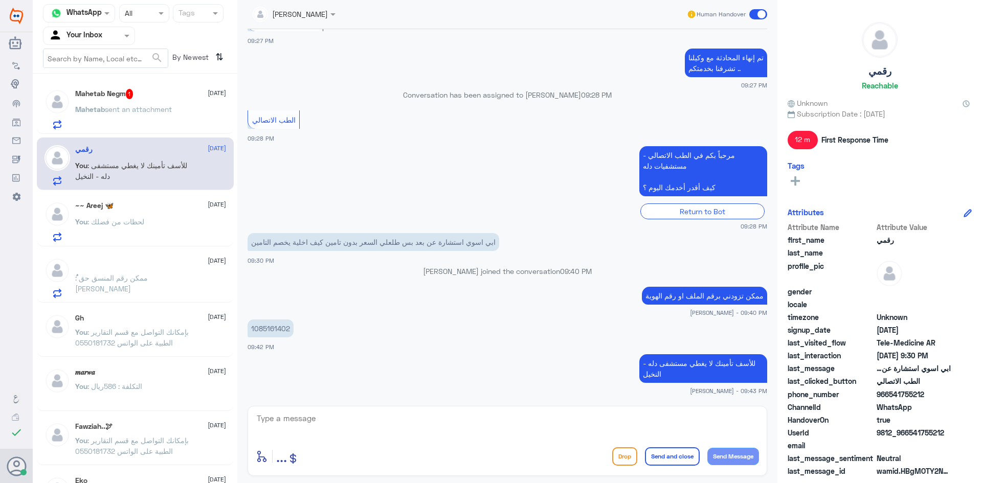
click at [180, 93] on div "Mahetab Negm 1 29 September" at bounding box center [150, 94] width 151 height 10
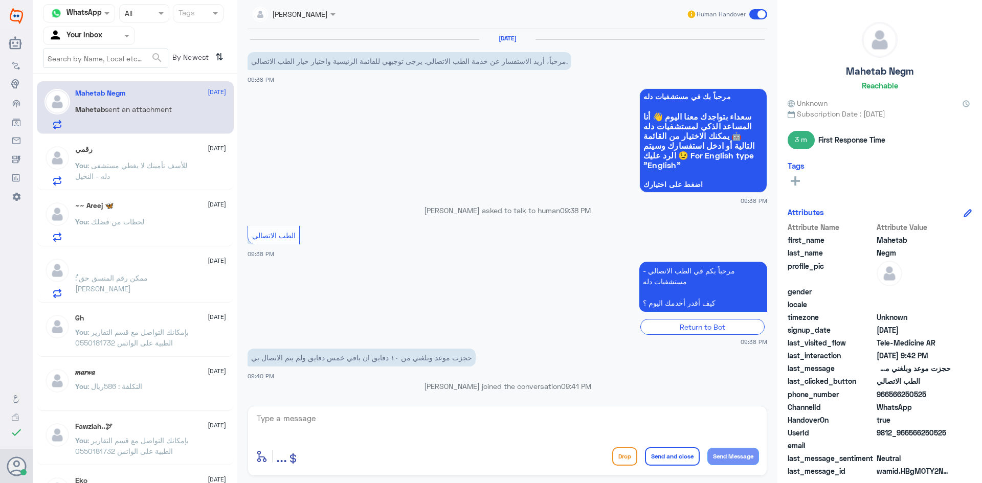
scroll to position [222, 0]
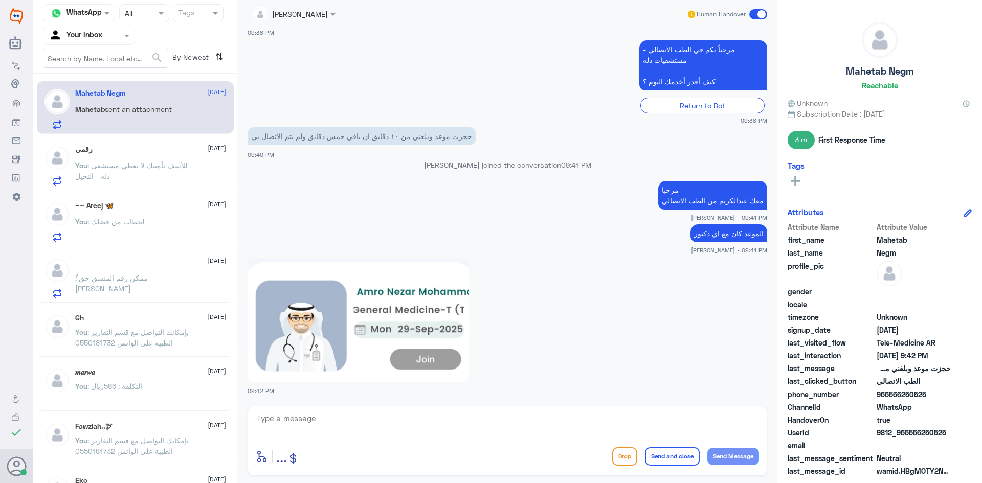
click at [407, 425] on textarea at bounding box center [507, 424] width 503 height 25
type textarea "ث"
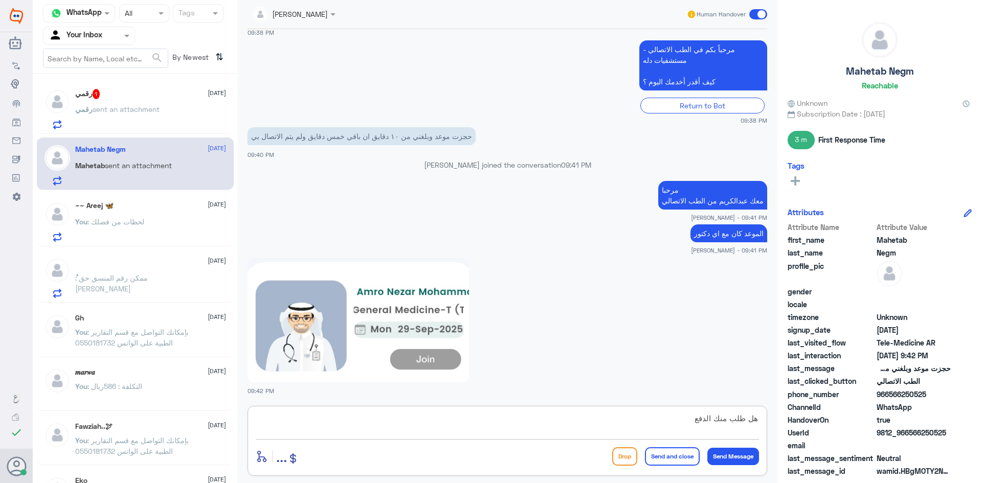
type textarea "هل طلب منك الدفع ؟"
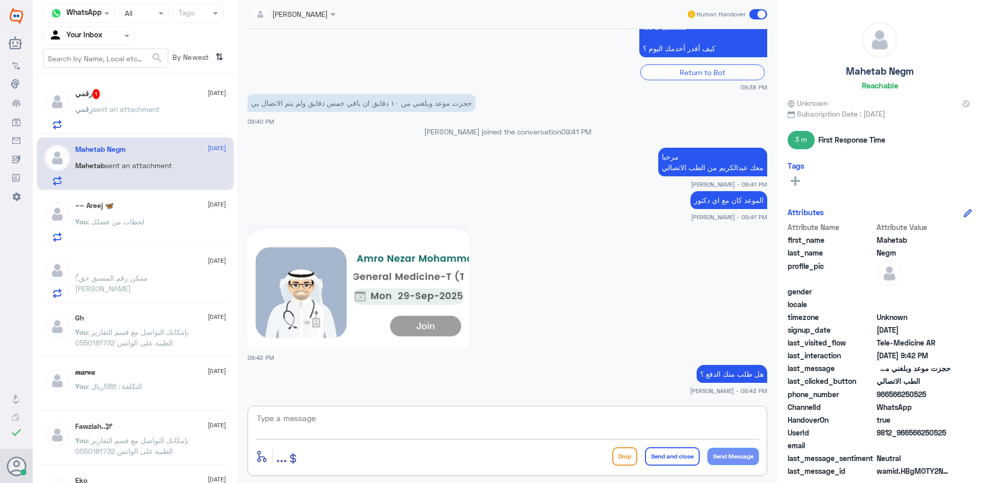
click at [172, 119] on div "رقمي sent an attachment" at bounding box center [150, 117] width 151 height 23
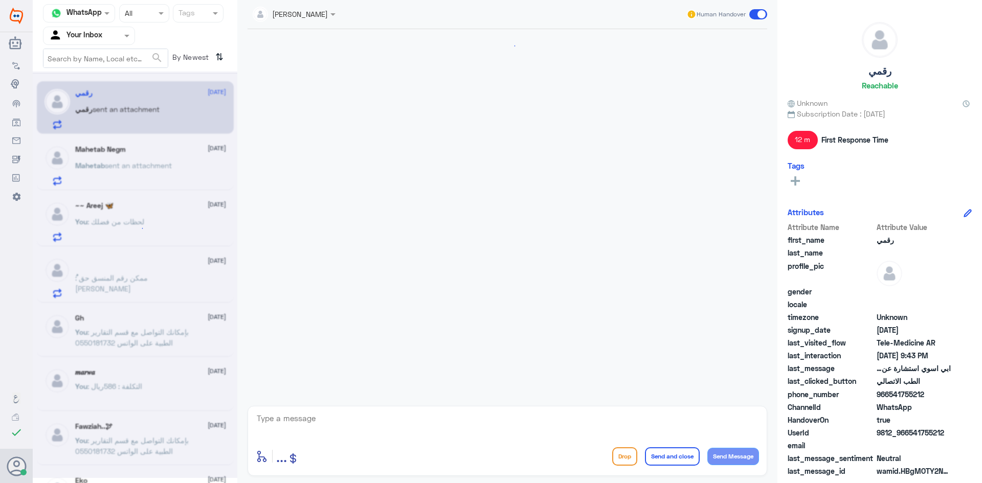
scroll to position [568, 0]
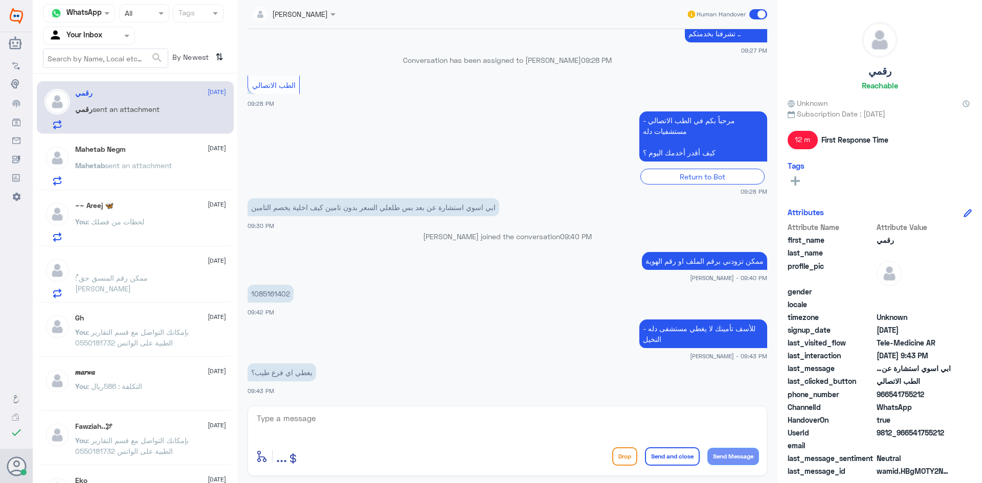
click at [392, 416] on textarea at bounding box center [507, 424] width 503 height 25
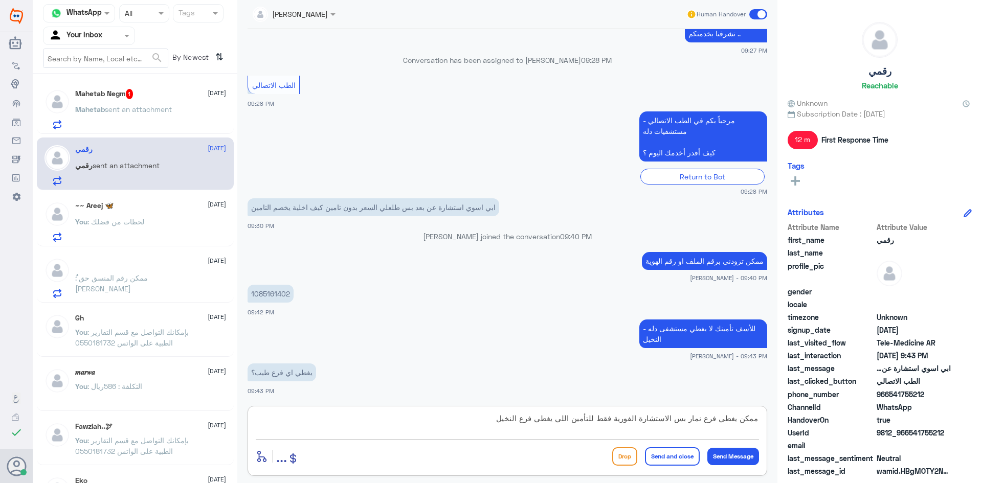
type textarea "ممكن يغطي فرع نمار بس الاستشارة الفورية فقط للتأمين اللي يغطي فرع النخيل"
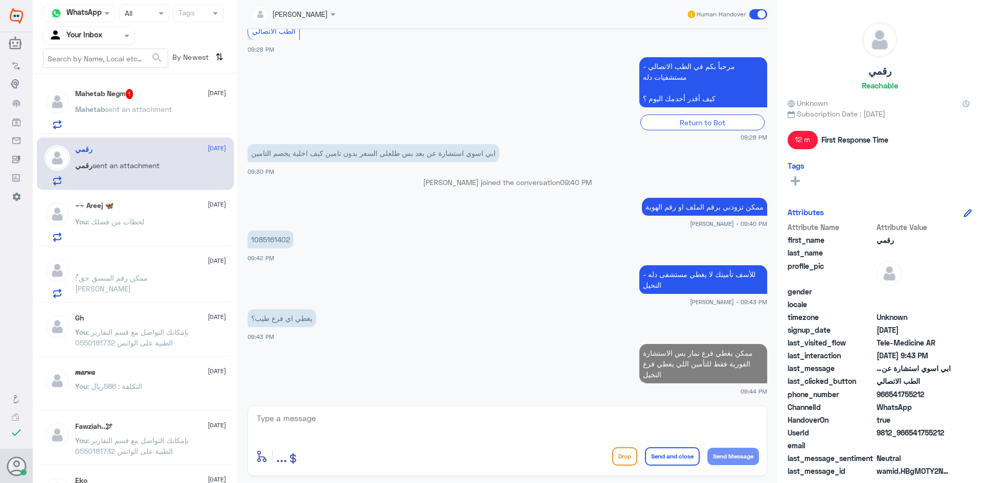
click at [169, 115] on p "Mahetab sent an attachment" at bounding box center [123, 117] width 97 height 26
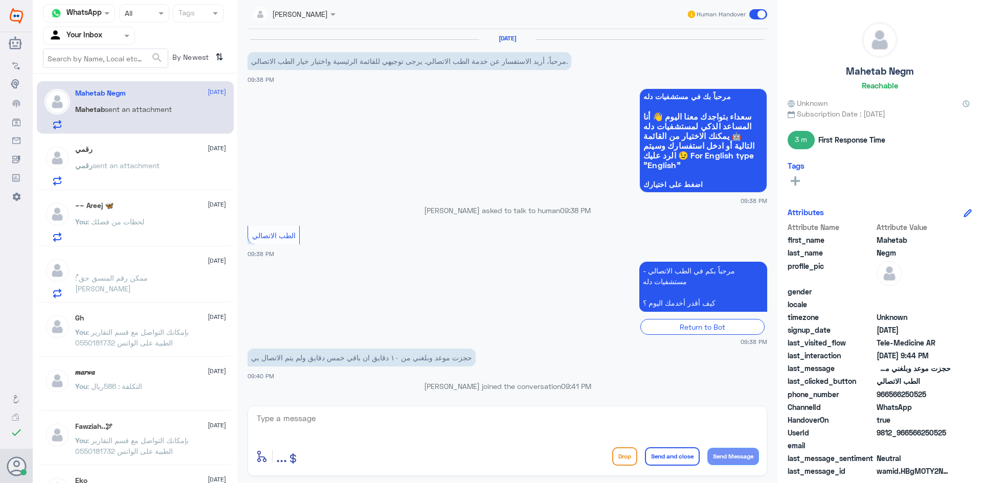
scroll to position [290, 0]
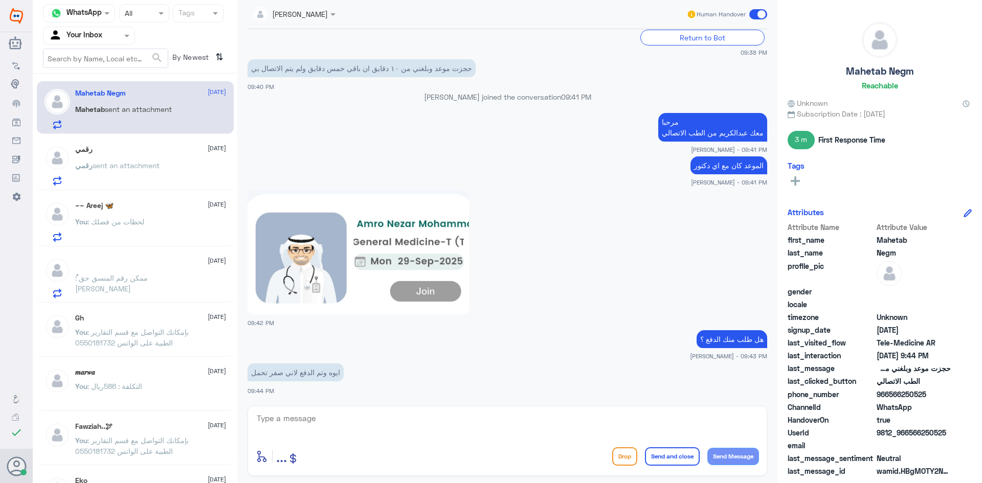
click at [392, 418] on textarea at bounding box center [507, 424] width 503 height 25
type textarea "تمام ثواني اشوف لك"
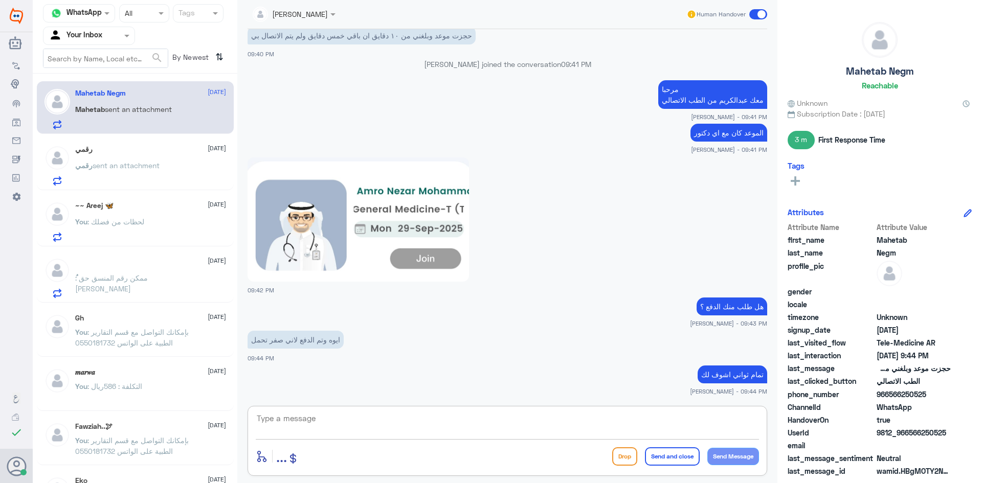
click at [721, 416] on textarea at bounding box center [507, 424] width 503 height 25
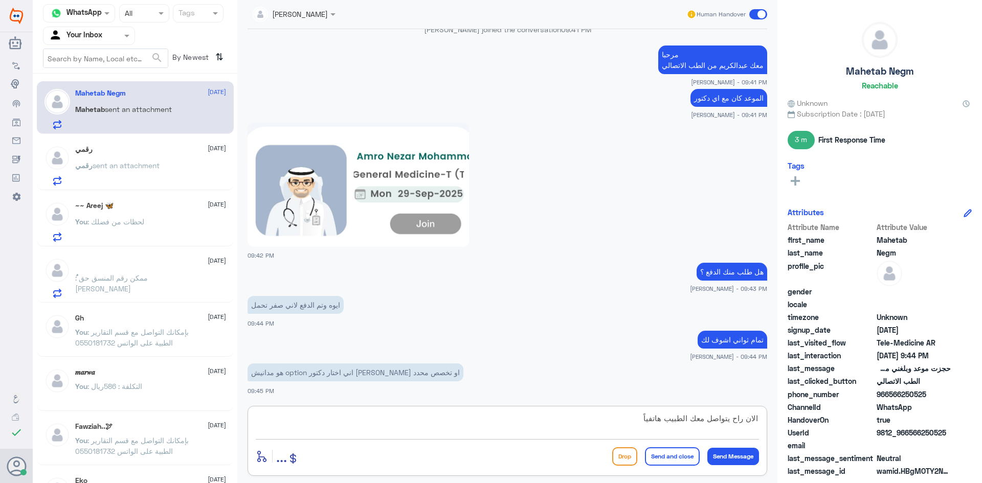
type textarea "الان راح يتواصل معك الطبيب هاتفياً"
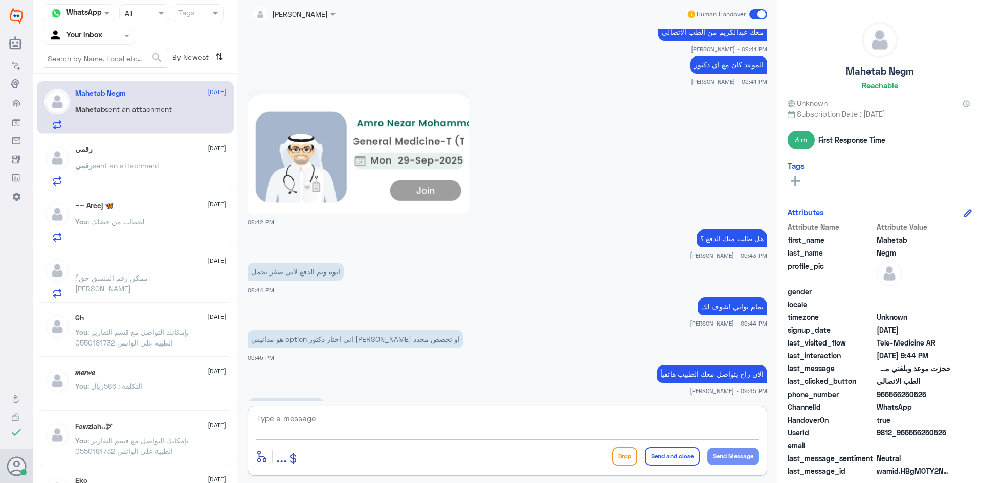
scroll to position [425, 0]
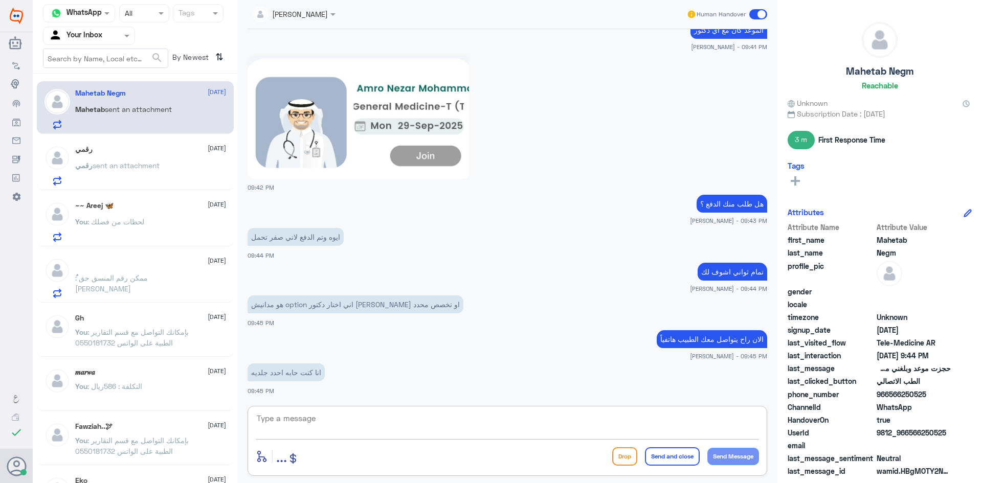
click at [436, 424] on textarea at bounding box center [507, 424] width 503 height 25
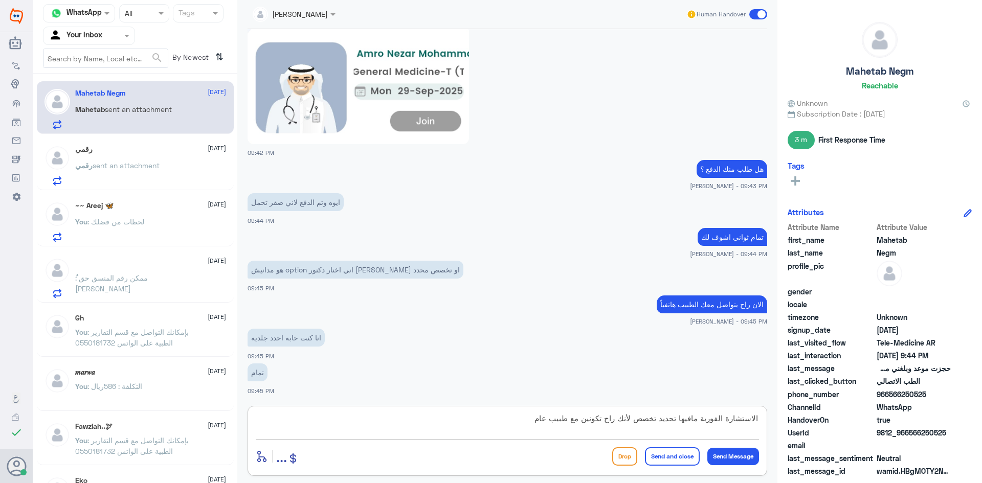
type textarea "الاستشارة الفورية مافيها تحديد تخصص لأنك راح تكونين مع طبيب عام"
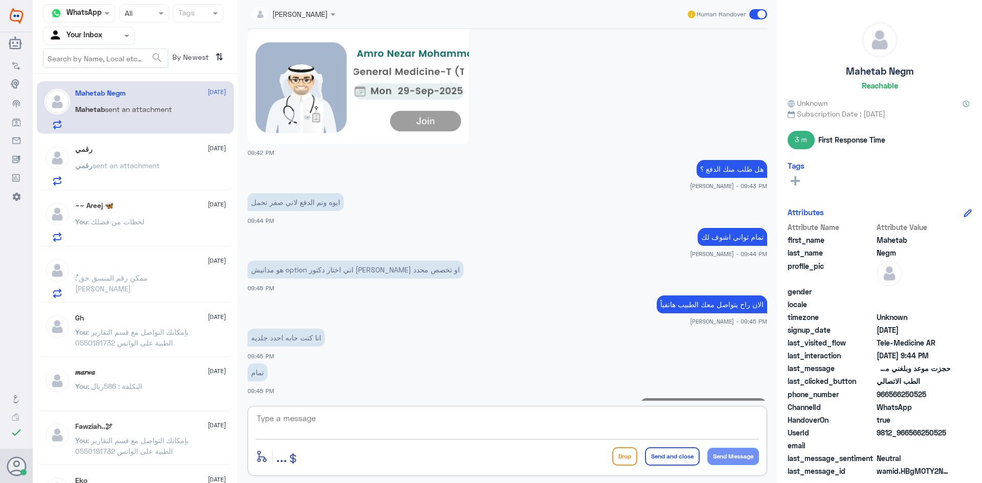
scroll to position [503, 0]
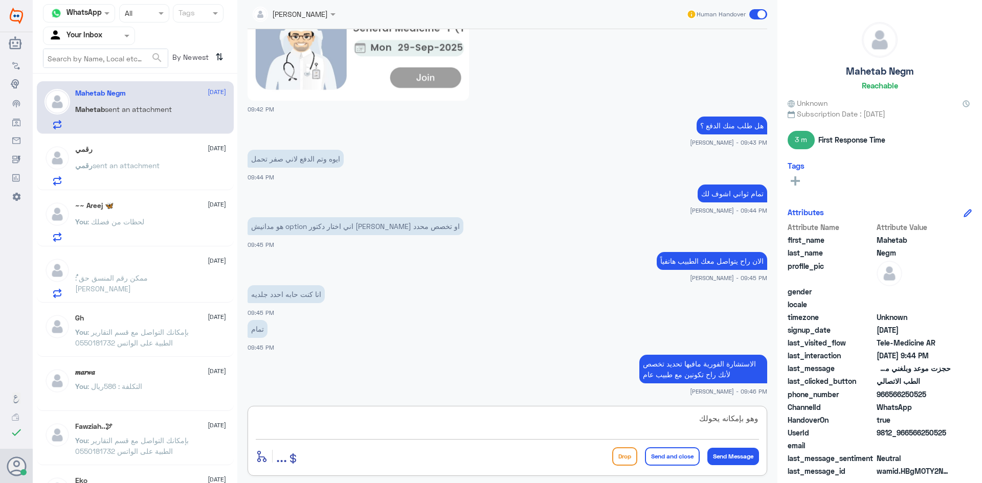
type textarea "وهو بإمكانه يحولك"
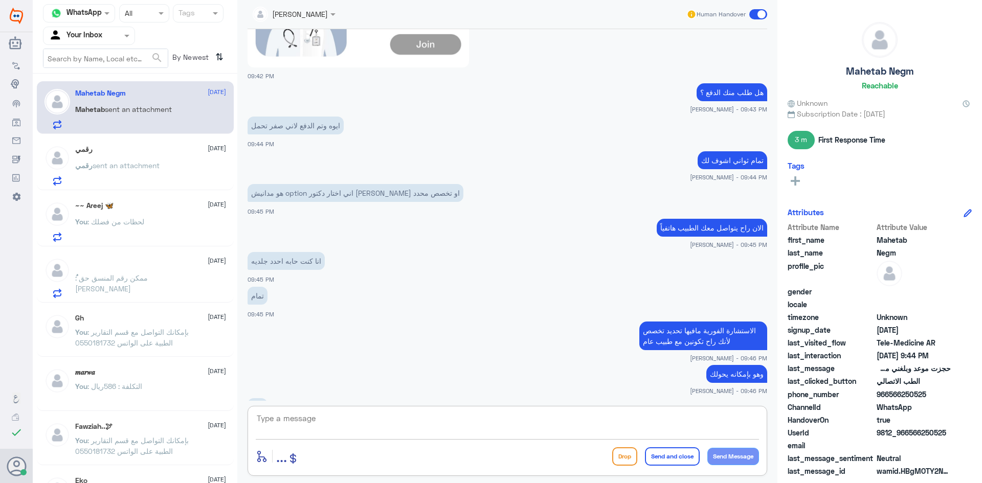
scroll to position [572, 0]
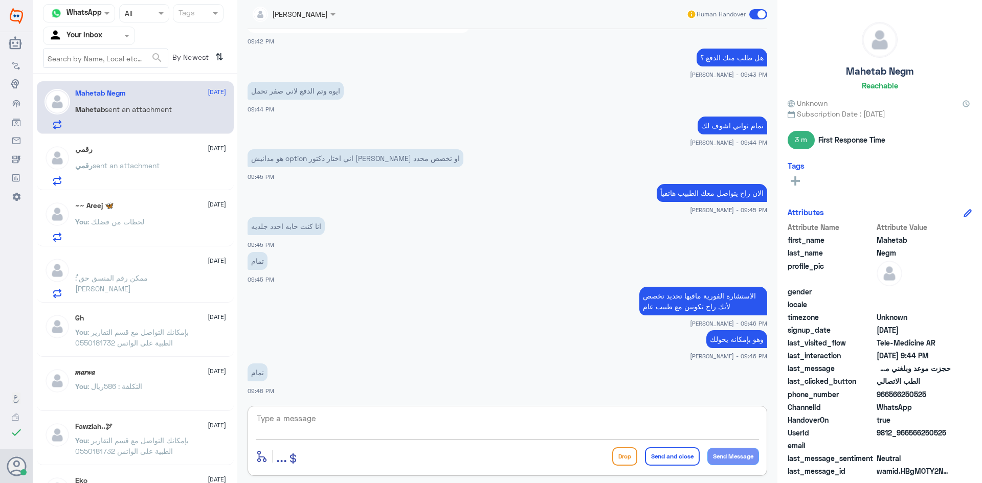
click at [547, 429] on textarea at bounding box center [507, 424] width 503 height 25
click at [755, 14] on span at bounding box center [759, 14] width 18 height 10
click at [0, 0] on input "checkbox" at bounding box center [0, 0] width 0 height 0
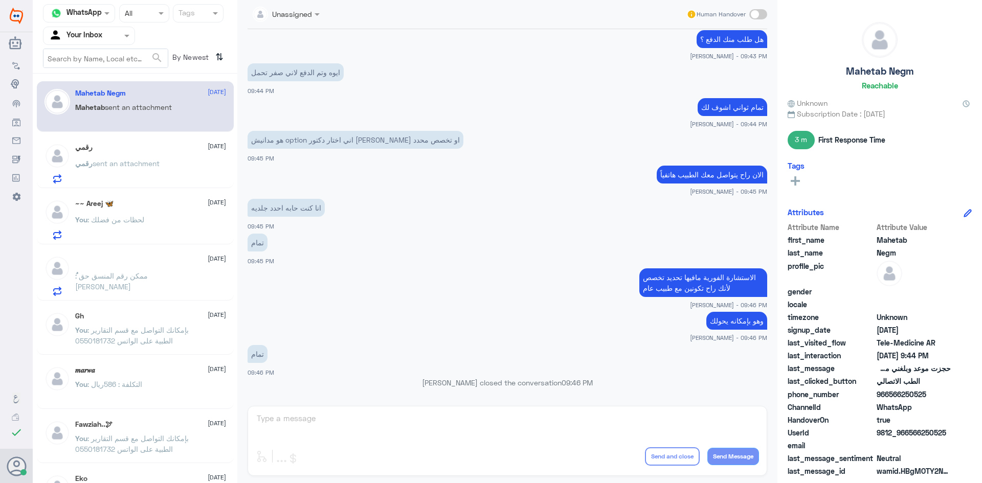
click at [170, 150] on div "رقمي 29 September" at bounding box center [150, 147] width 151 height 9
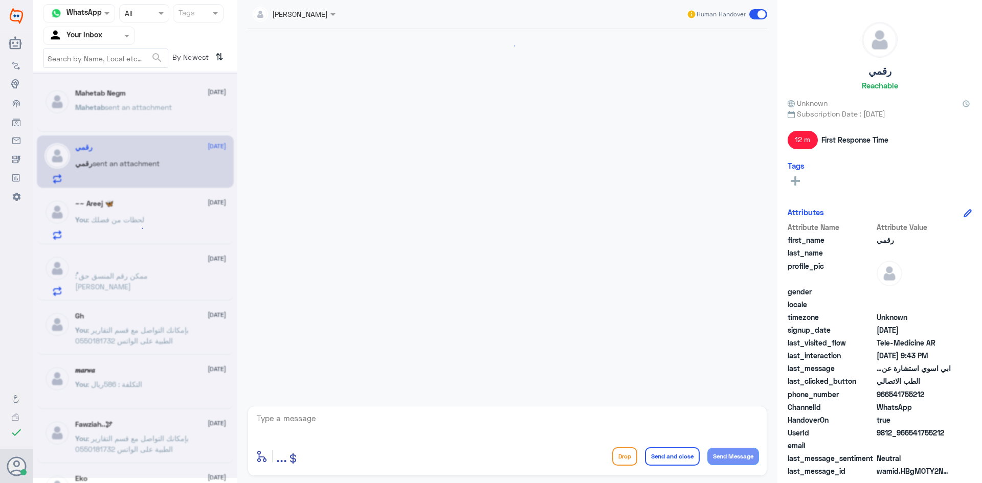
scroll to position [623, 0]
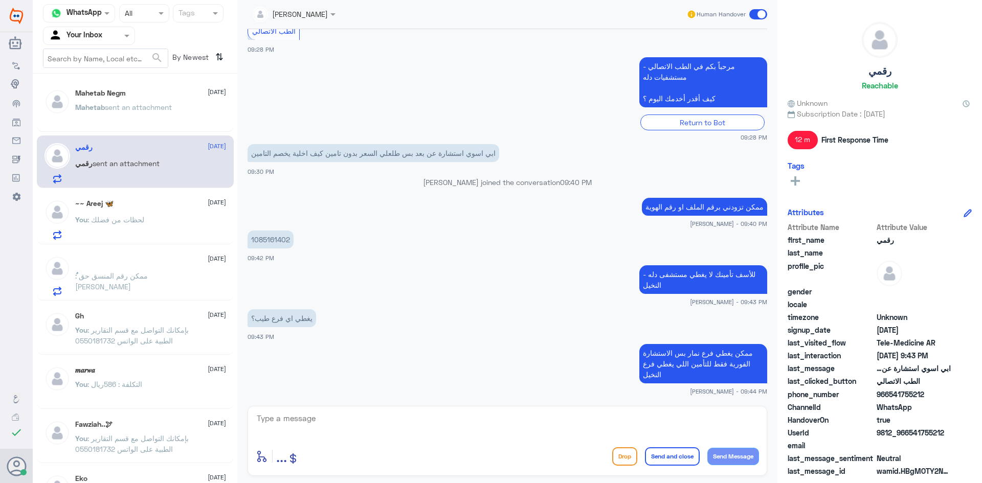
click at [753, 12] on span at bounding box center [759, 14] width 18 height 10
click at [0, 0] on input "checkbox" at bounding box center [0, 0] width 0 height 0
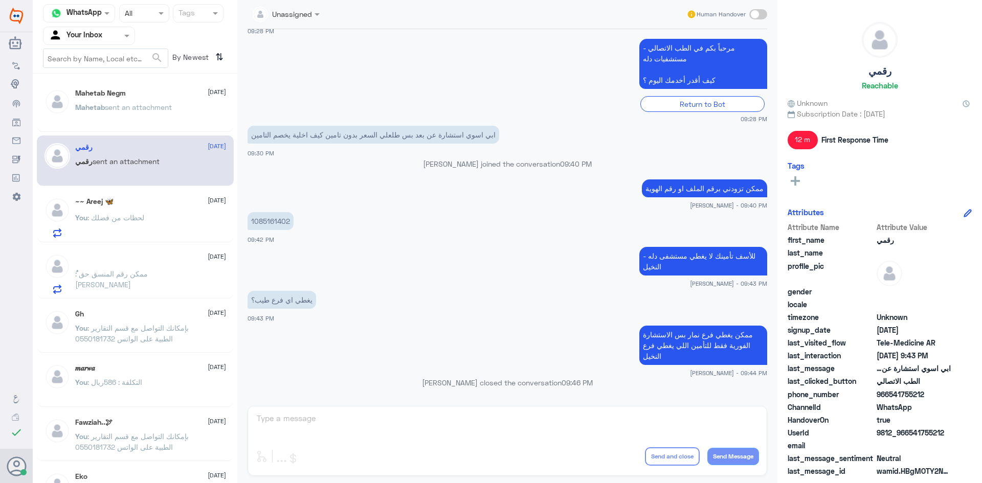
click at [146, 202] on div "~~ Areej 🦋 29 September" at bounding box center [150, 201] width 151 height 9
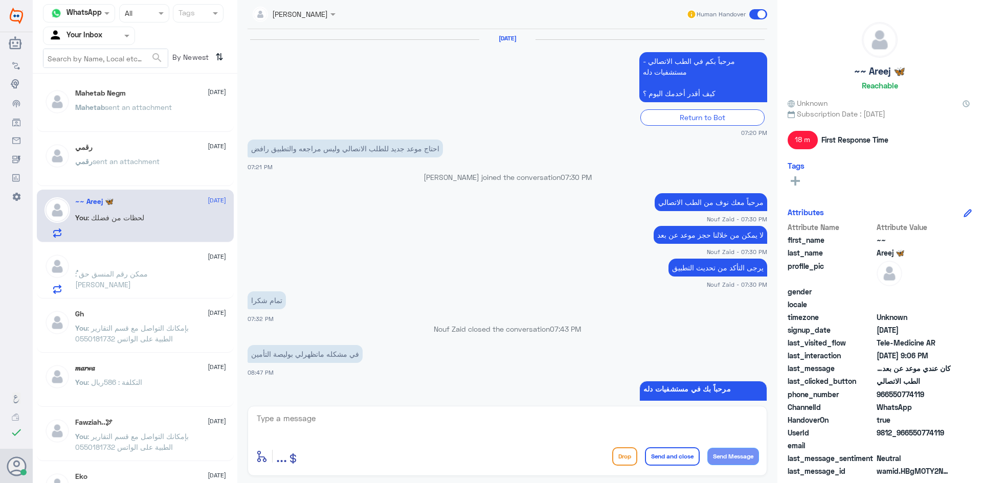
scroll to position [432, 0]
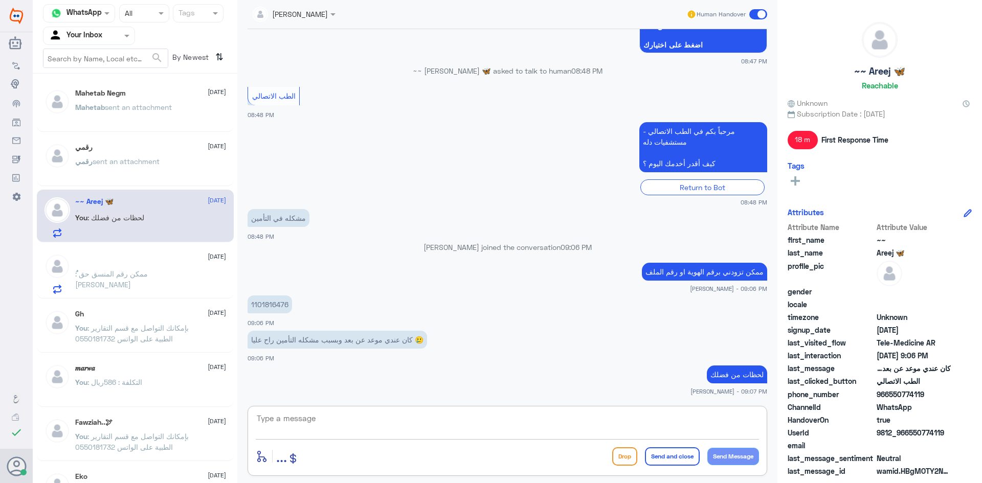
click at [527, 418] on textarea at bounding box center [507, 424] width 503 height 25
drag, startPoint x: 289, startPoint y: 306, endPoint x: 248, endPoint y: 308, distance: 40.5
click at [248, 308] on p "1101816476" at bounding box center [270, 305] width 45 height 18
copy p "1101816476"
click at [752, 15] on span at bounding box center [759, 14] width 18 height 10
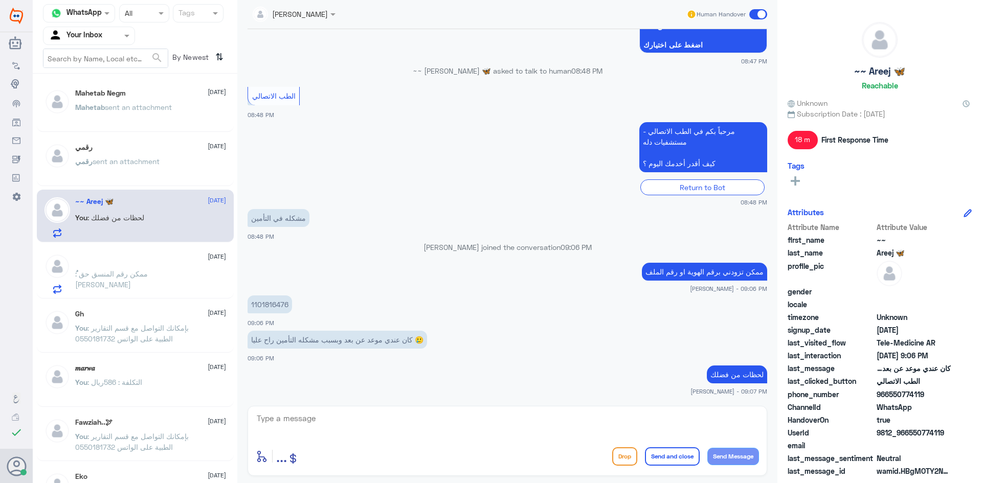
click at [0, 0] on input "checkbox" at bounding box center [0, 0] width 0 height 0
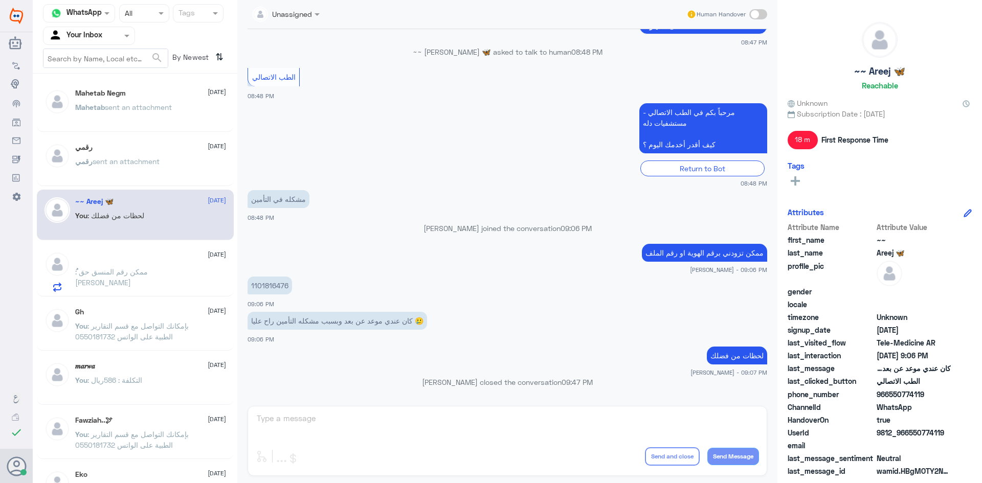
click at [148, 271] on span ": ممكن رقم المنسق حق الدكتور فيصل الصافي" at bounding box center [111, 277] width 73 height 19
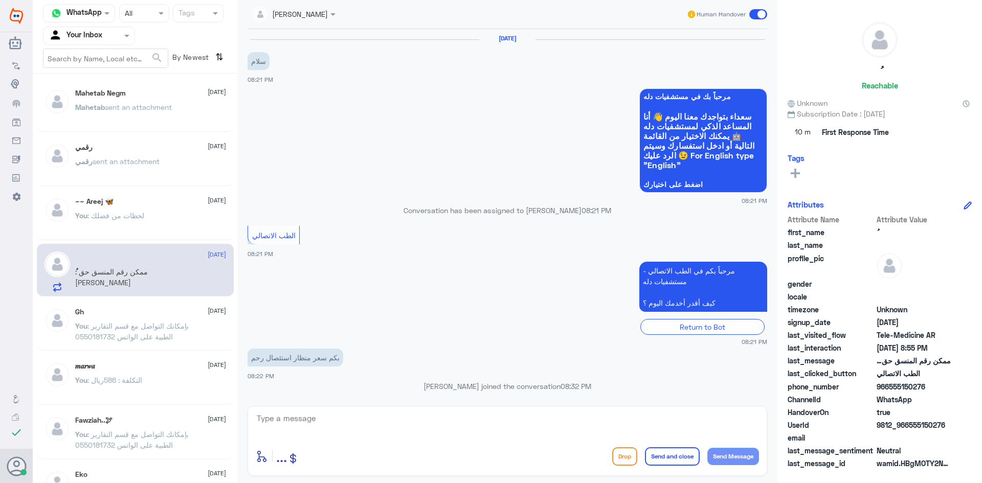
scroll to position [474, 0]
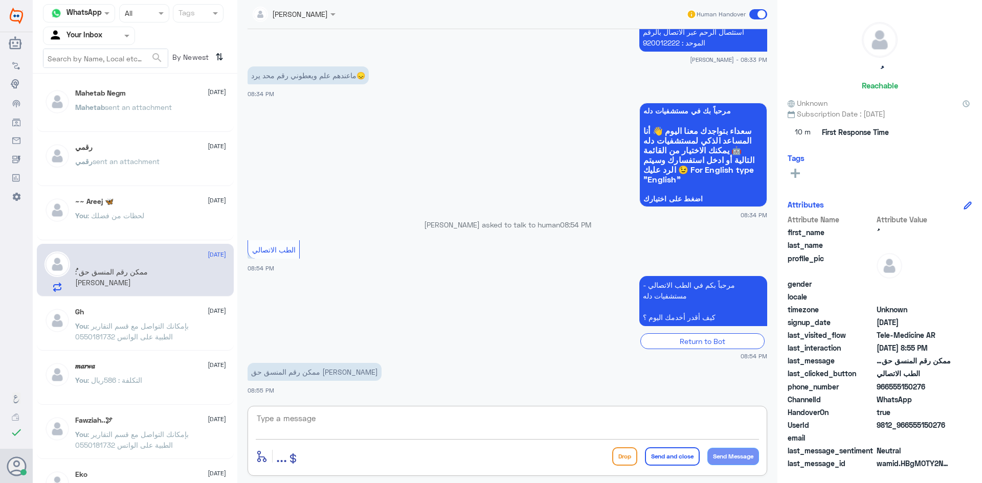
click at [395, 423] on textarea at bounding box center [507, 424] width 503 height 25
paste textarea "مرحبا معك [PERSON_NAME] من الطب الاتصالي"
type textarea "مرحبا معك [PERSON_NAME] من الطب الاتصالي"
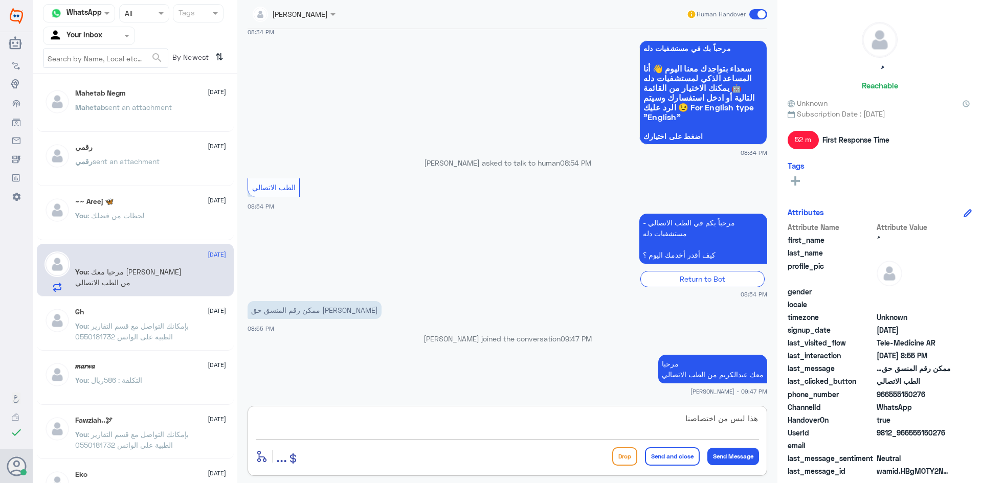
type textarea "هذا ليس من اختصاصنا"
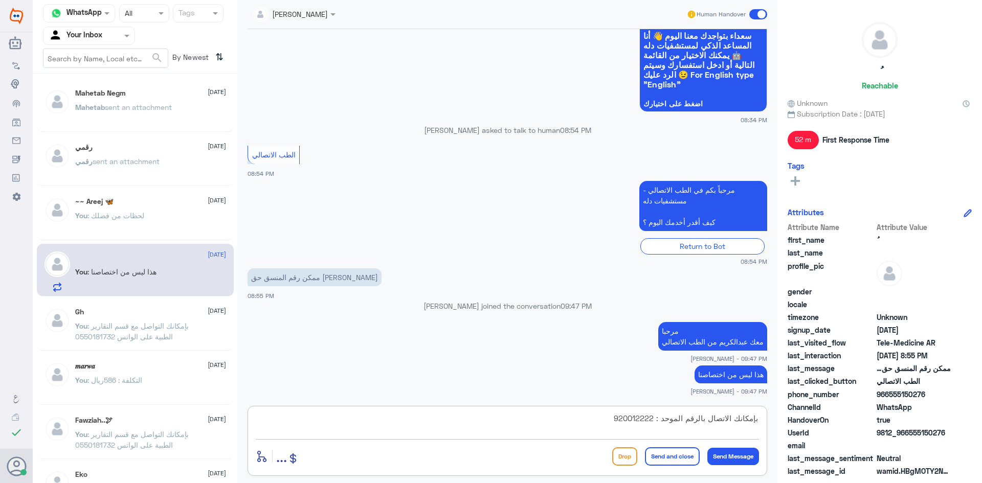
type textarea "بإمكانك الاتصال بالرقم الموحد : 920012222"
click at [652, 459] on button "Send and close" at bounding box center [672, 457] width 55 height 18
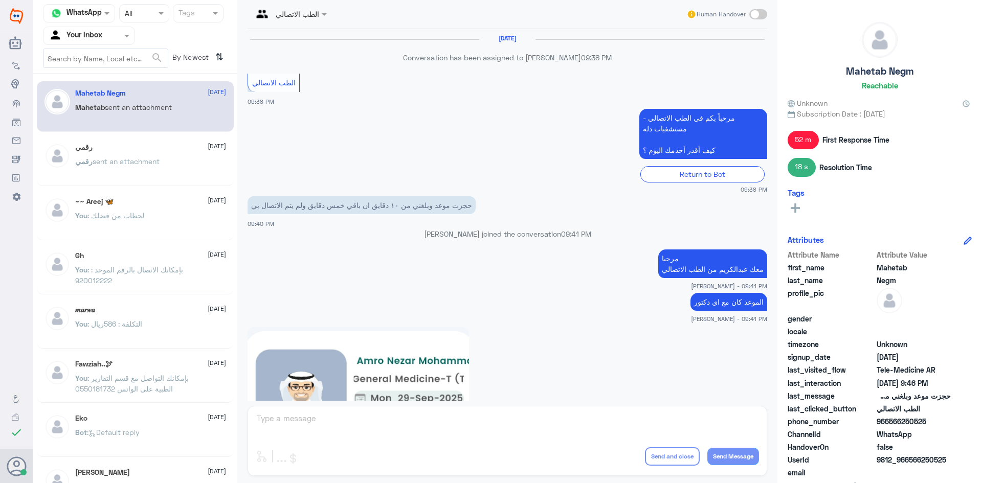
scroll to position [437, 0]
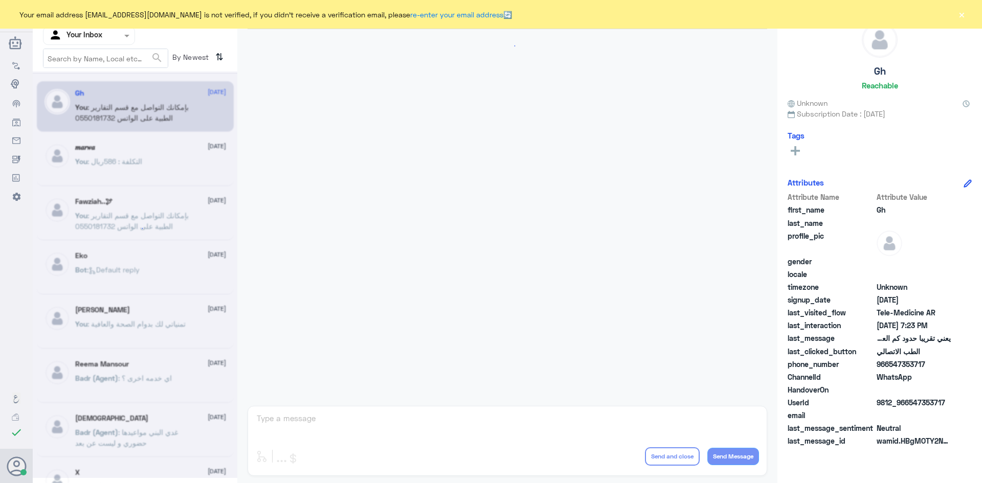
scroll to position [436, 0]
